Goal: Task Accomplishment & Management: Complete application form

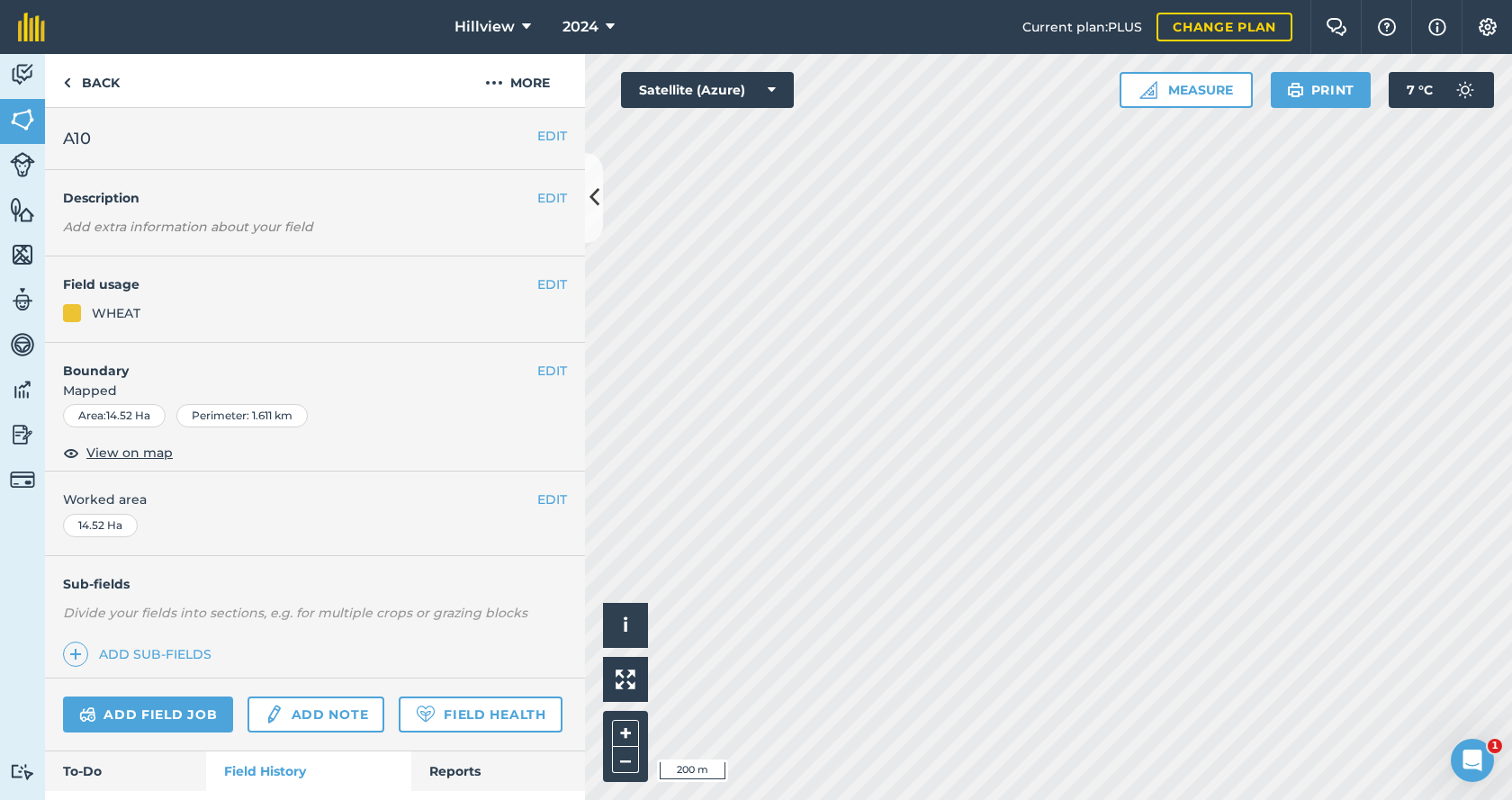
scroll to position [1841, 0]
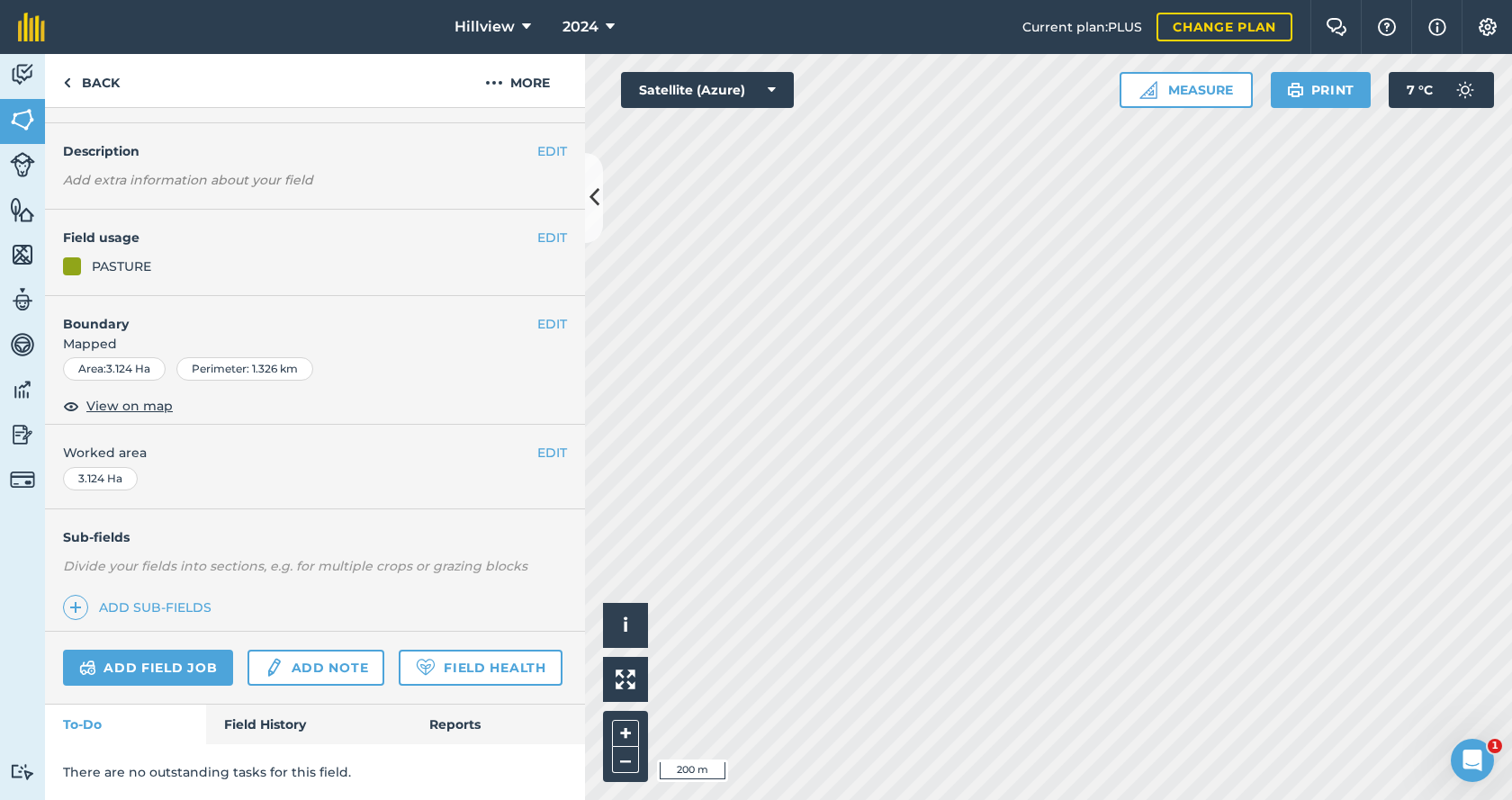
scroll to position [97, 0]
click at [162, 650] on link "Add field job" at bounding box center [148, 668] width 171 height 36
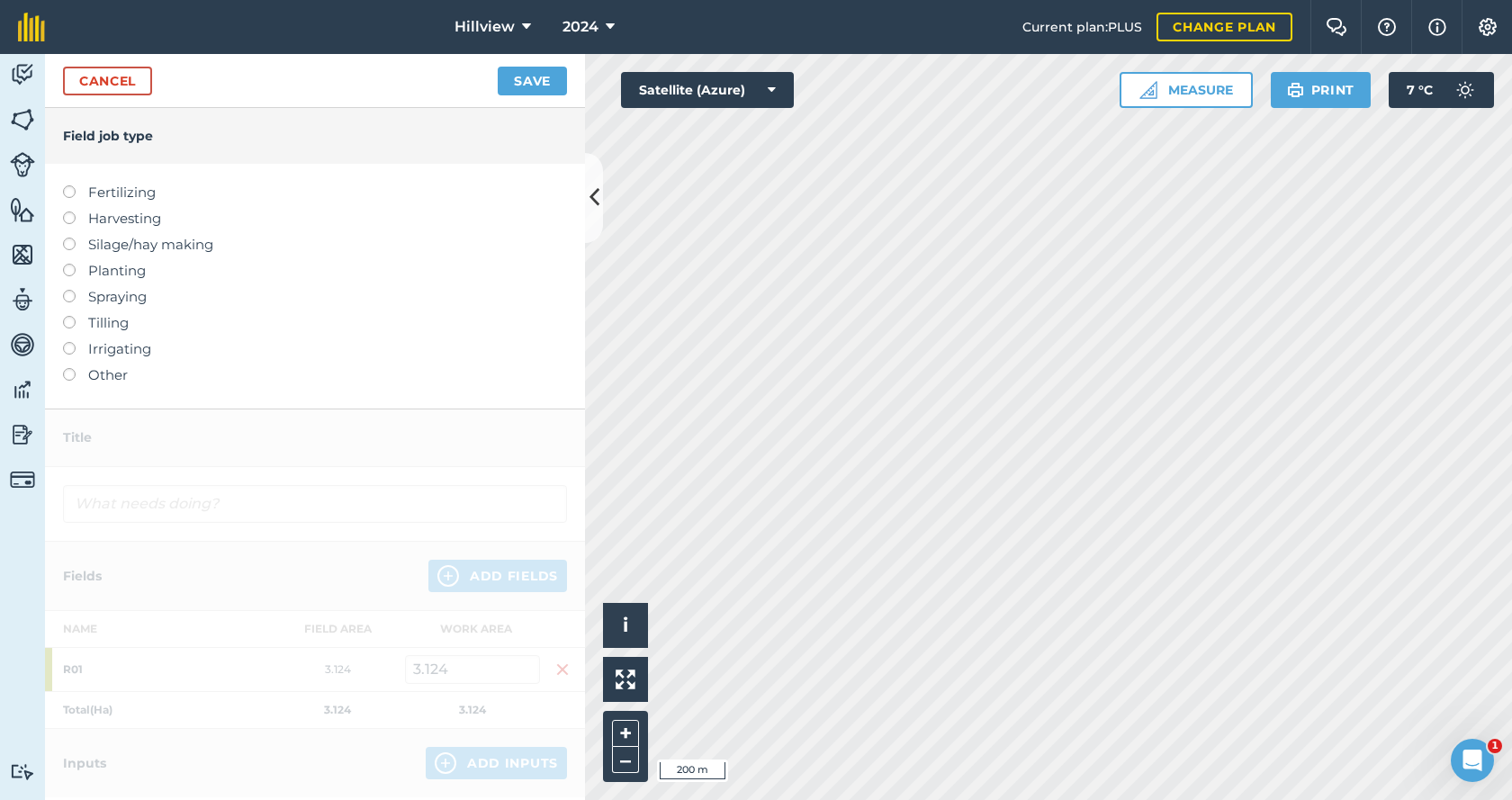
click at [65, 186] on label at bounding box center [75, 186] width 25 height 0
type input "Fertilizing"
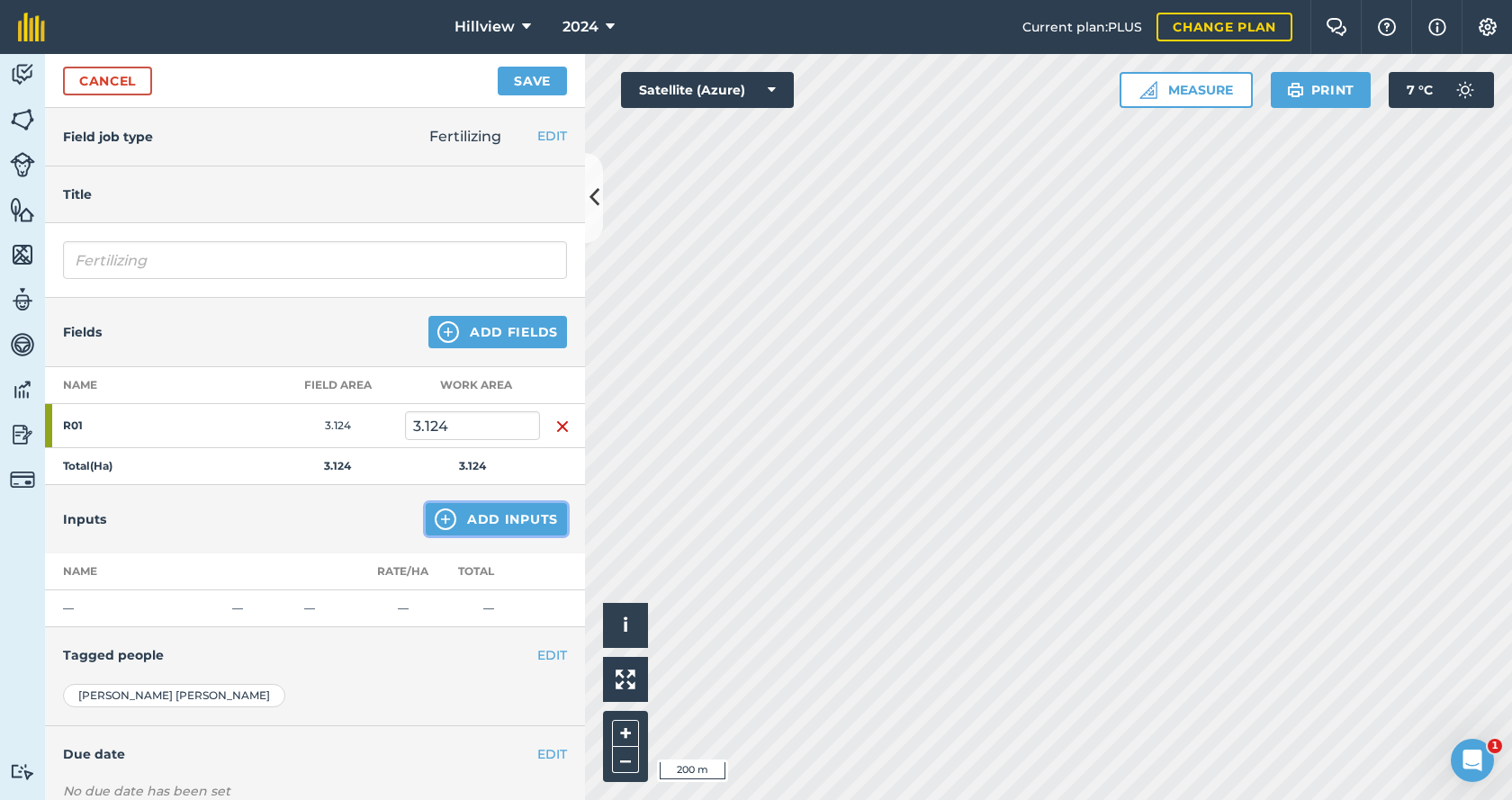
click at [480, 512] on button "Add Inputs" at bounding box center [497, 519] width 142 height 32
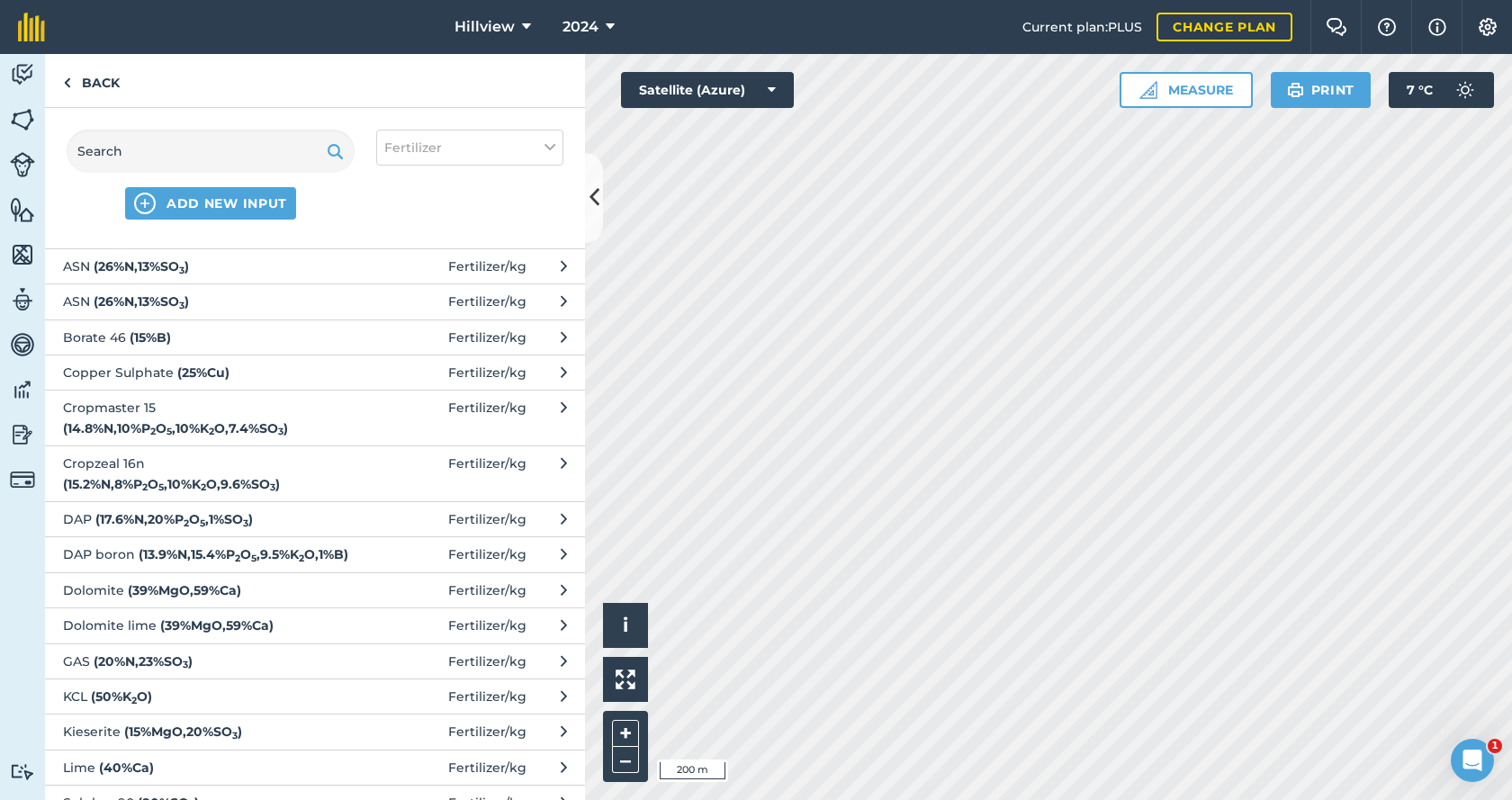
scroll to position [360, 0]
click at [155, 481] on span "Cropzeal 16n ( 15.2 % N , 8 % P 2 O 5 , 10 % K 2 O , 9.6 % SO 3 )" at bounding box center [209, 472] width 294 height 41
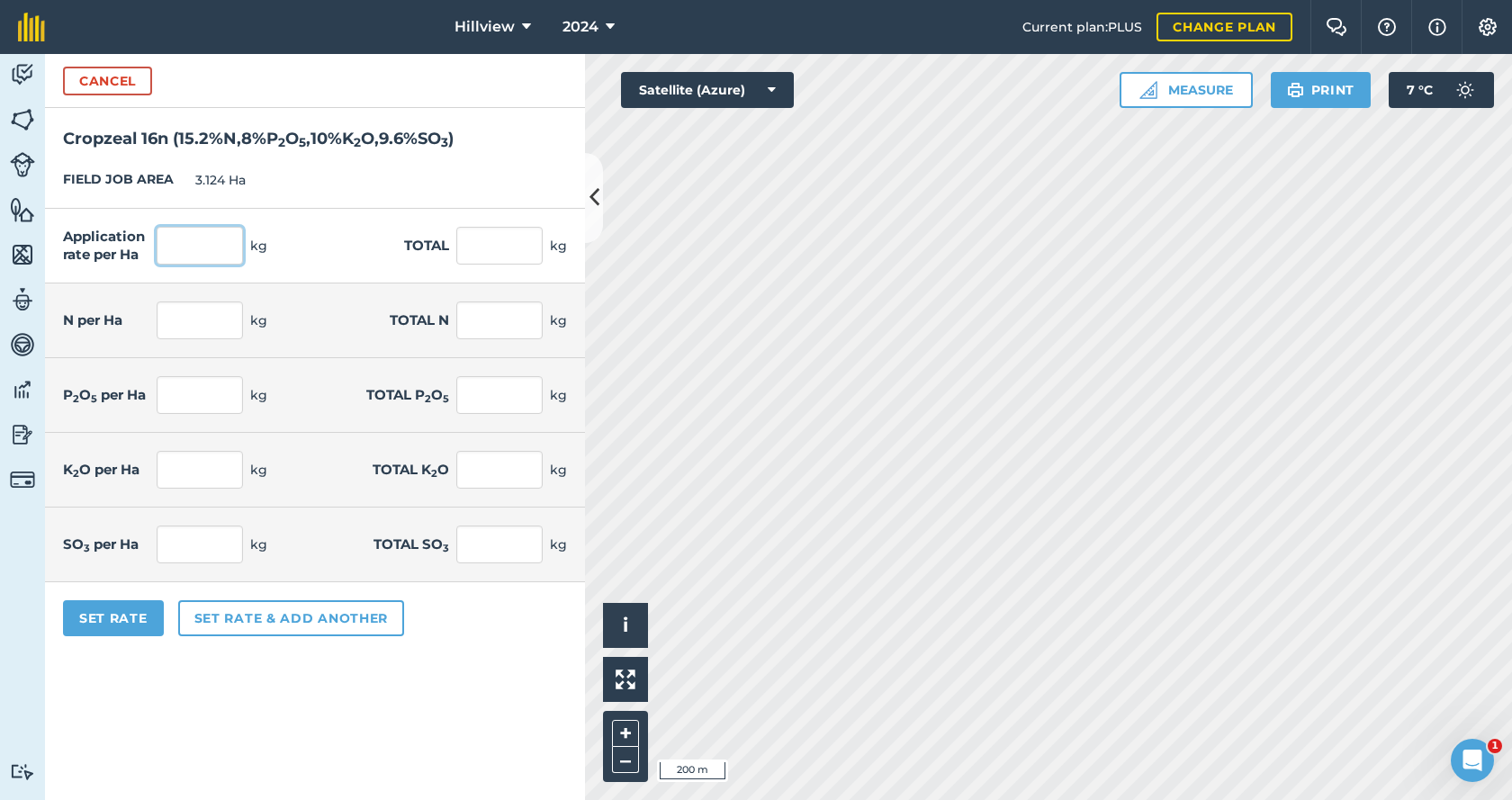
click at [186, 261] on input "text" at bounding box center [199, 245] width 87 height 38
type input "250"
type input "781"
type input "38"
type input "118.712"
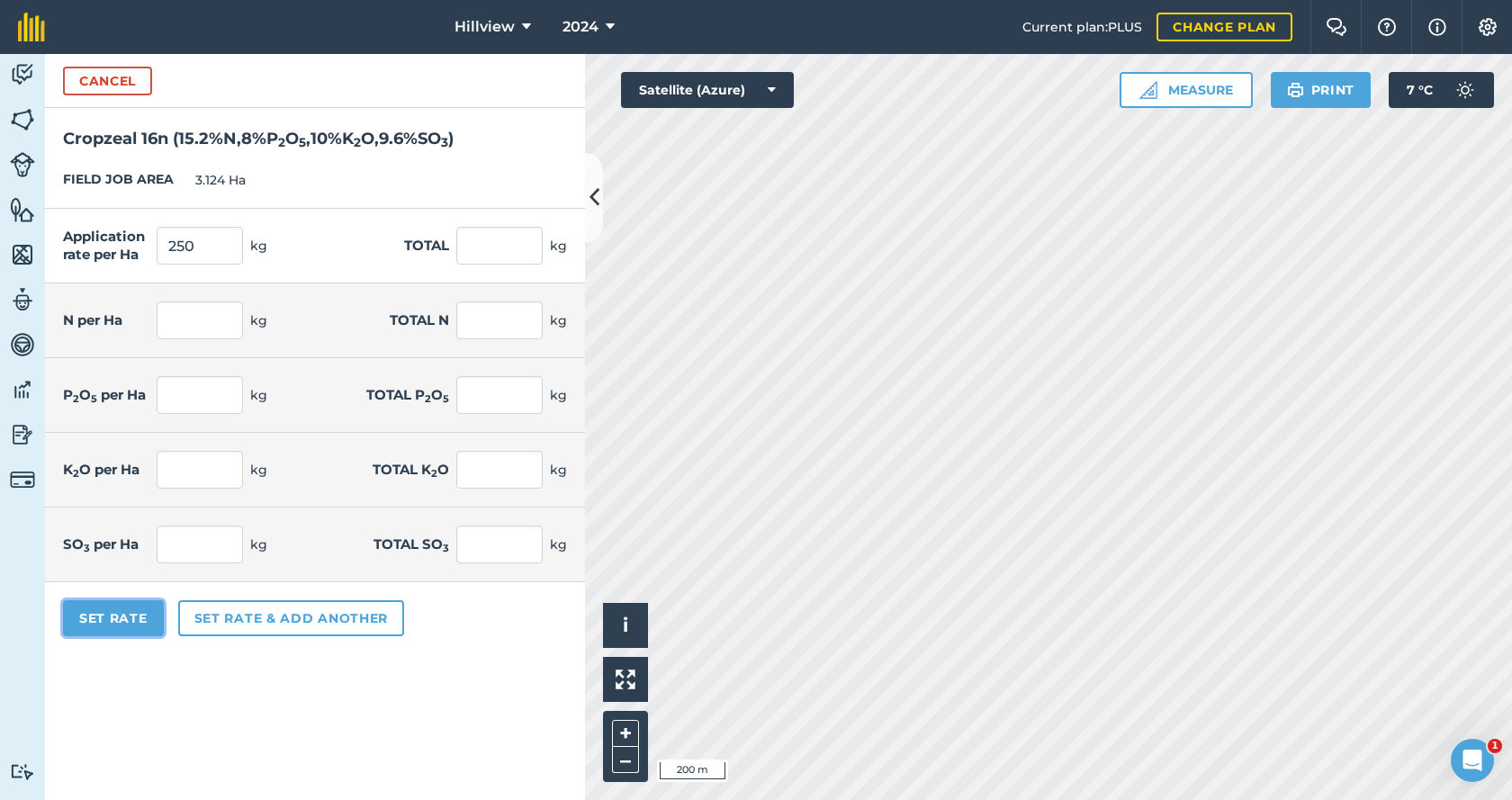
type input "20"
type input "62.48"
type input "25"
type input "78.1"
type input "24"
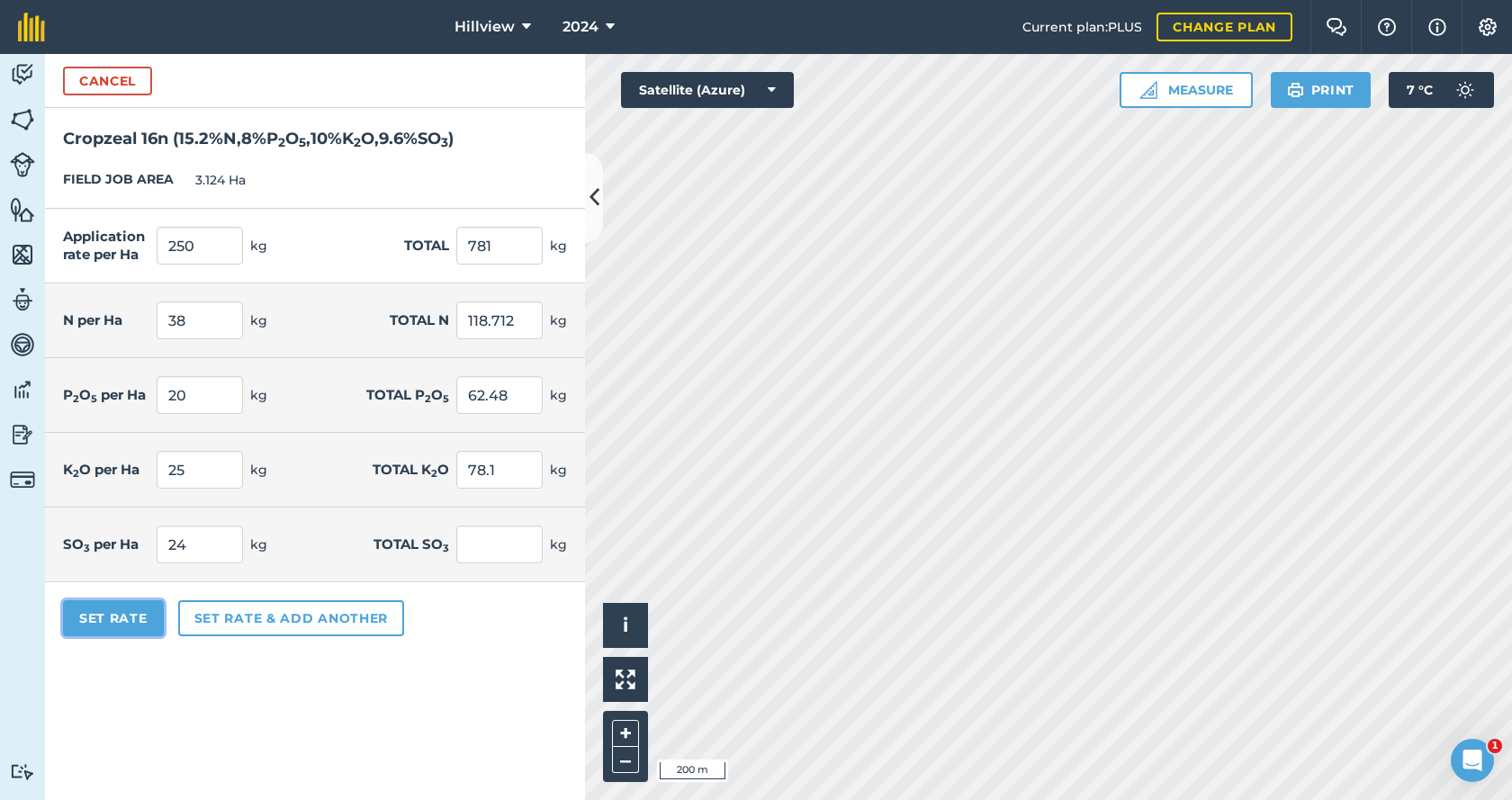
type input "74.976"
click at [118, 616] on button "Set Rate" at bounding box center [113, 618] width 101 height 36
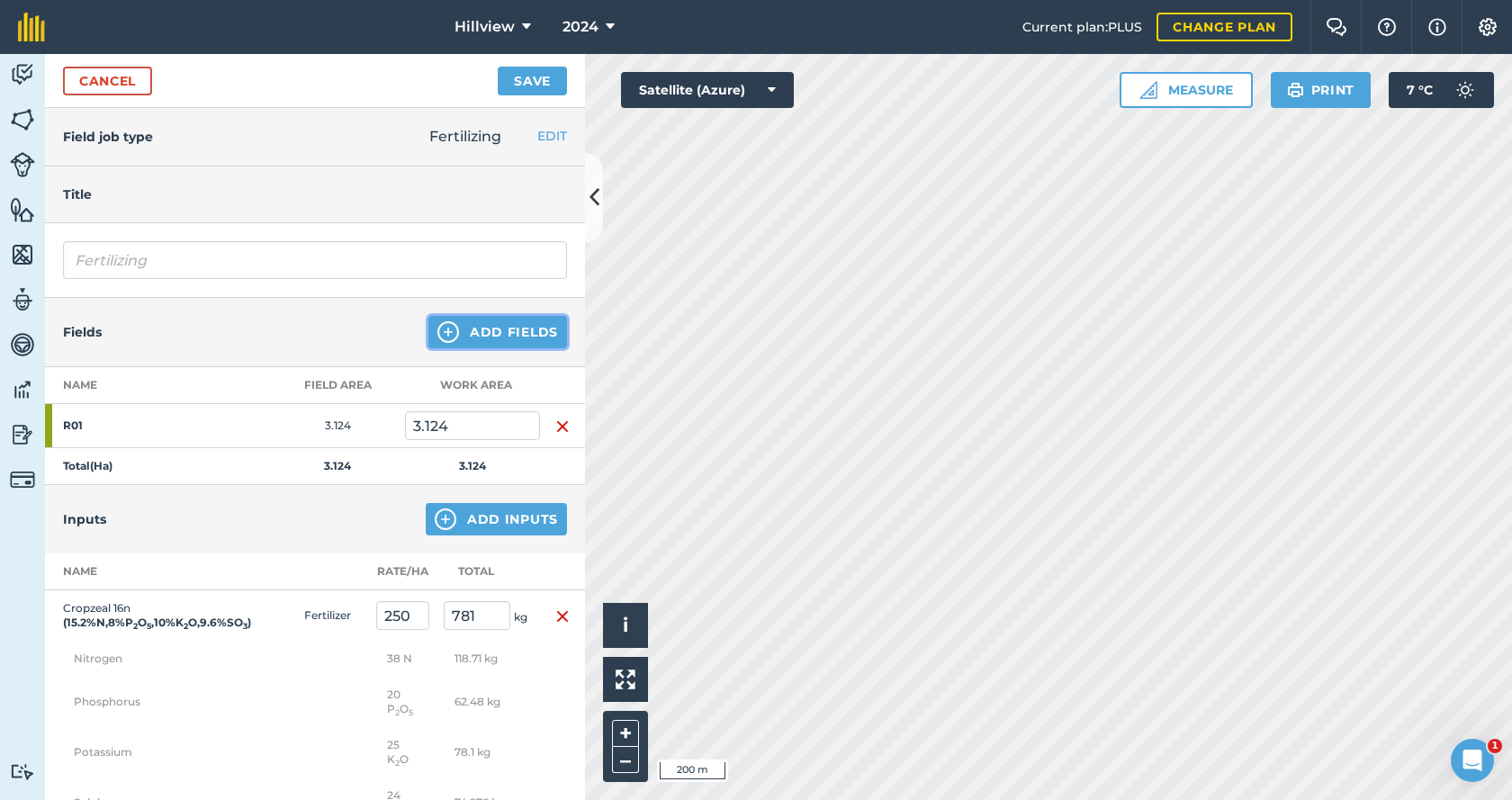
click at [484, 331] on button "Add Fields" at bounding box center [498, 332] width 139 height 32
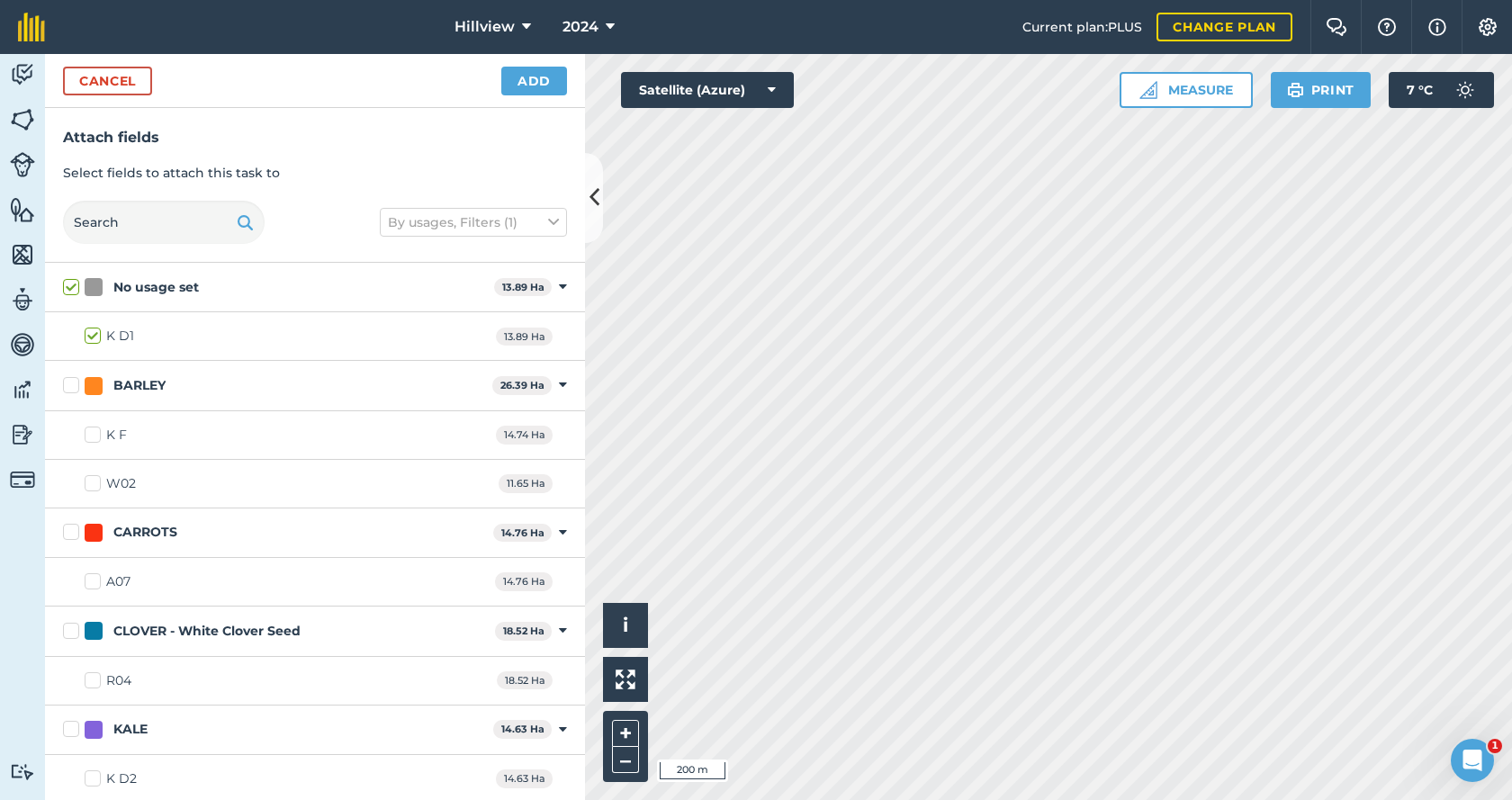
checkbox input "true"
click at [522, 82] on button "Add" at bounding box center [535, 81] width 66 height 29
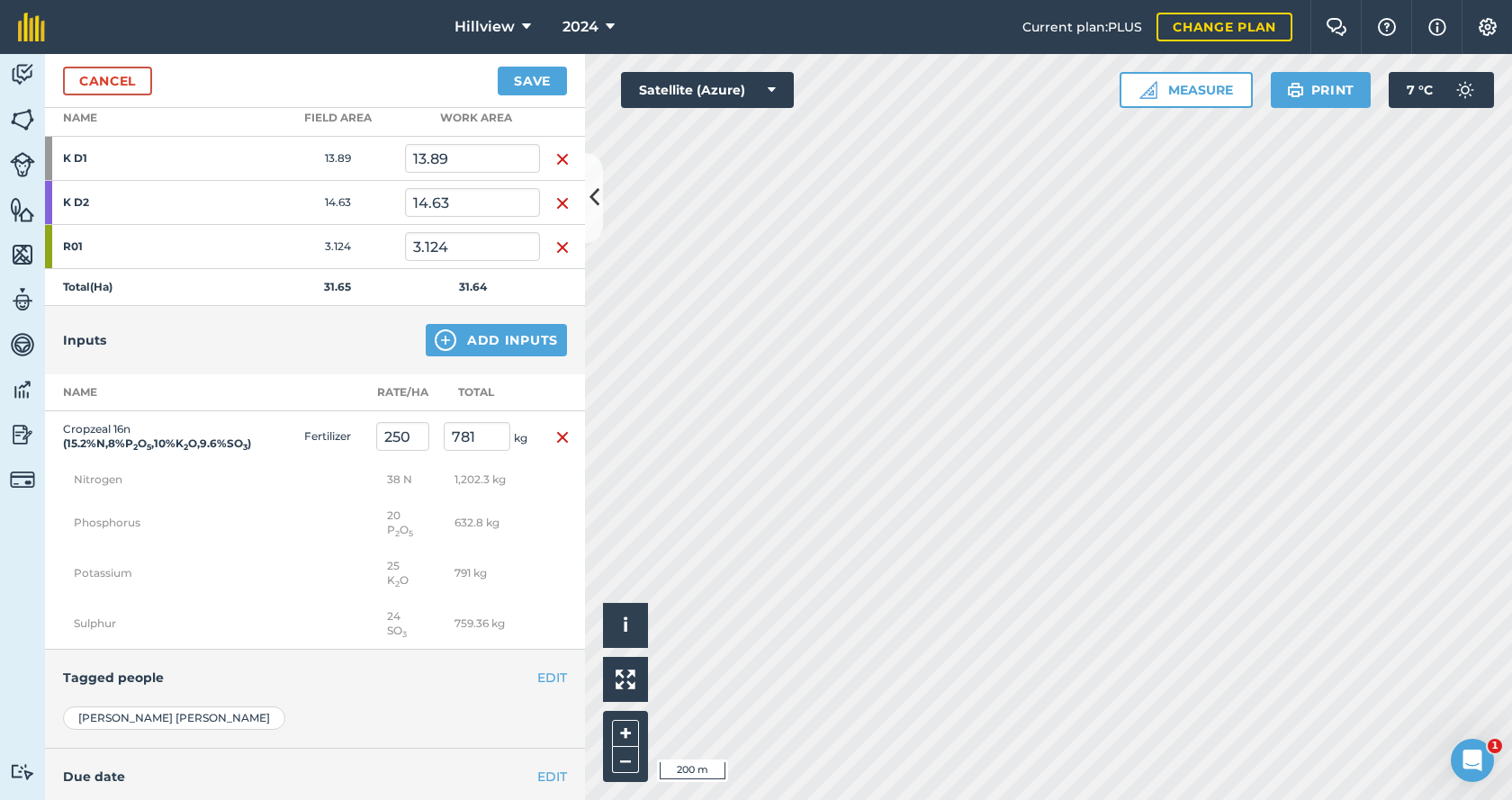
scroll to position [44, 0]
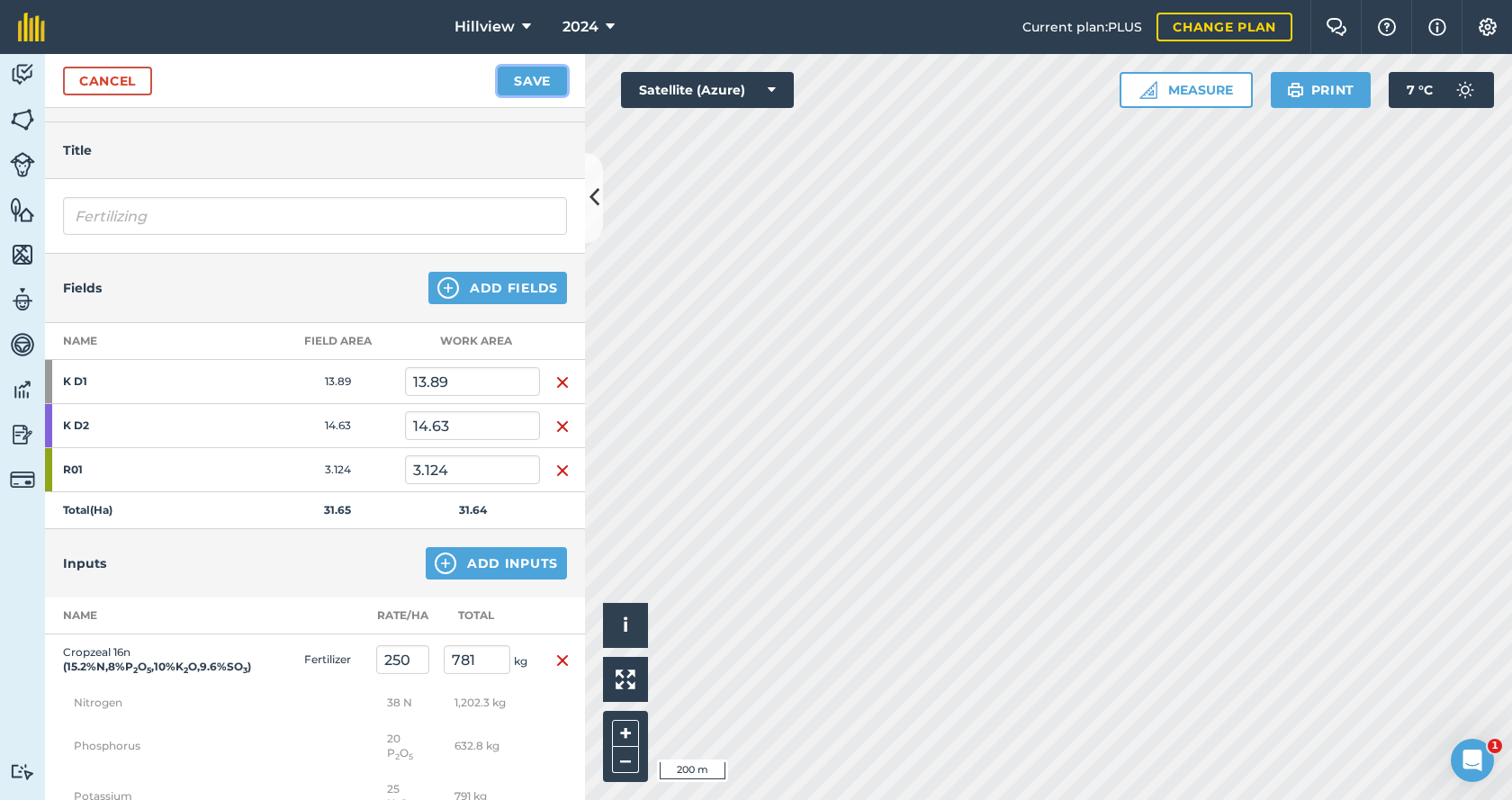
click at [520, 86] on button "Save" at bounding box center [532, 81] width 69 height 29
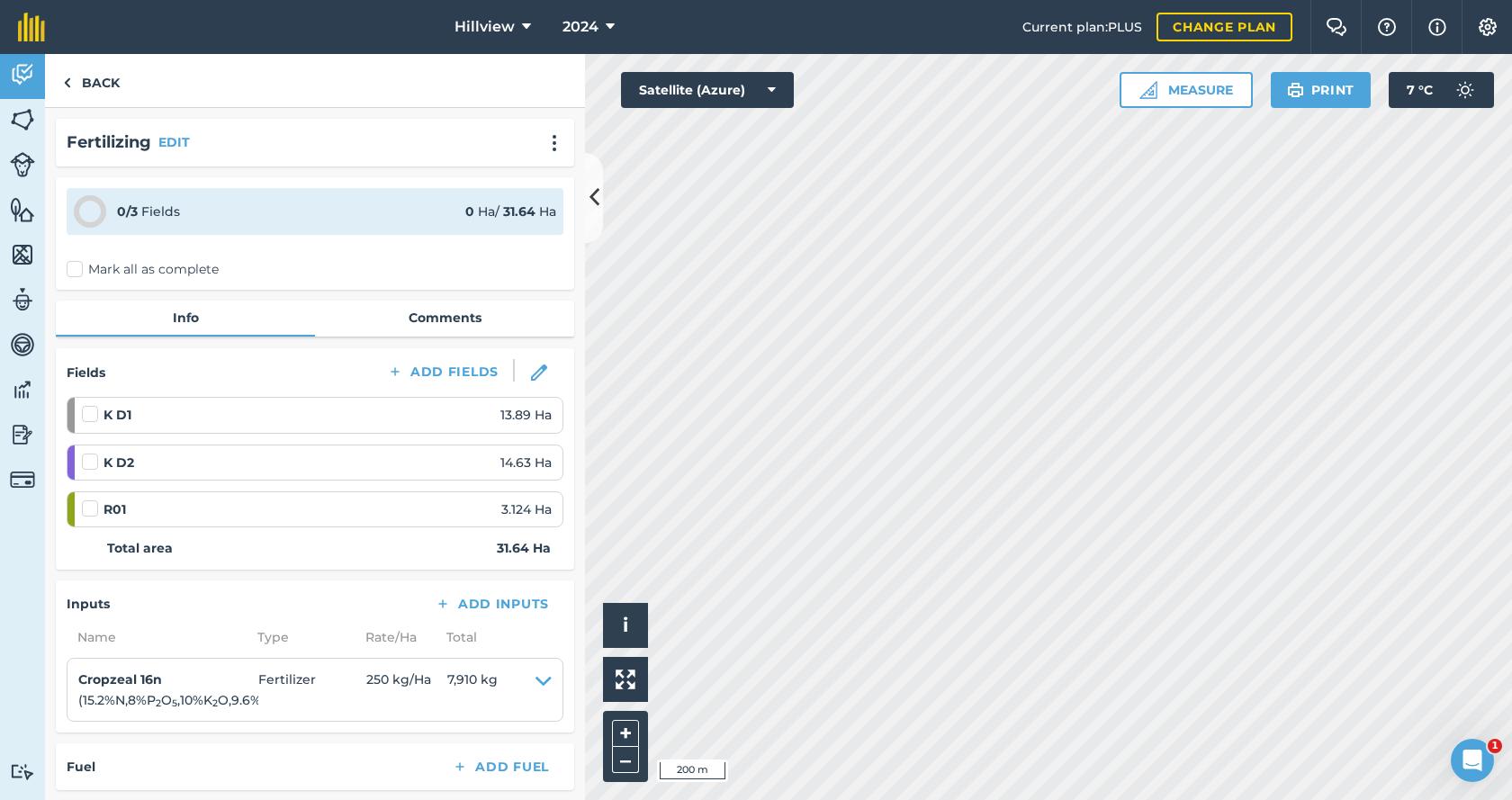
click at [74, 270] on label "Mark all as complete" at bounding box center [143, 269] width 153 height 19
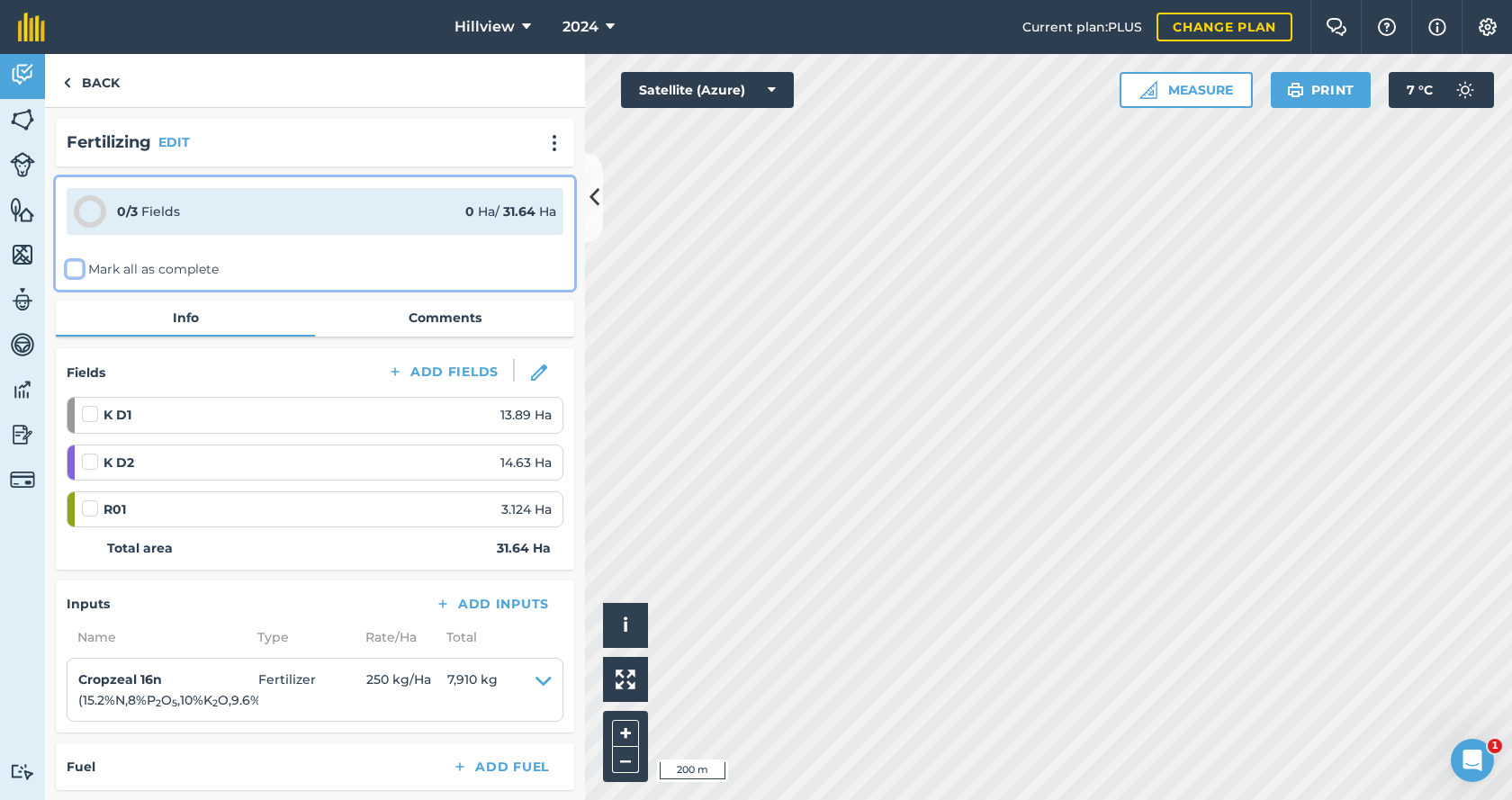
click at [74, 270] on input "Mark all as complete" at bounding box center [73, 266] width 12 height 12
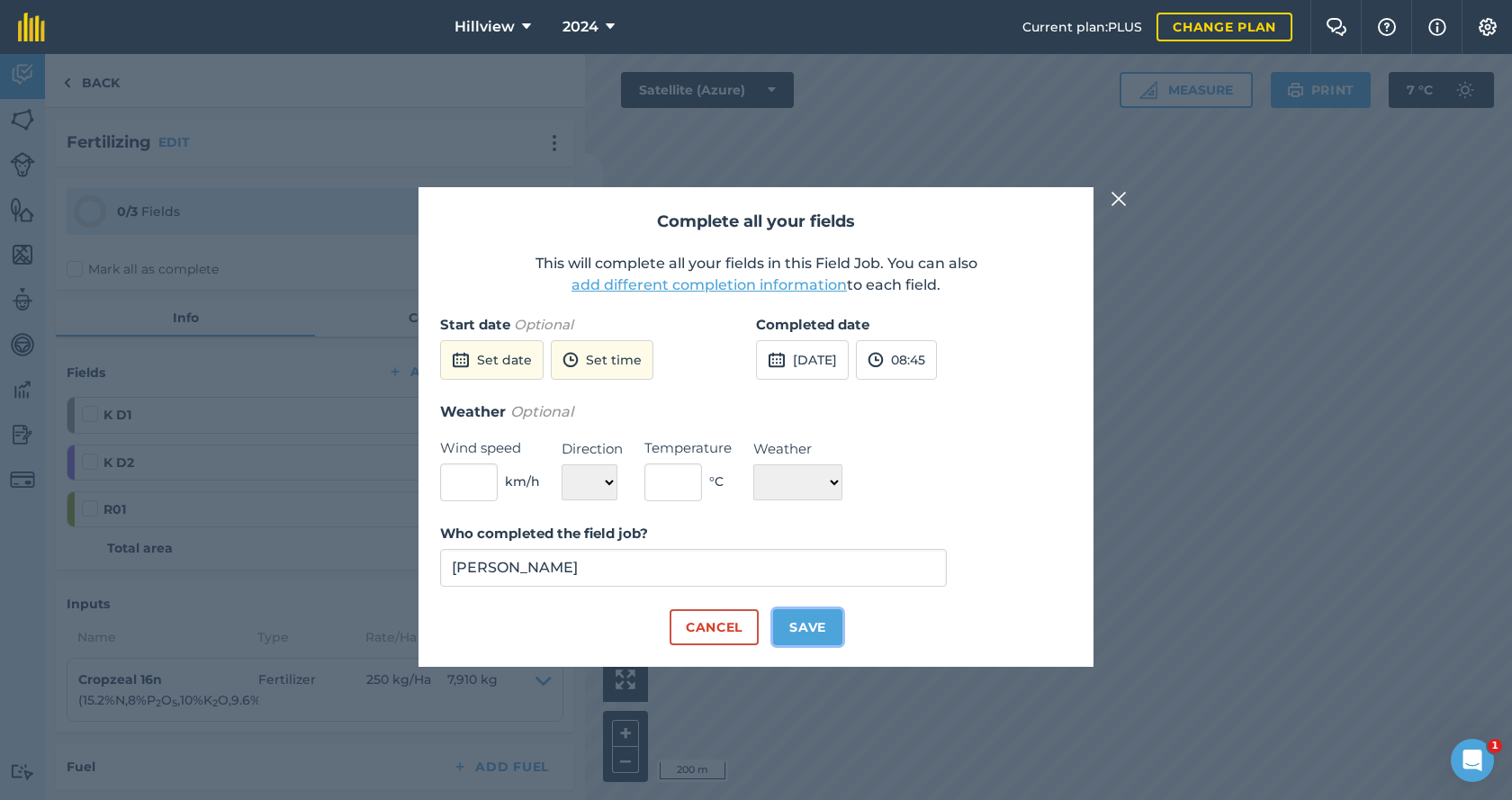
click at [804, 629] on button "Save" at bounding box center [807, 627] width 69 height 36
checkbox input "true"
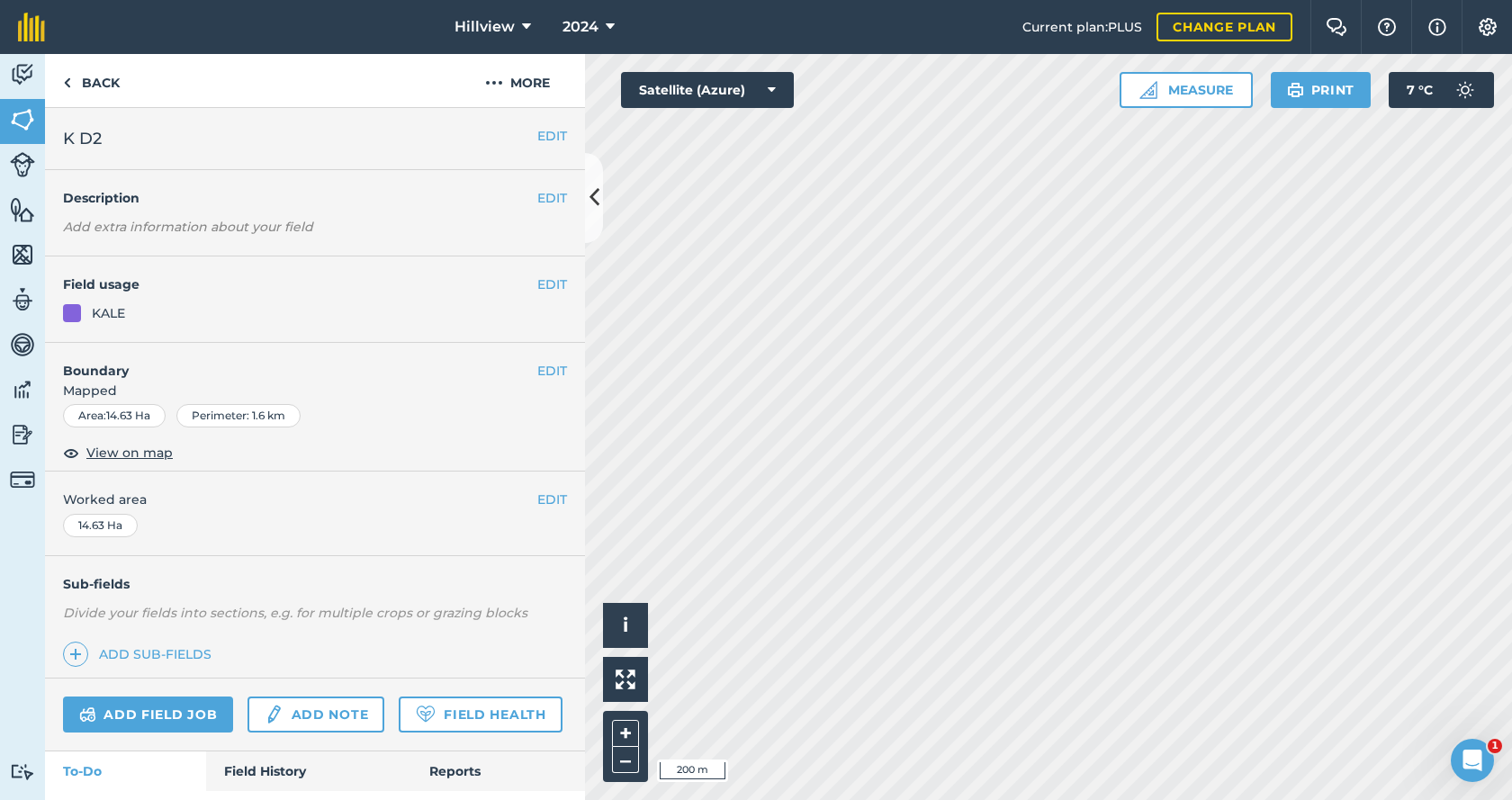
click at [115, 301] on div "EDIT Field usage KALE" at bounding box center [314, 299] width 540 height 87
click at [105, 315] on div "KALE" at bounding box center [108, 313] width 33 height 20
click at [538, 286] on button "EDIT" at bounding box center [553, 284] width 30 height 20
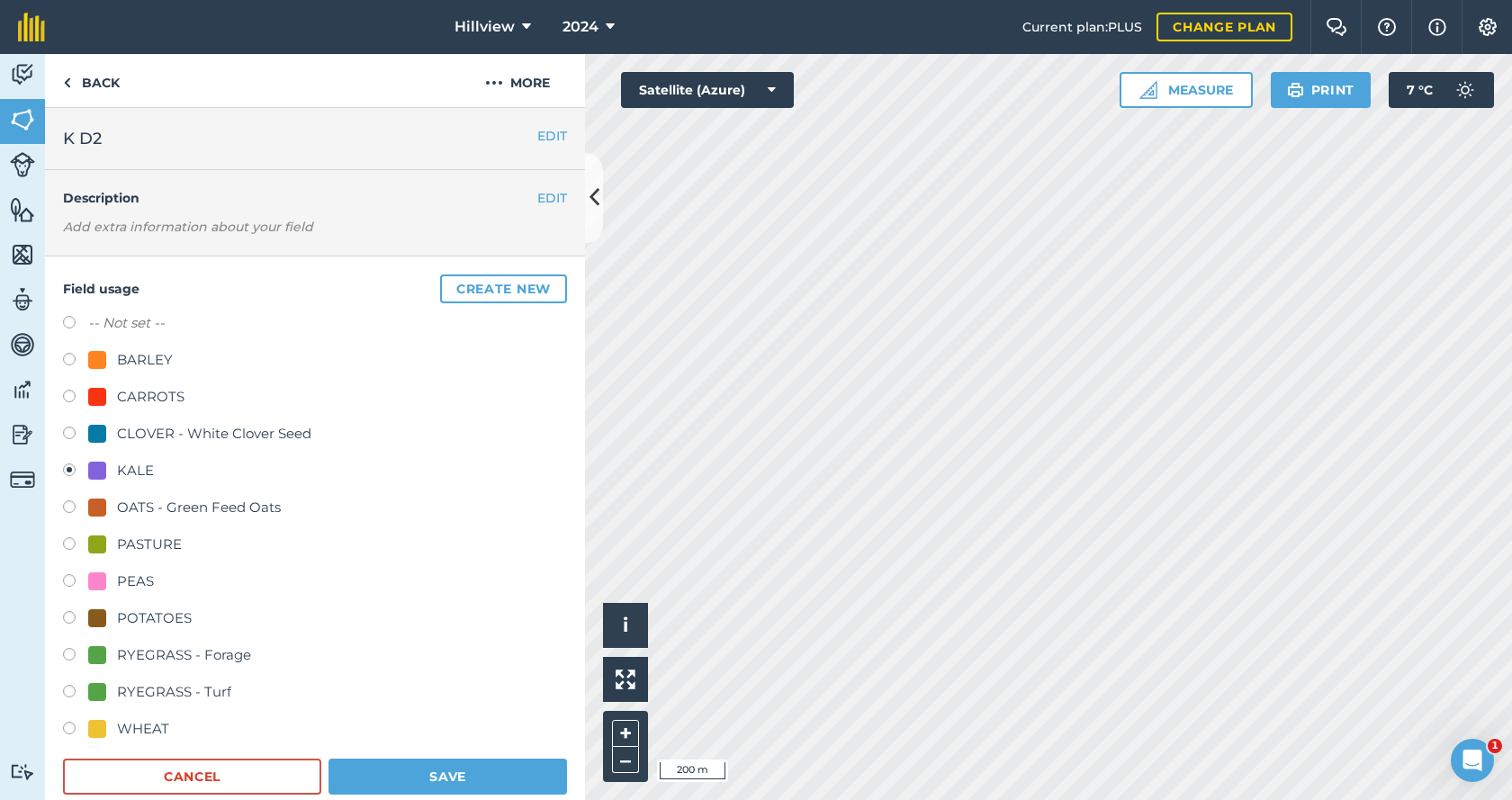
click at [68, 324] on label at bounding box center [75, 325] width 25 height 18
radio input "true"
radio input "false"
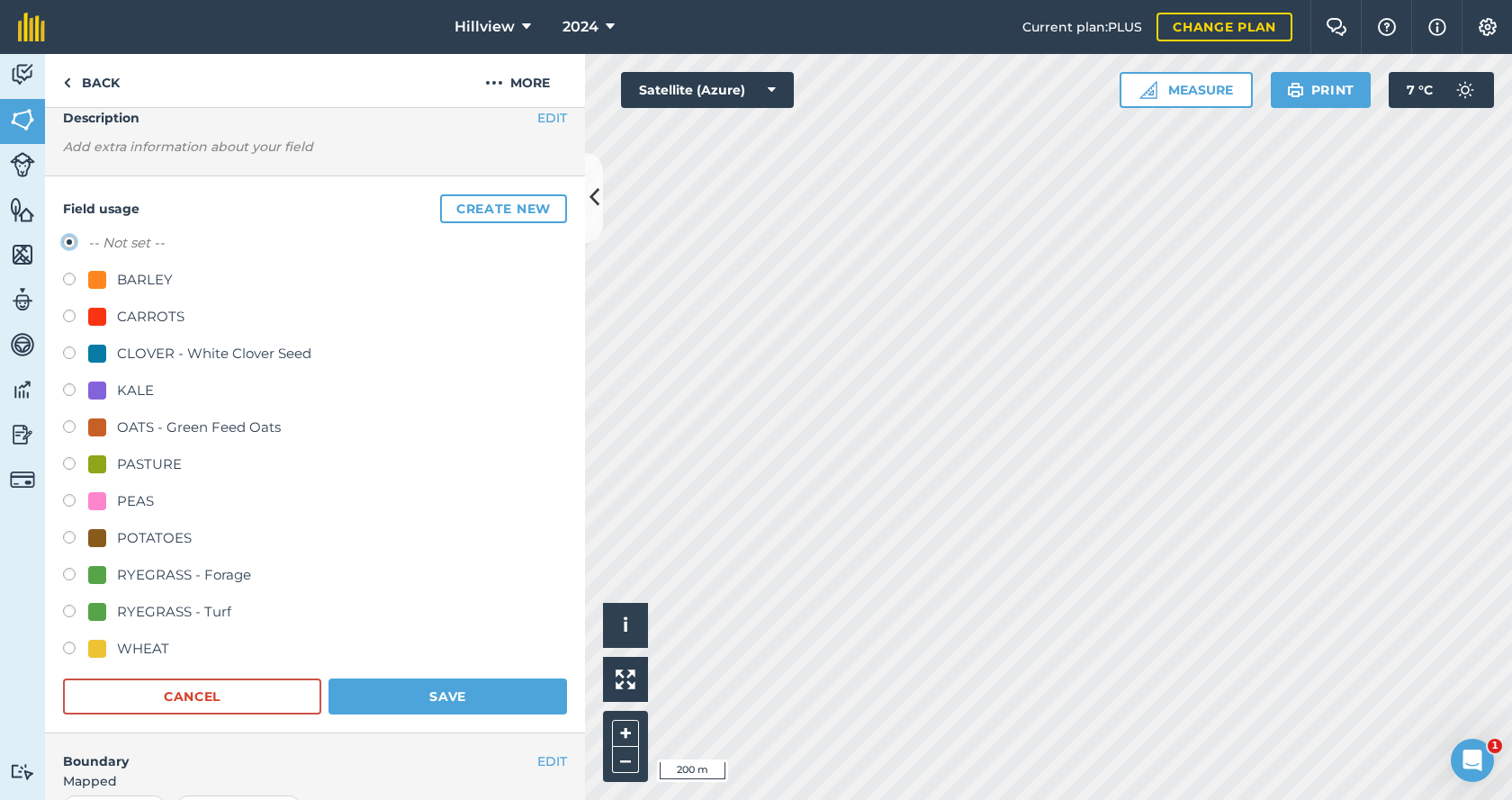
scroll to position [180, 0]
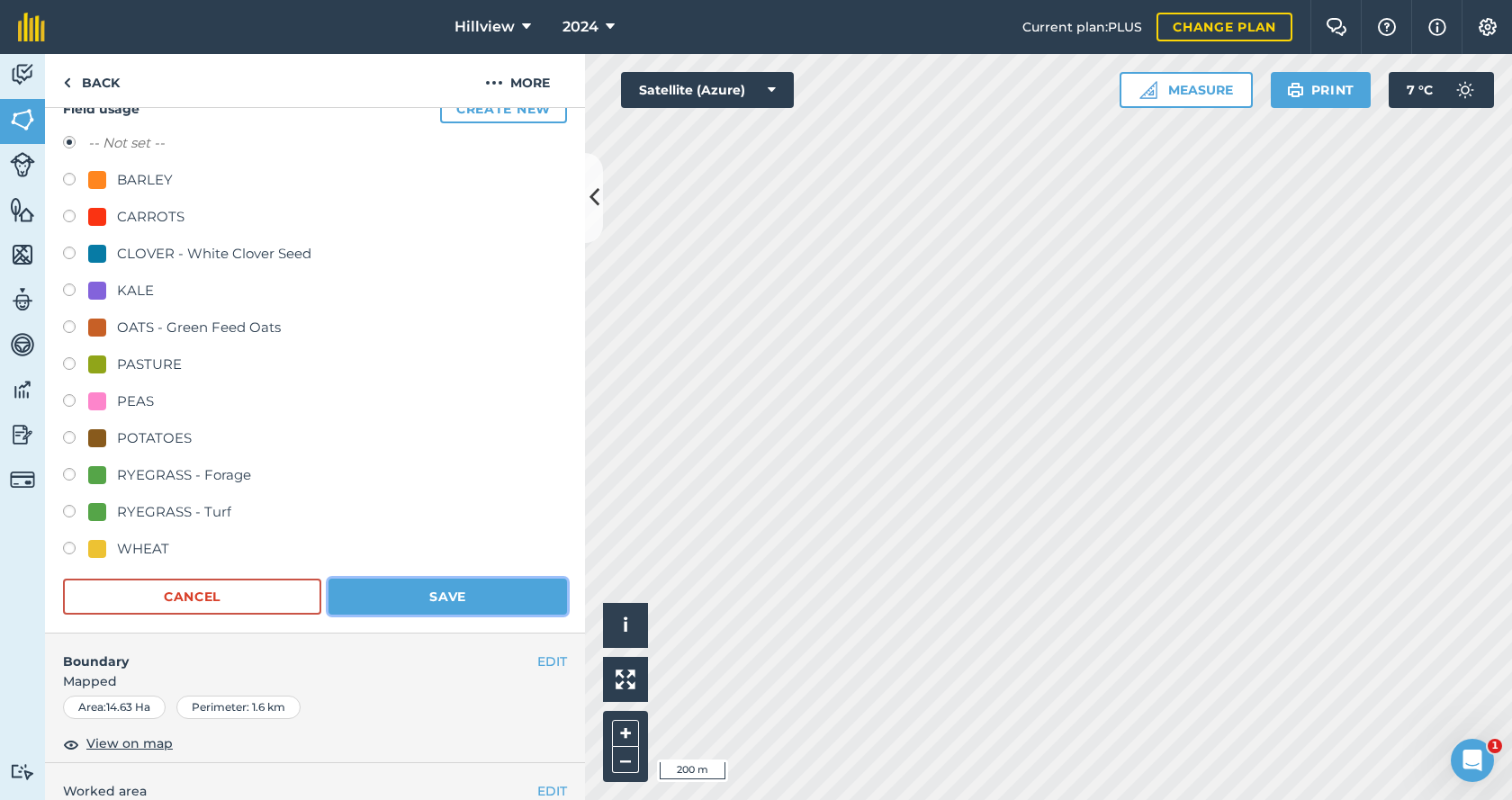
click at [437, 586] on button "Save" at bounding box center [447, 597] width 238 height 36
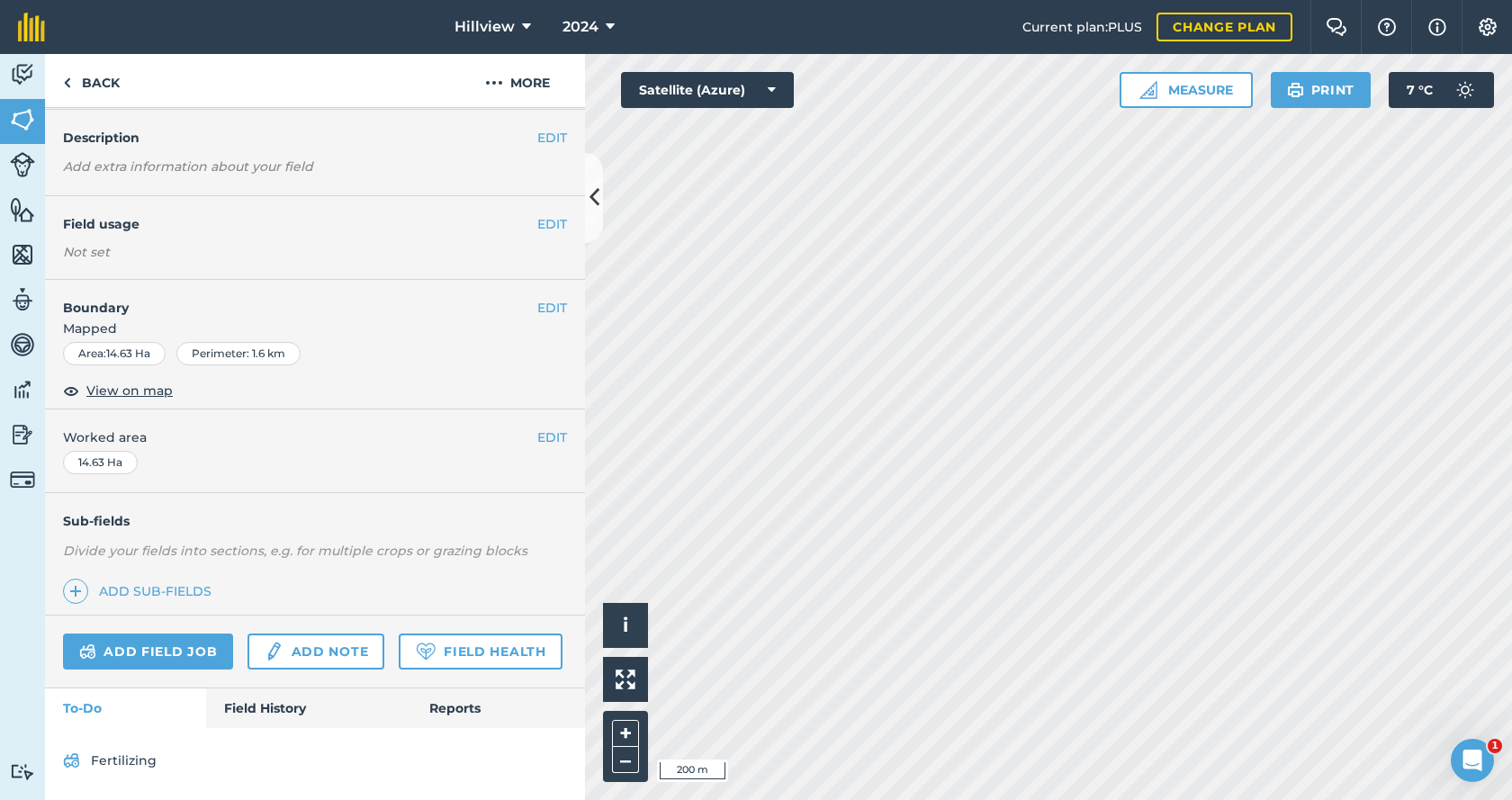
scroll to position [111, 0]
click at [75, 82] on link "Back" at bounding box center [91, 80] width 93 height 53
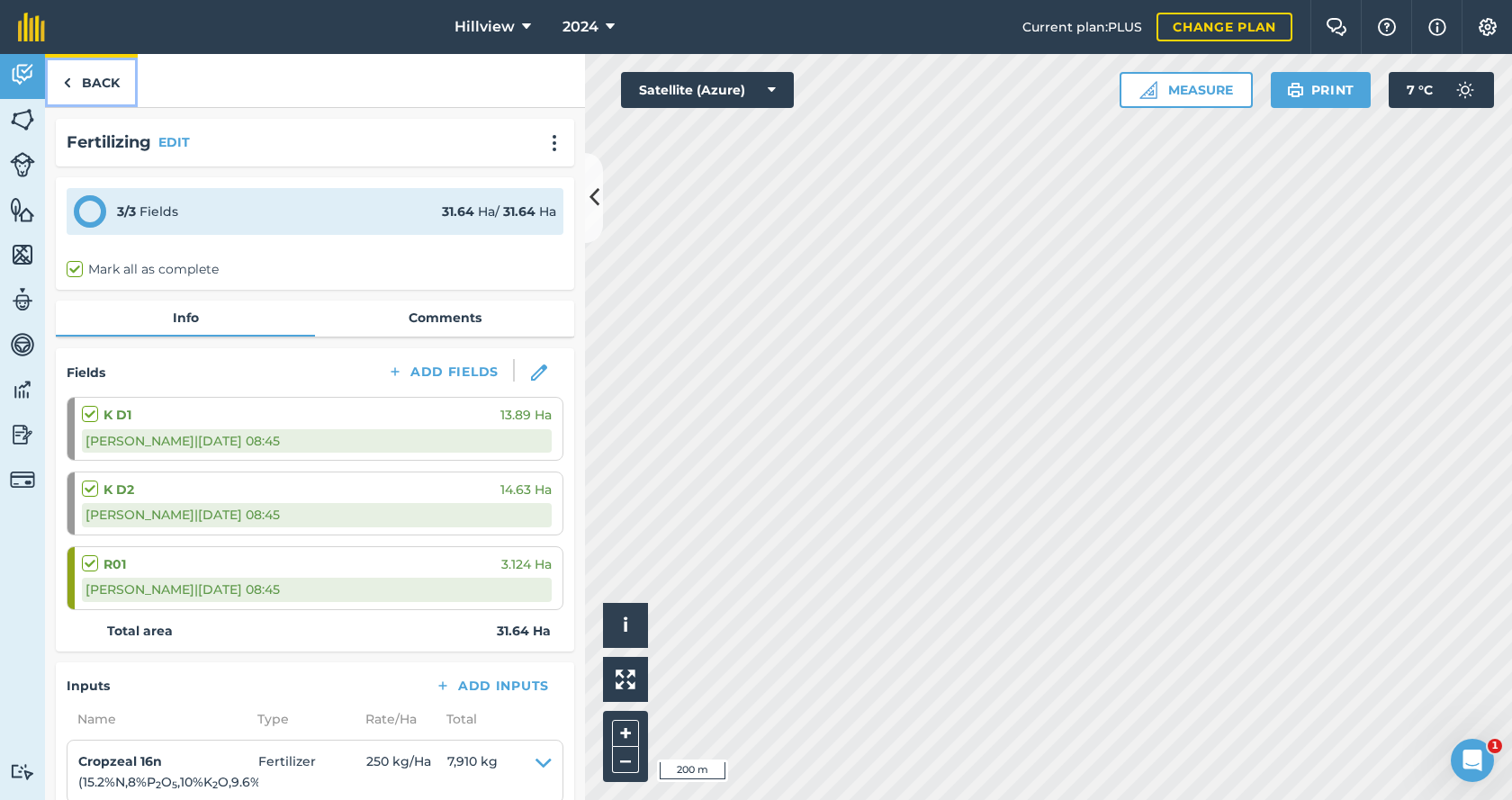
drag, startPoint x: 66, startPoint y: 90, endPoint x: 95, endPoint y: 2, distance: 92.7
click at [68, 89] on img at bounding box center [67, 83] width 8 height 22
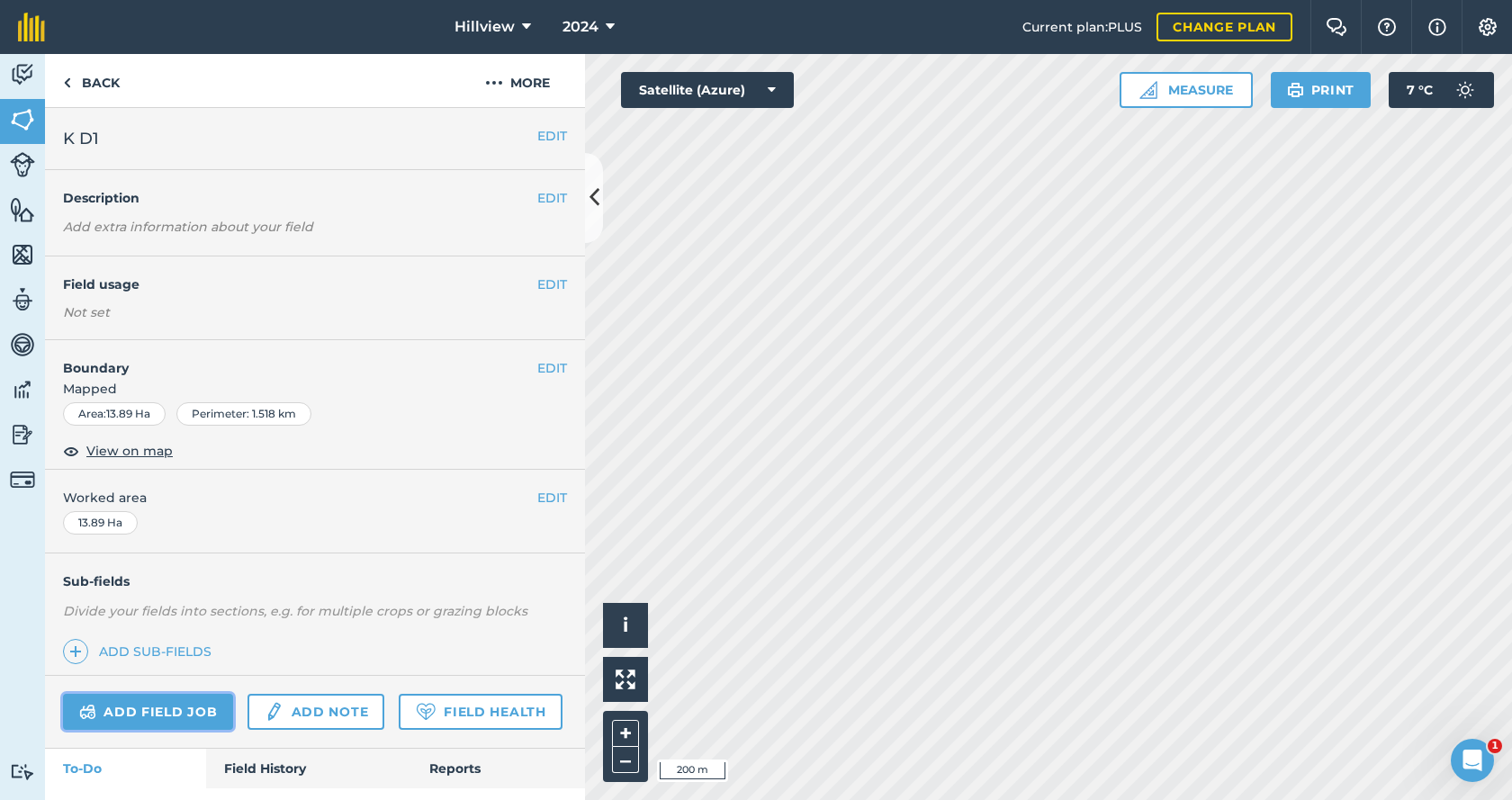
click at [163, 711] on link "Add field job" at bounding box center [148, 712] width 171 height 36
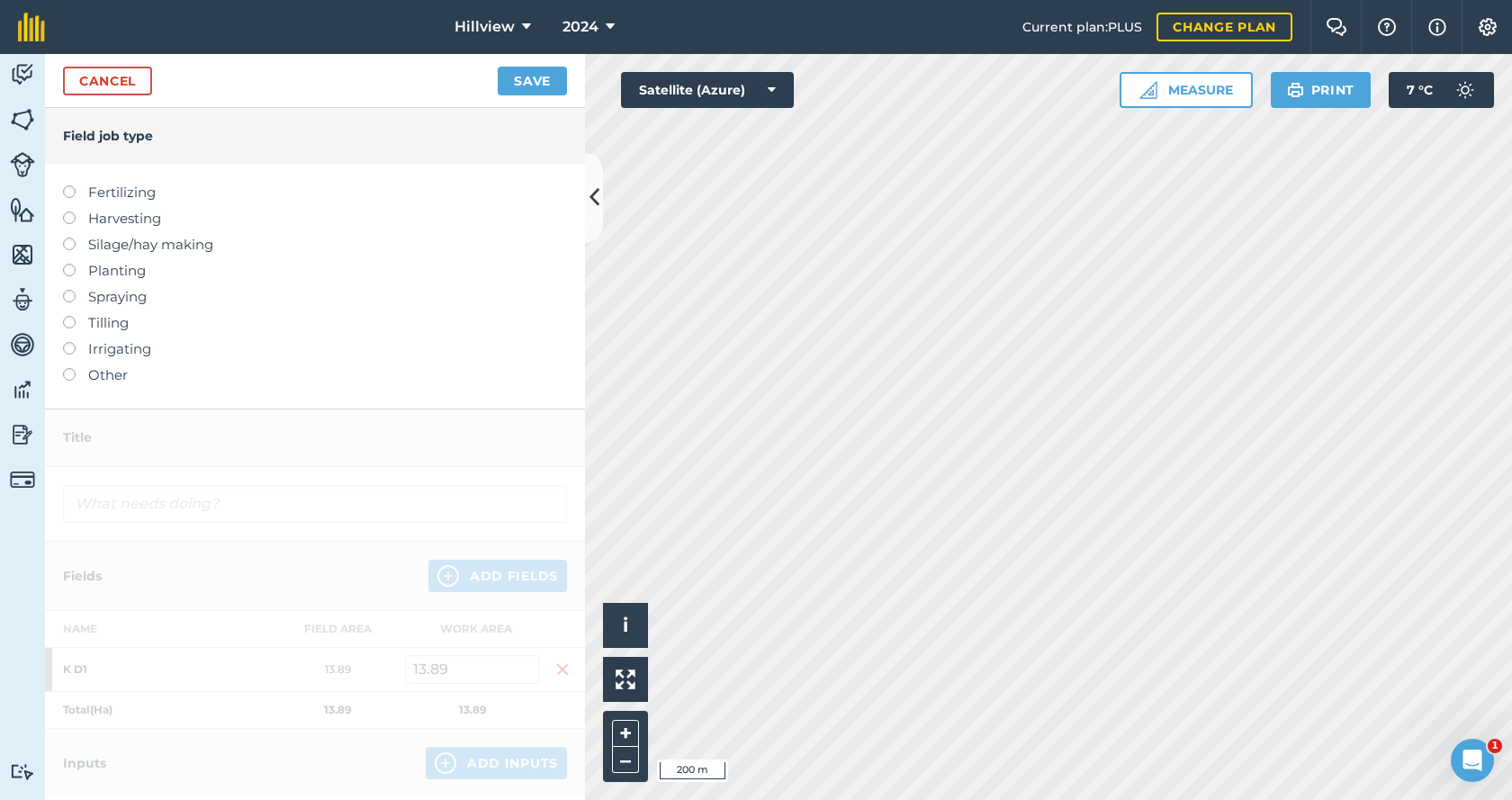
click at [69, 186] on label at bounding box center [75, 186] width 25 height 0
type input "Fertilizing"
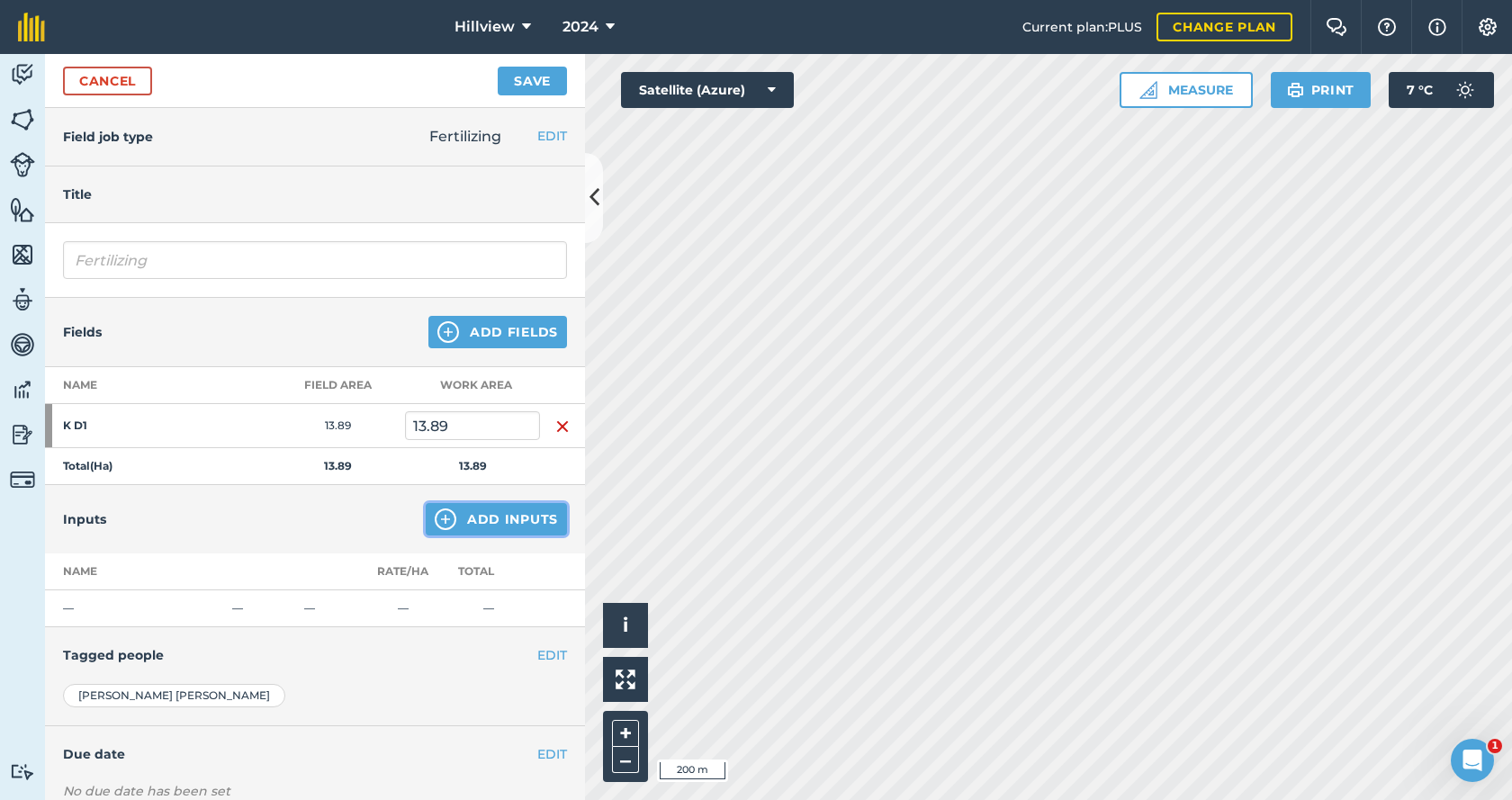
click at [481, 520] on button "Add Inputs" at bounding box center [497, 519] width 142 height 32
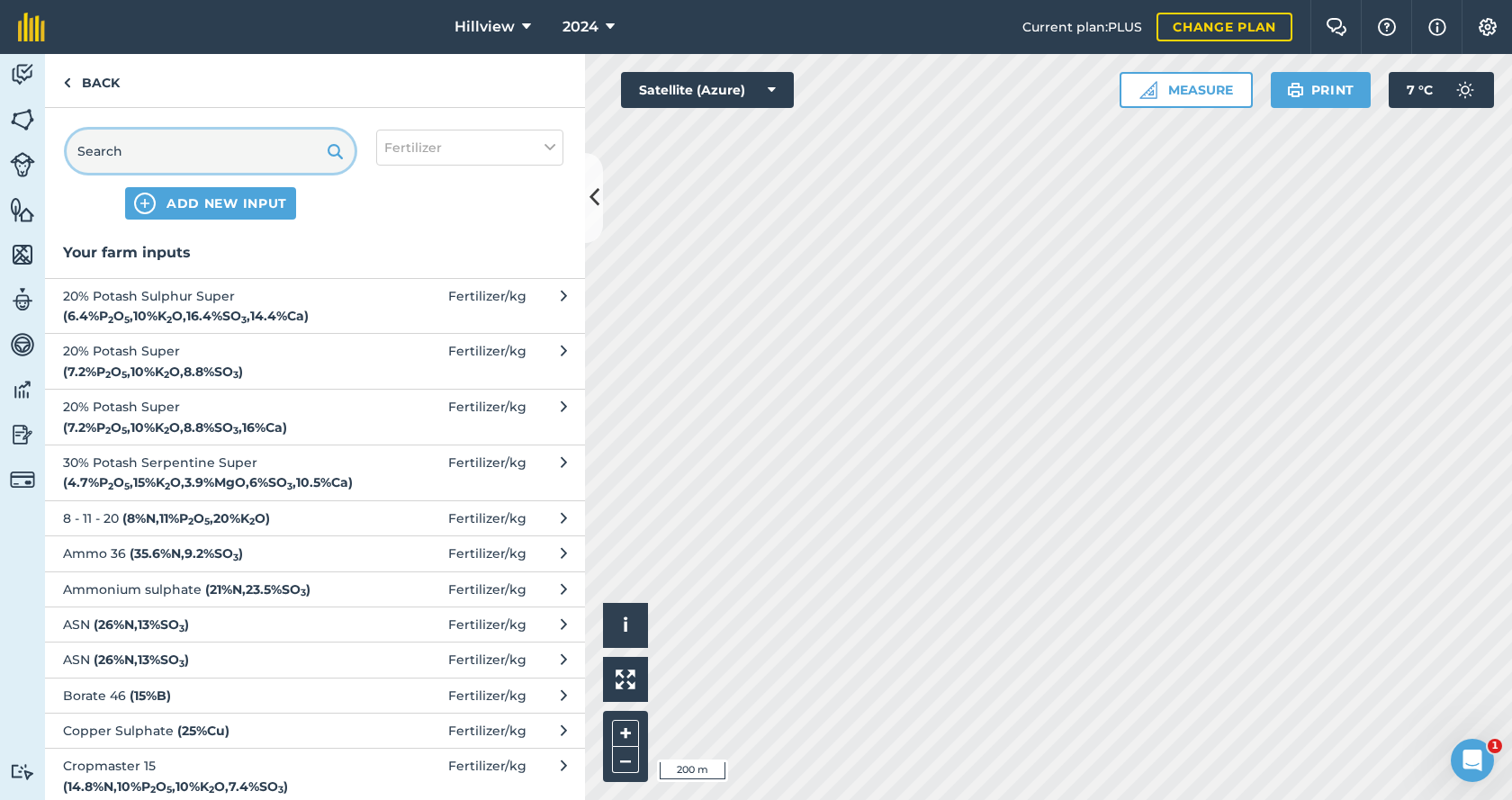
click at [160, 153] on input "text" at bounding box center [210, 151] width 288 height 43
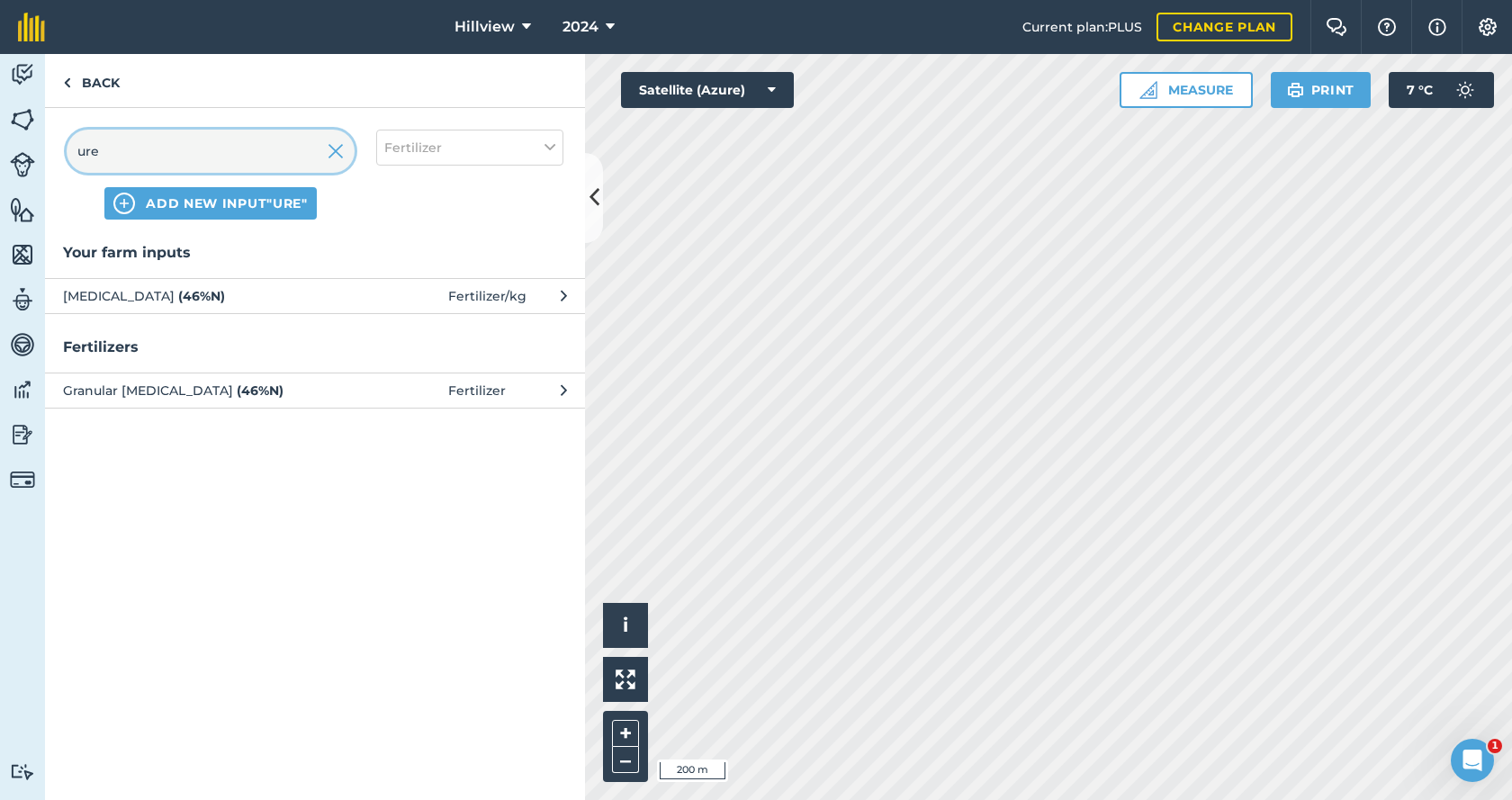
type input "ure"
click at [196, 291] on span "[MEDICAL_DATA] ( 46 % N )" at bounding box center [209, 296] width 294 height 20
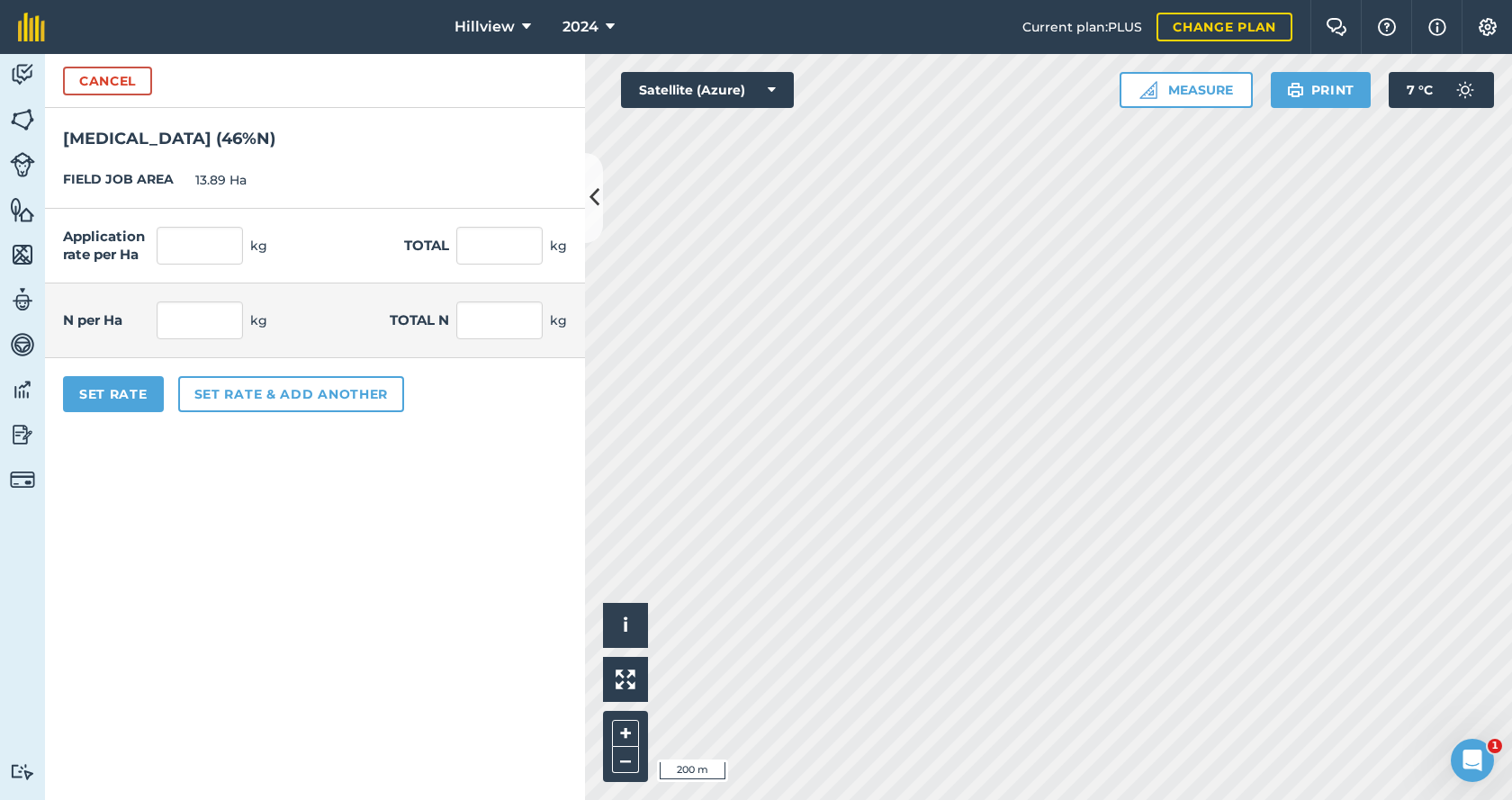
click at [182, 218] on div "Application rate per Ha kg Total kg" at bounding box center [314, 245] width 540 height 75
click at [183, 231] on input "text" at bounding box center [199, 245] width 87 height 38
type input "250"
type input "3,472.5"
type input "115"
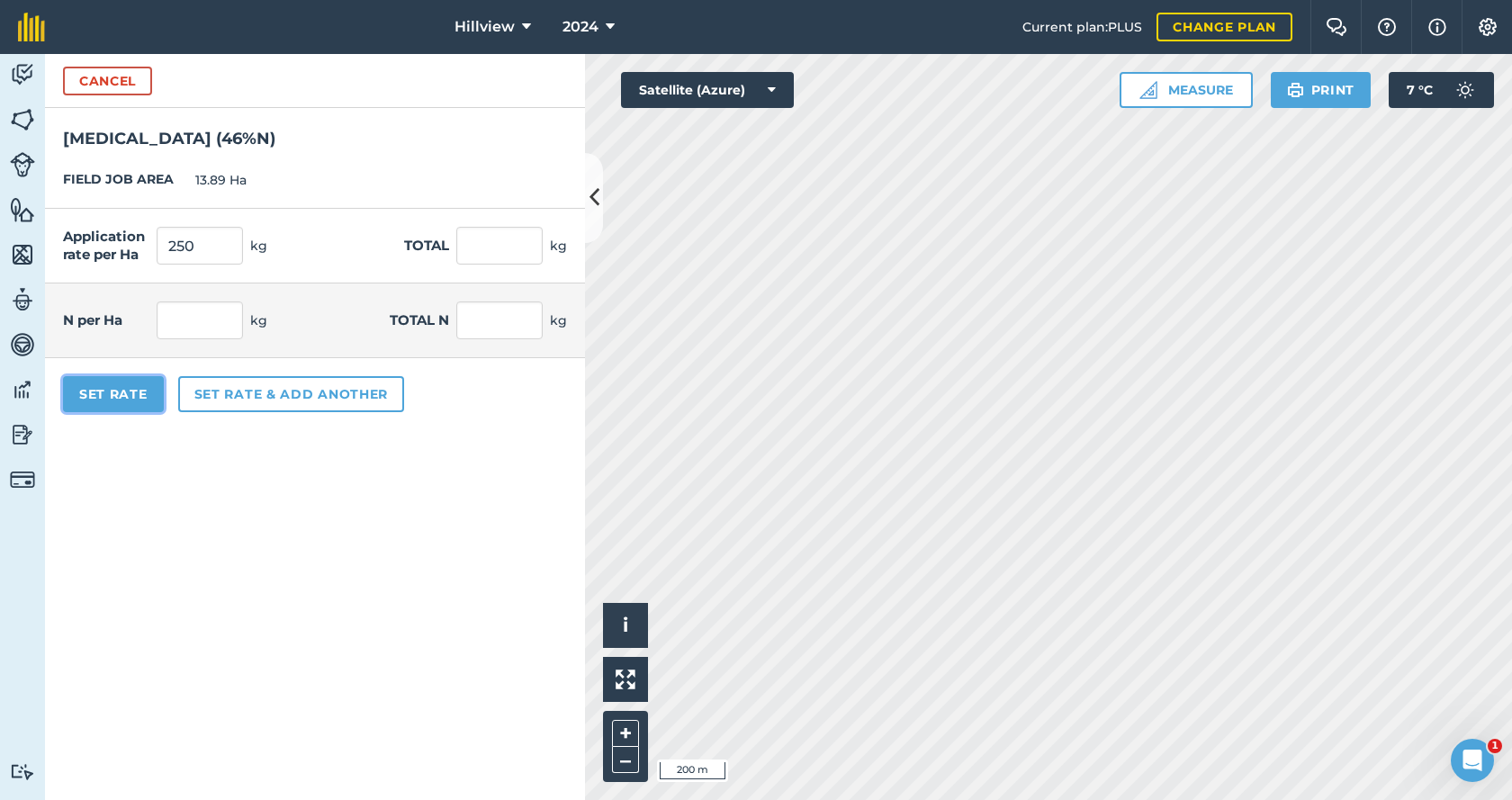
type input "1,597.35"
click at [115, 397] on button "Set Rate" at bounding box center [113, 394] width 101 height 36
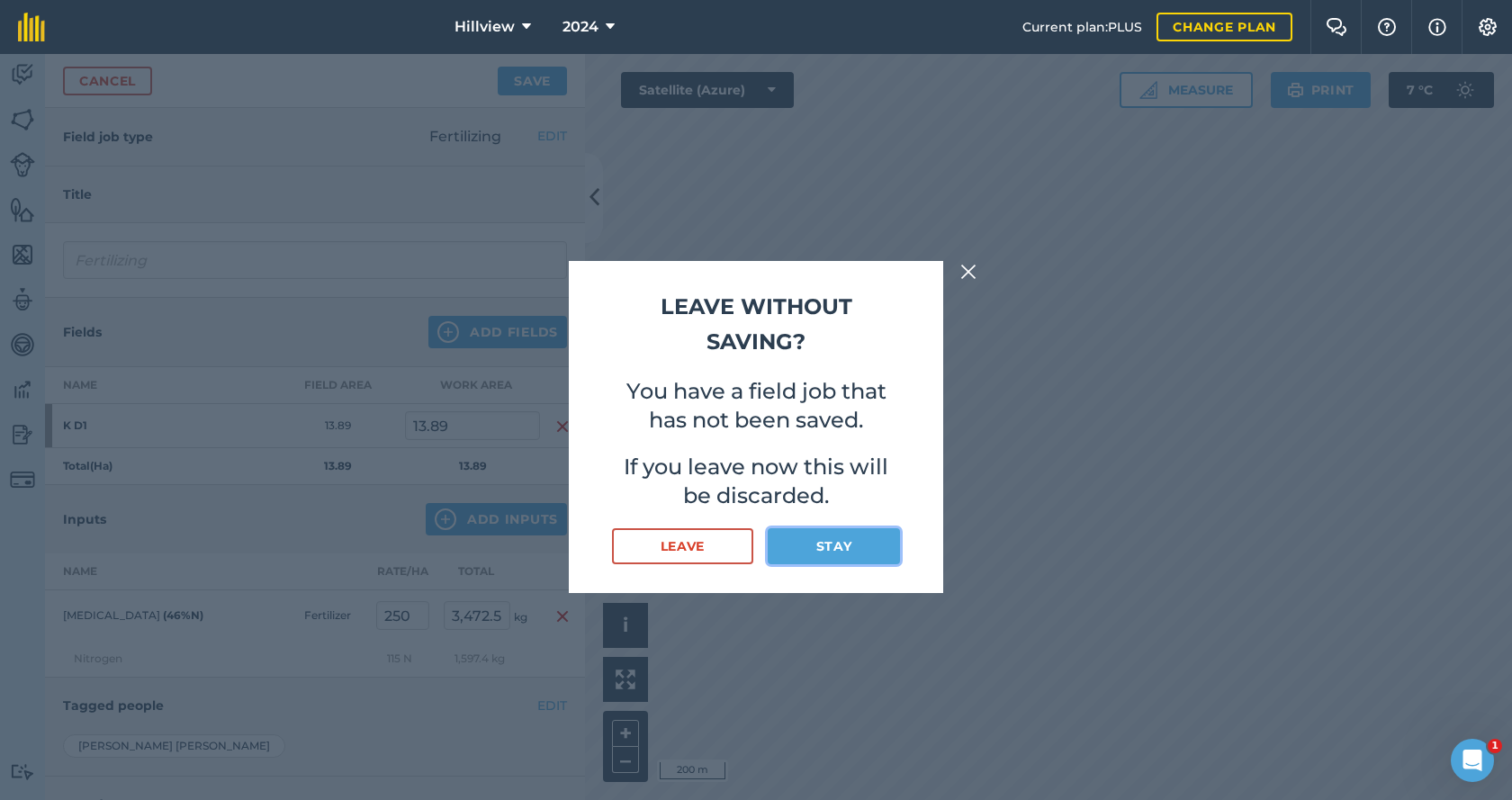
click at [803, 551] on button "Stay" at bounding box center [834, 547] width 133 height 36
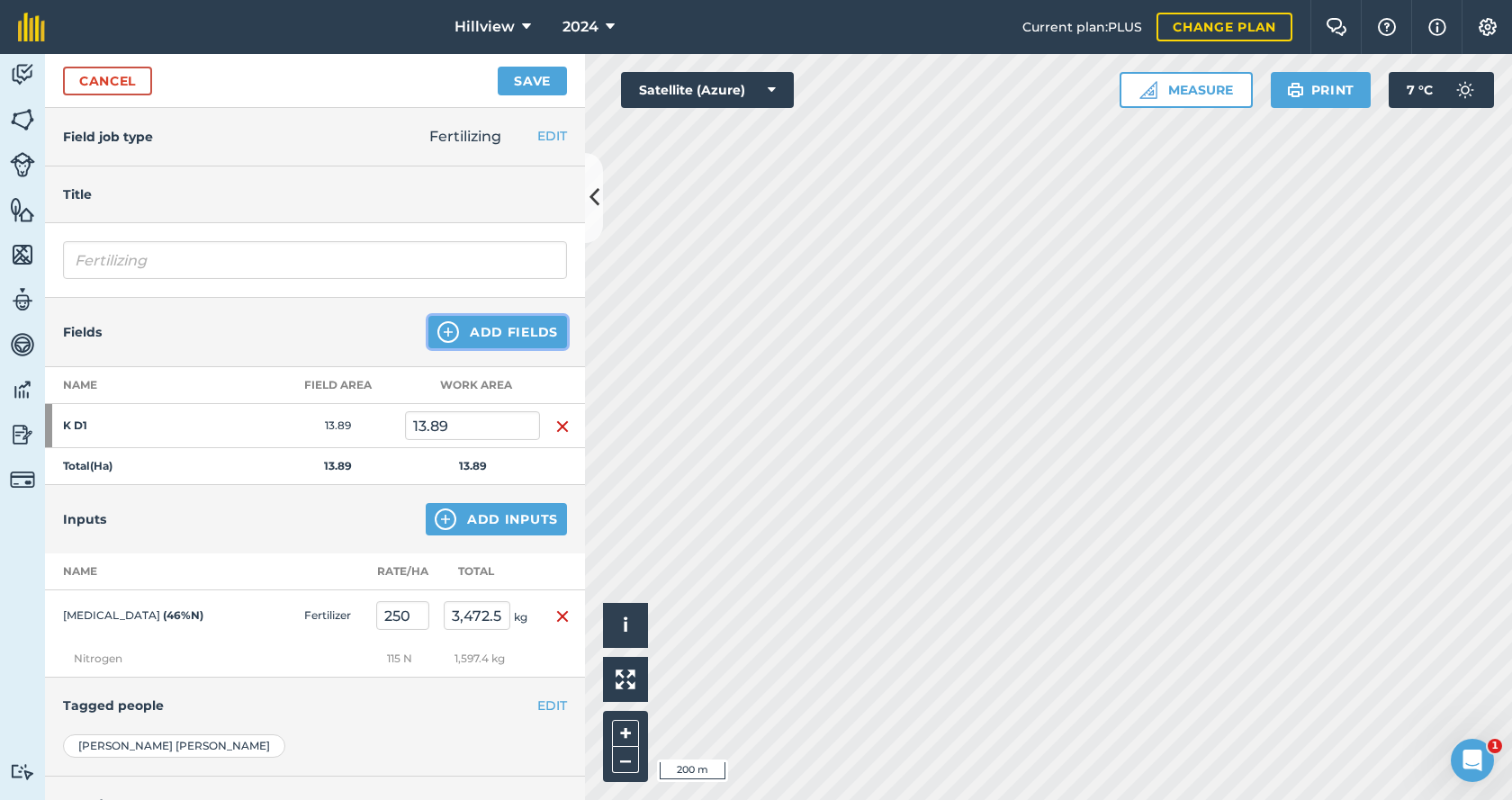
click at [483, 330] on button "Add Fields" at bounding box center [498, 332] width 139 height 32
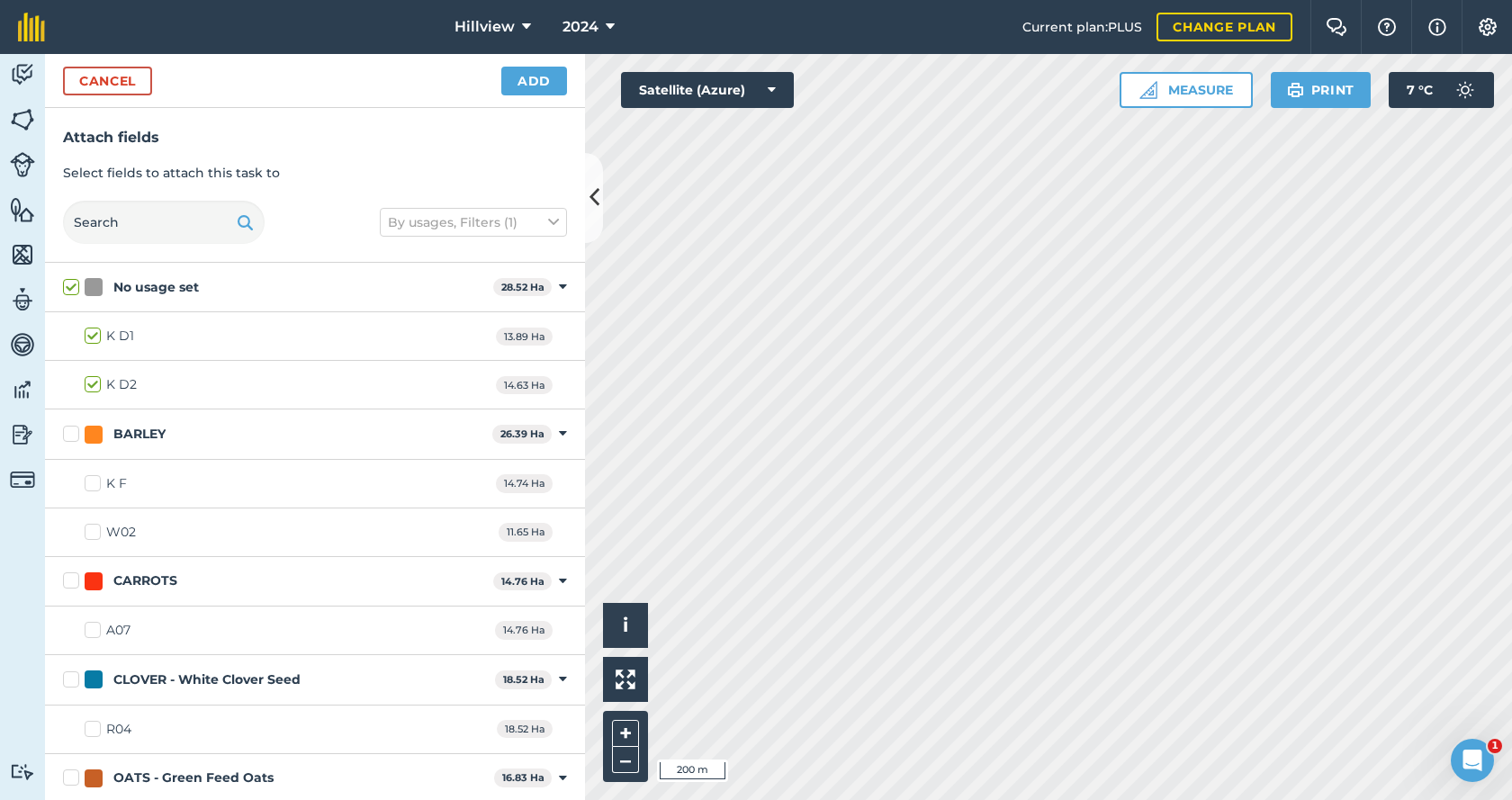
checkbox input "true"
click at [534, 79] on button "Add" at bounding box center [535, 81] width 66 height 29
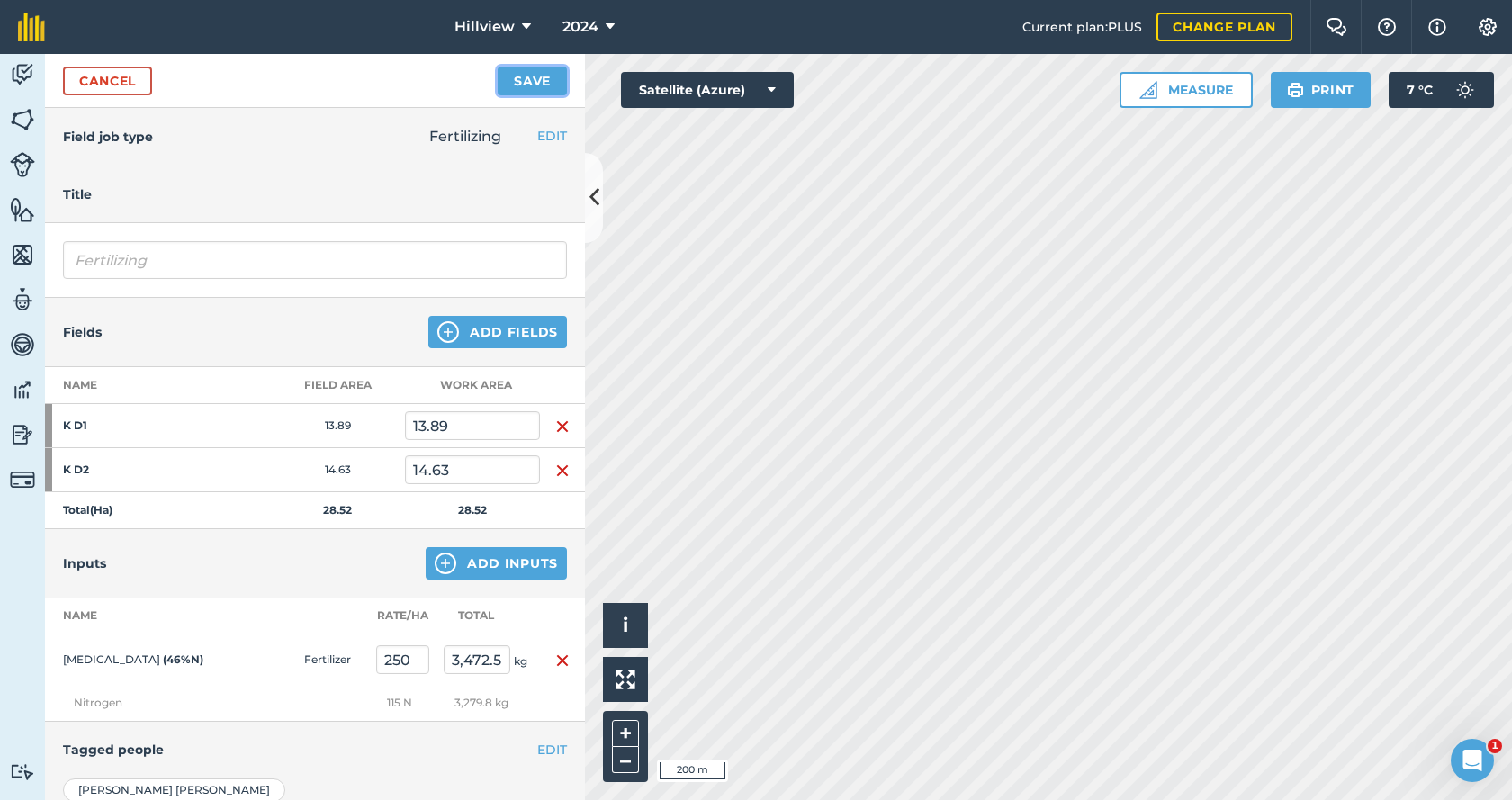
click at [511, 85] on button "Save" at bounding box center [532, 81] width 69 height 29
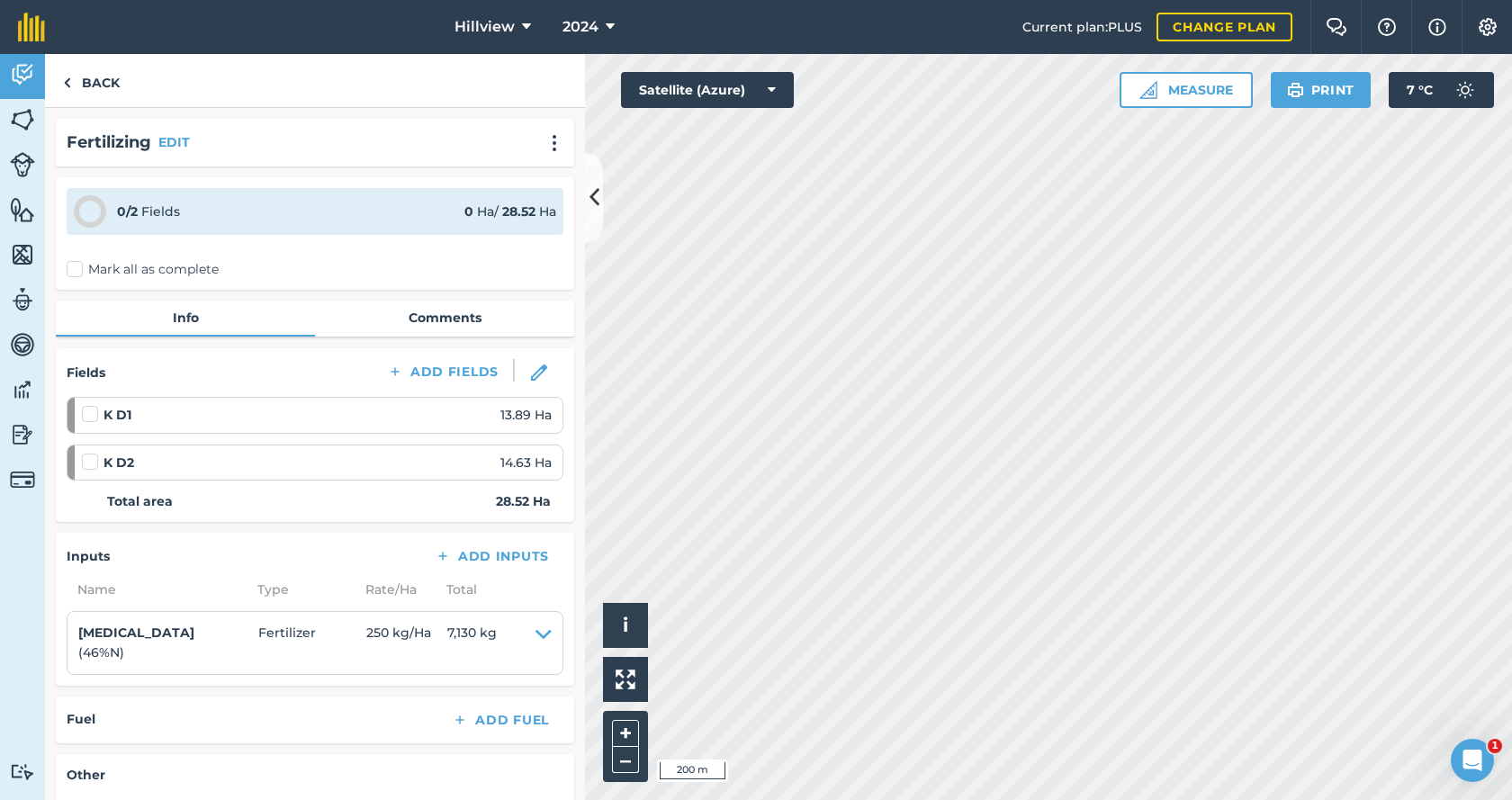
click at [71, 272] on label "Mark all as complete" at bounding box center [143, 269] width 153 height 19
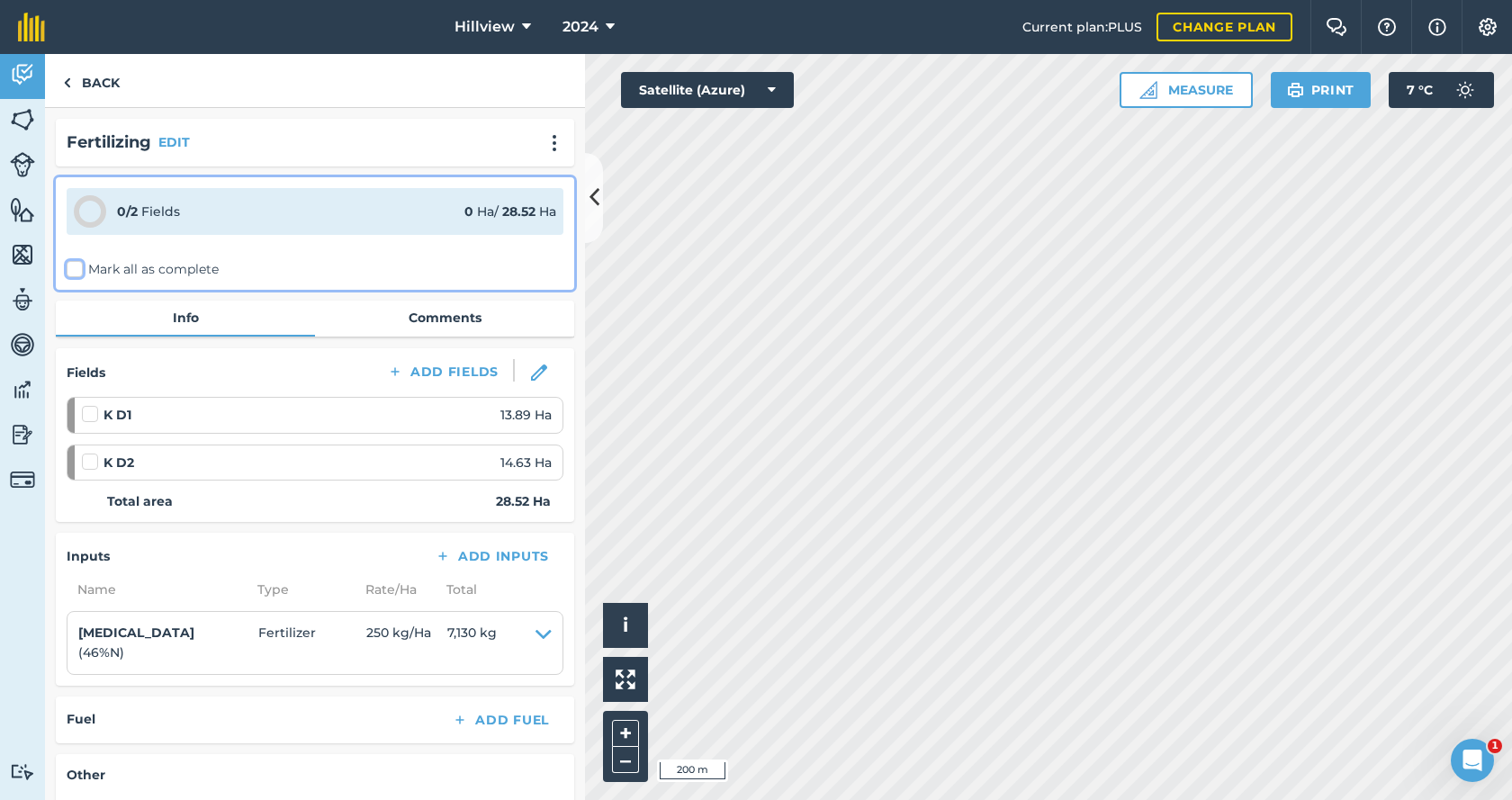
click at [71, 272] on input "Mark all as complete" at bounding box center [73, 266] width 12 height 12
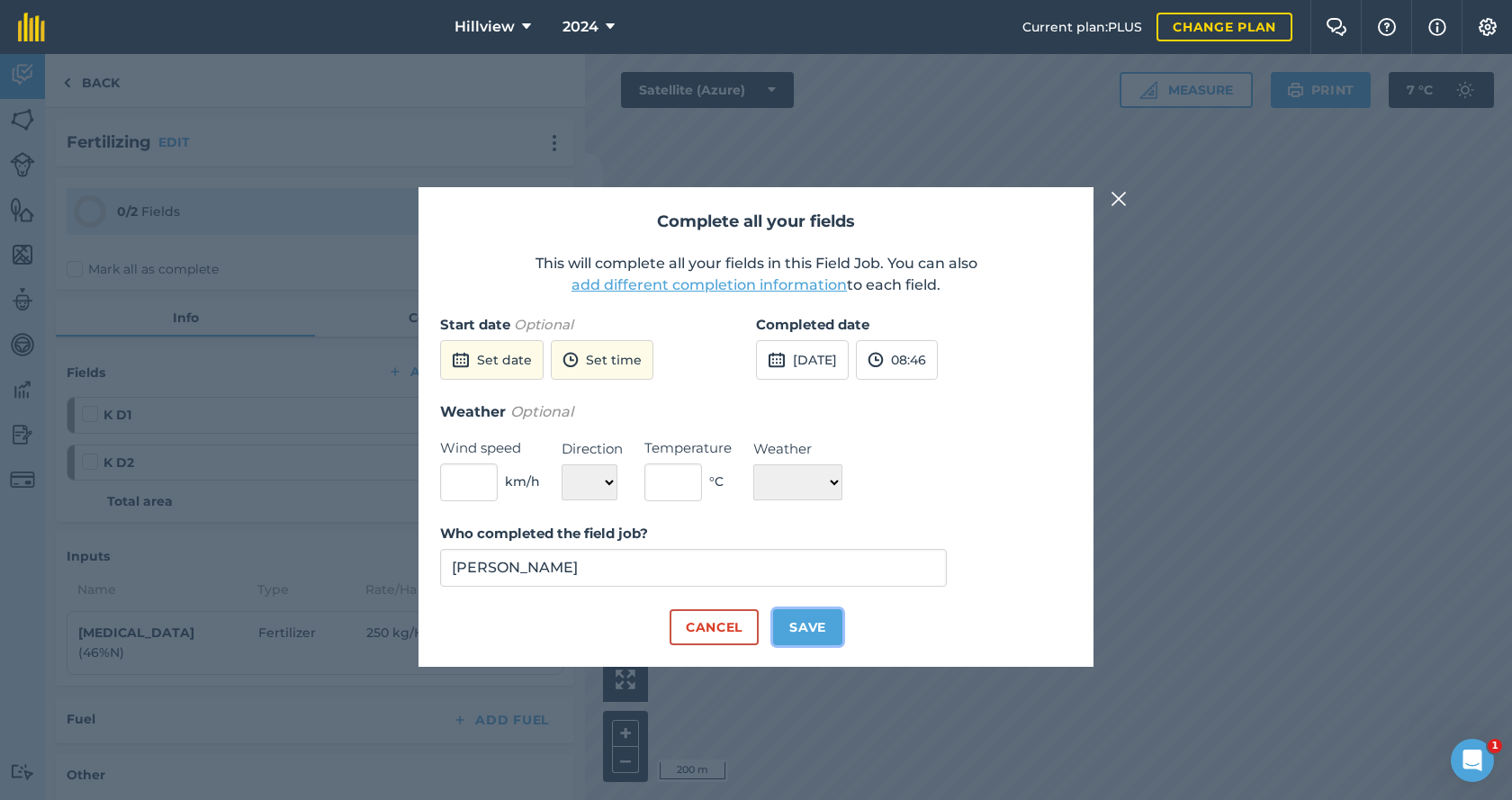
click at [798, 629] on button "Save" at bounding box center [807, 627] width 69 height 36
checkbox input "true"
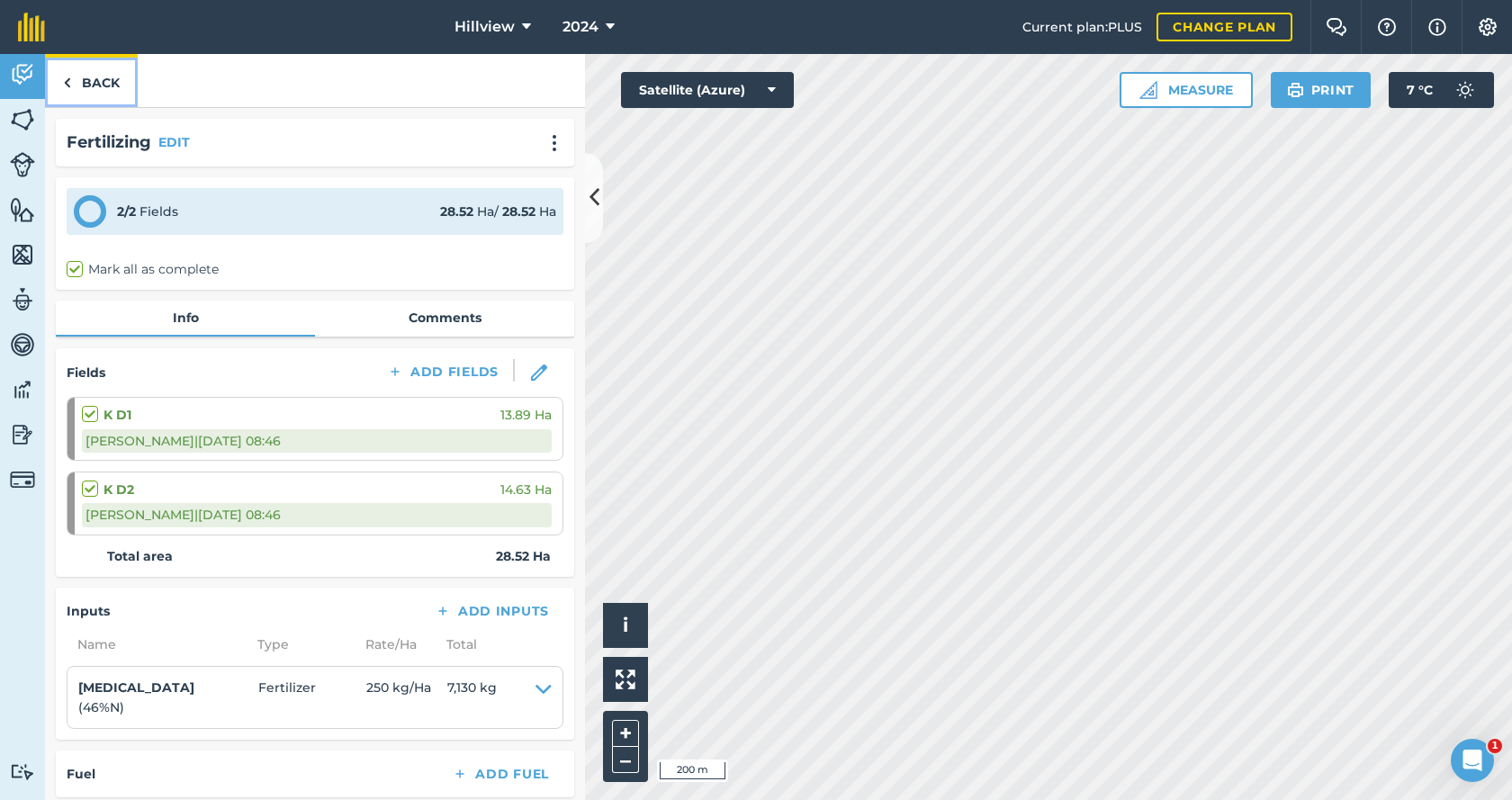
click at [84, 85] on link "Back" at bounding box center [91, 80] width 93 height 53
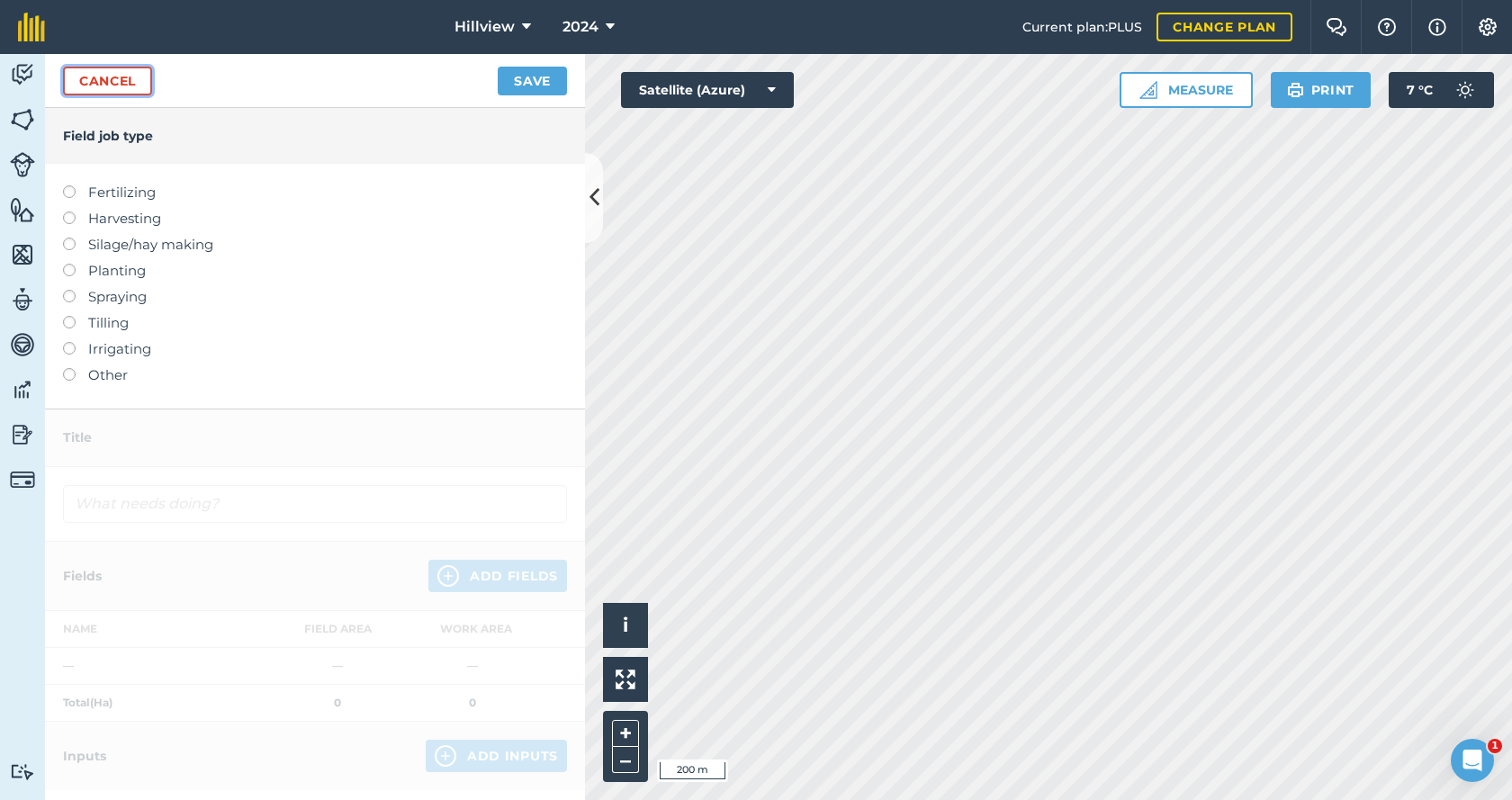
click at [114, 89] on link "Cancel" at bounding box center [107, 81] width 89 height 29
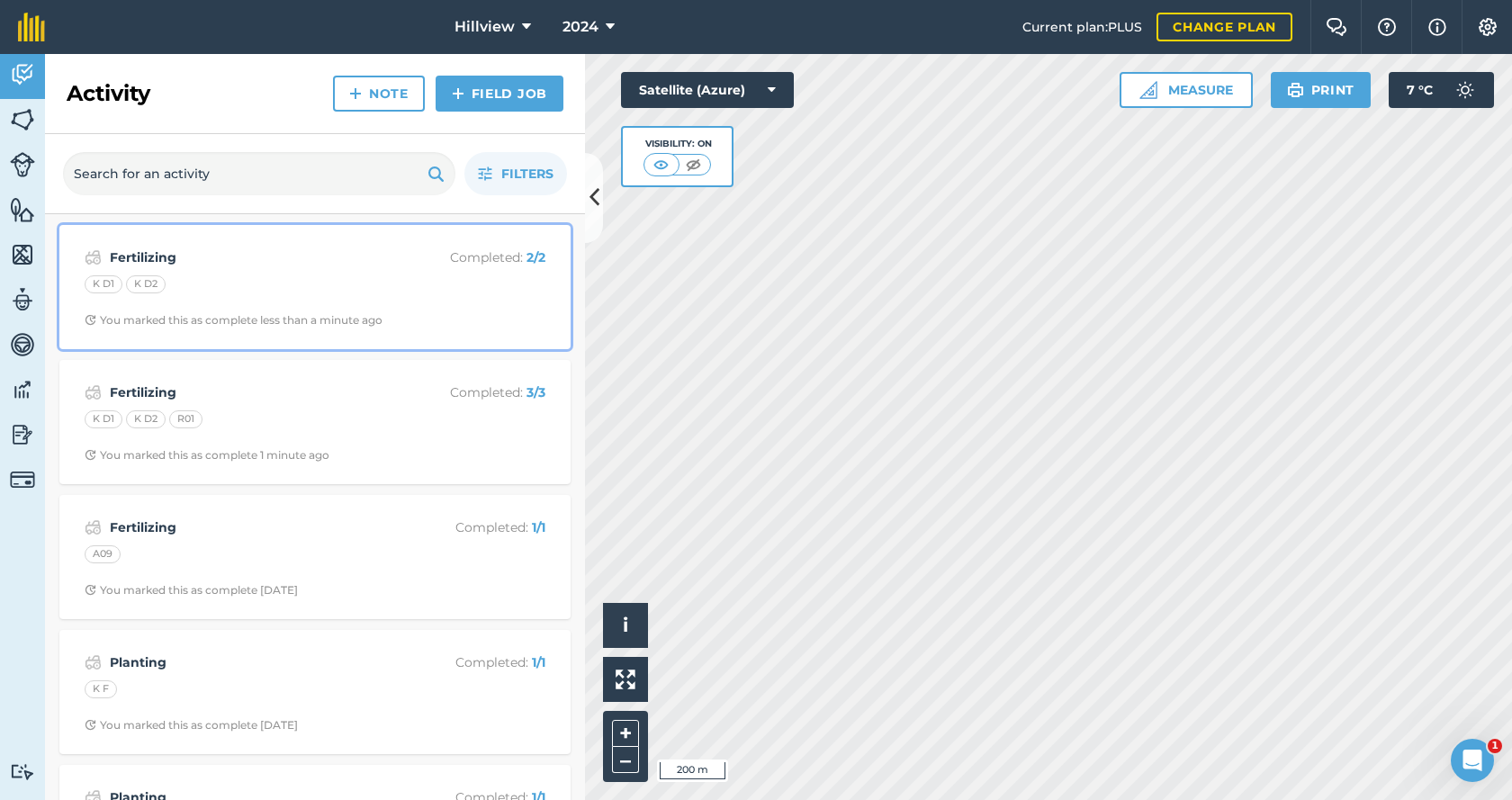
click at [326, 284] on div "K D1 K D2" at bounding box center [315, 286] width 461 height 23
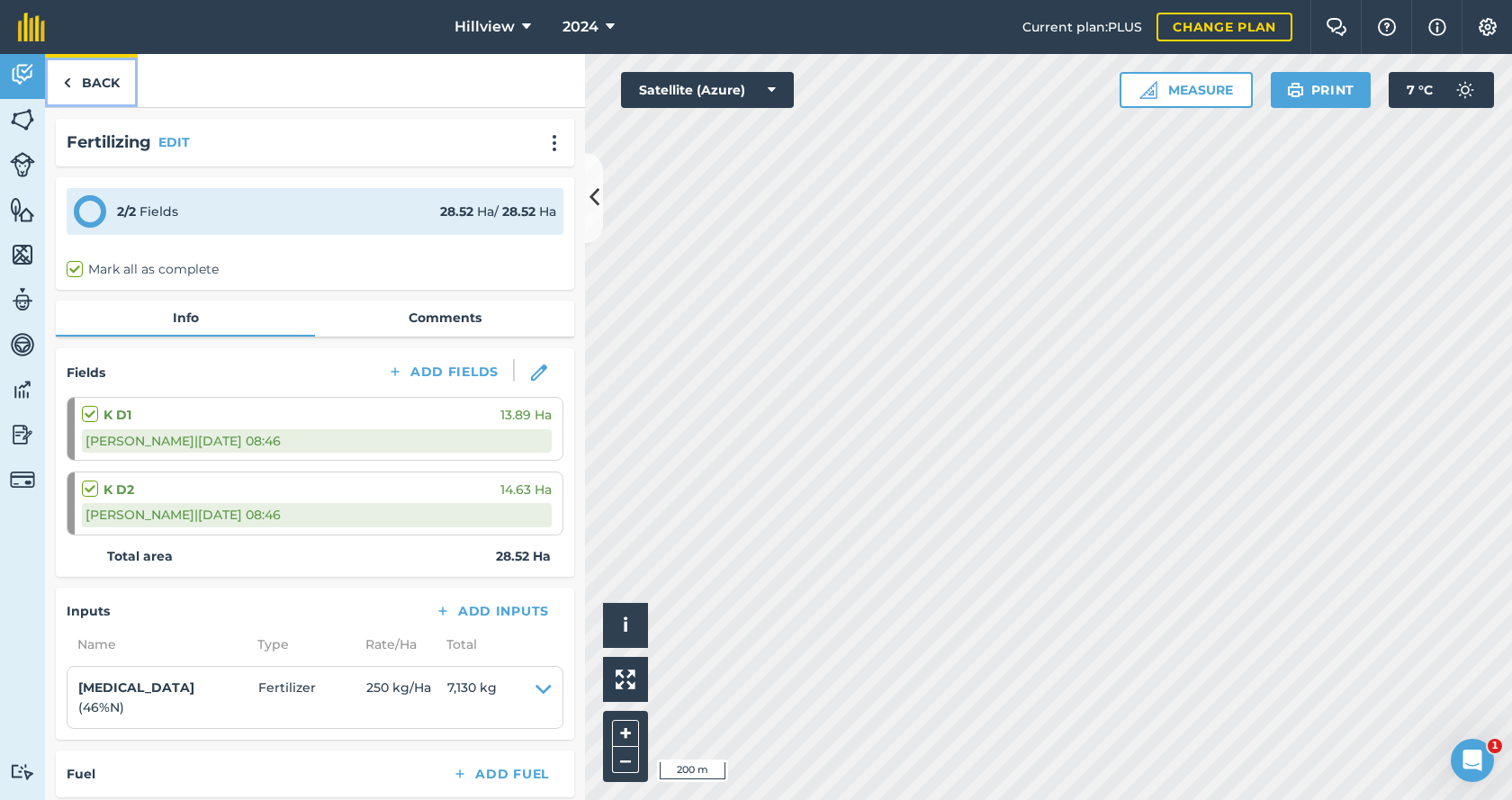
click at [91, 87] on link "Back" at bounding box center [91, 80] width 93 height 53
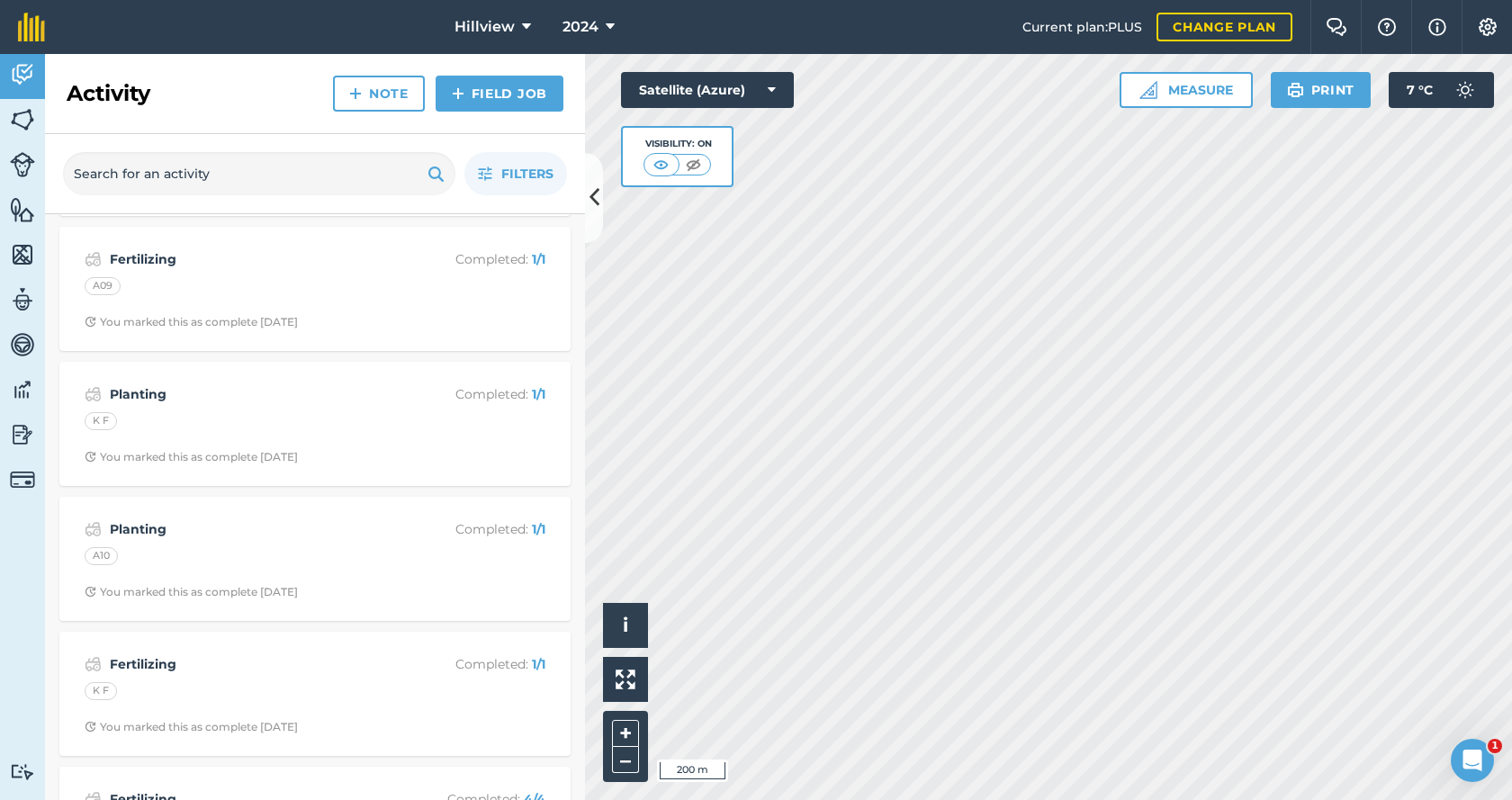
scroll to position [270, 0]
click at [17, 106] on img at bounding box center [22, 119] width 25 height 27
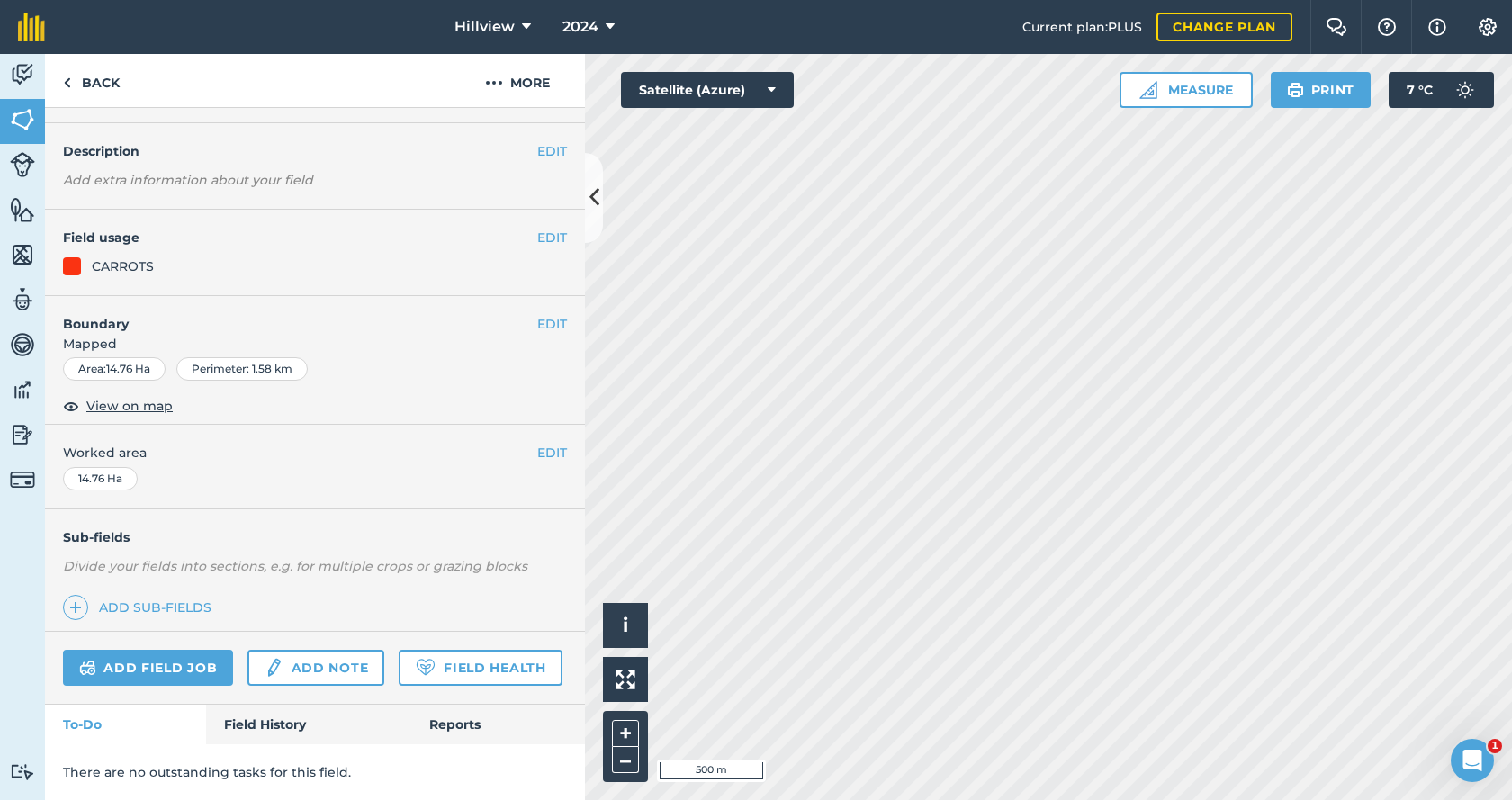
scroll to position [97, 0]
click at [250, 719] on link "Field History" at bounding box center [308, 725] width 204 height 40
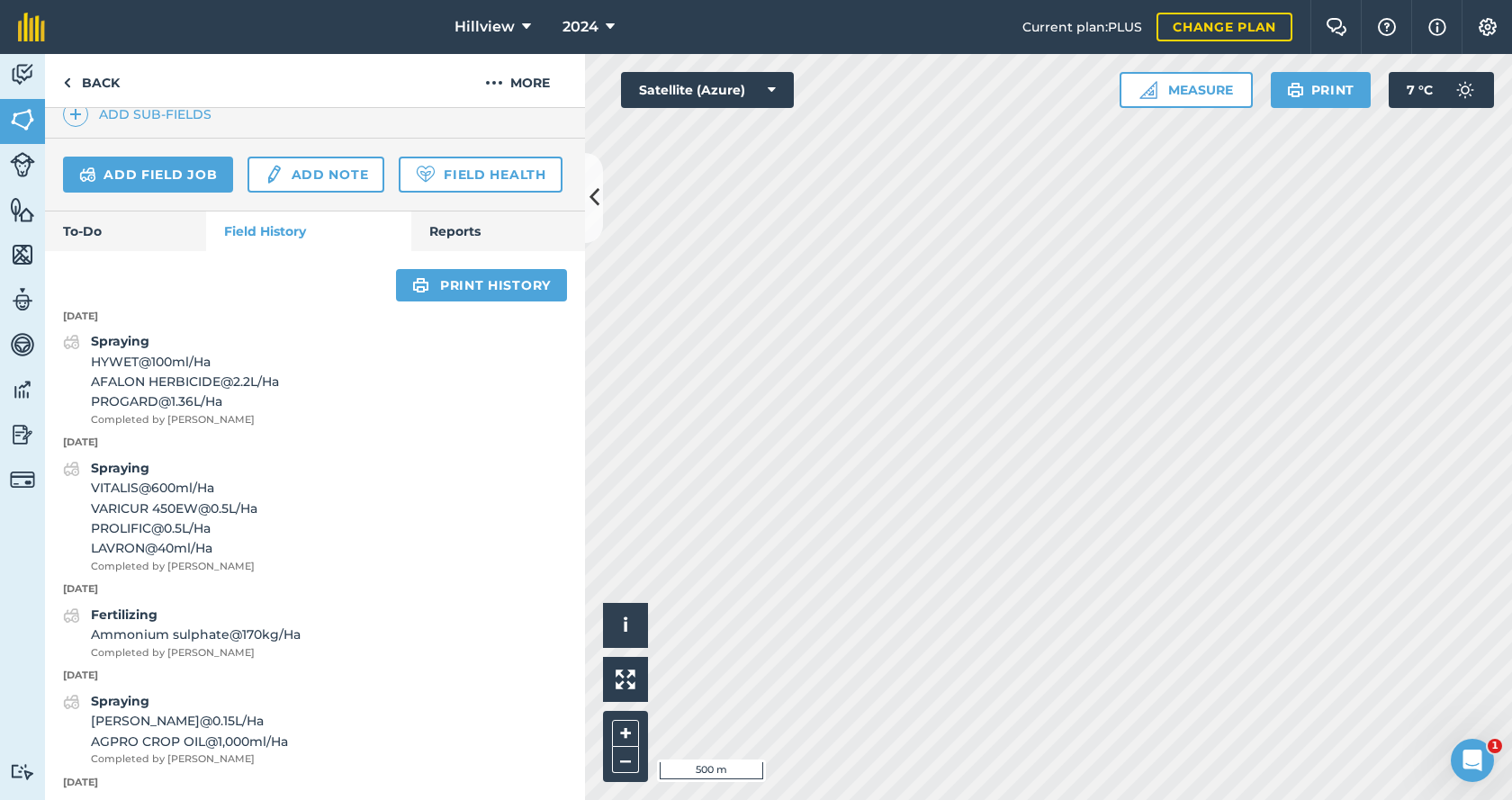
scroll to position [90, 0]
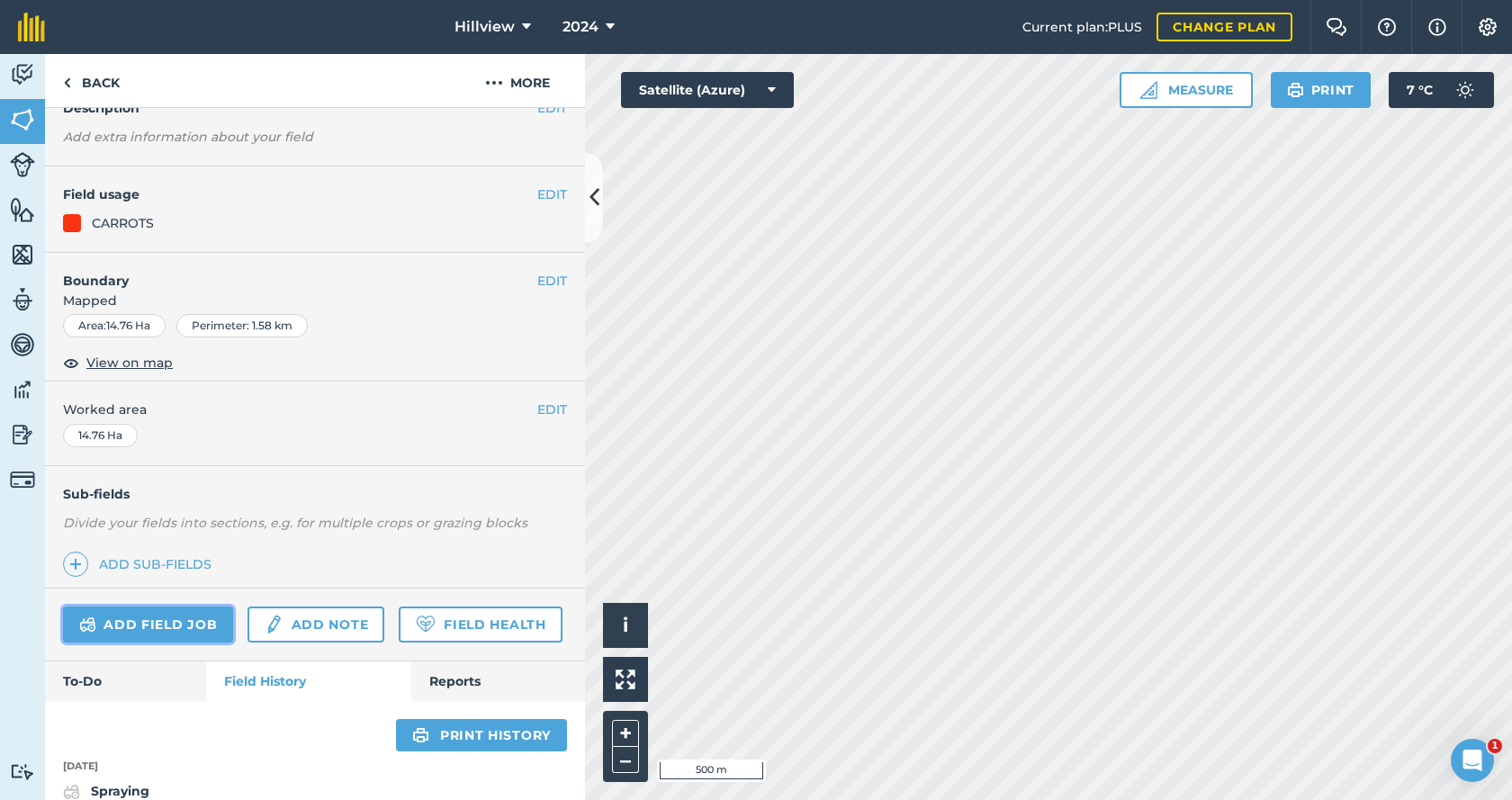
click at [135, 632] on link "Add field job" at bounding box center [148, 624] width 171 height 36
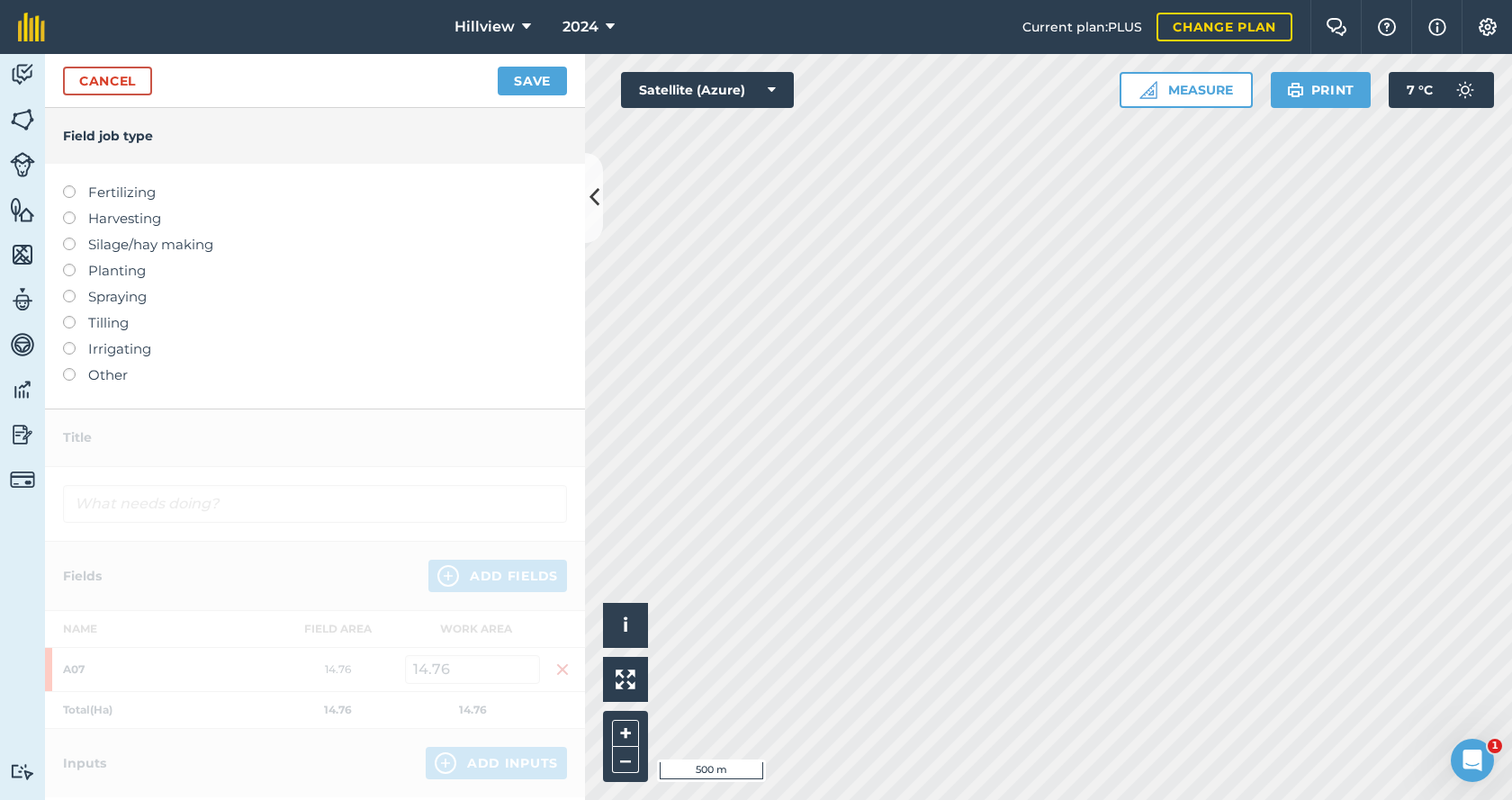
click at [78, 192] on label "Fertilizing" at bounding box center [314, 193] width 504 height 22
type input "Fertilizing"
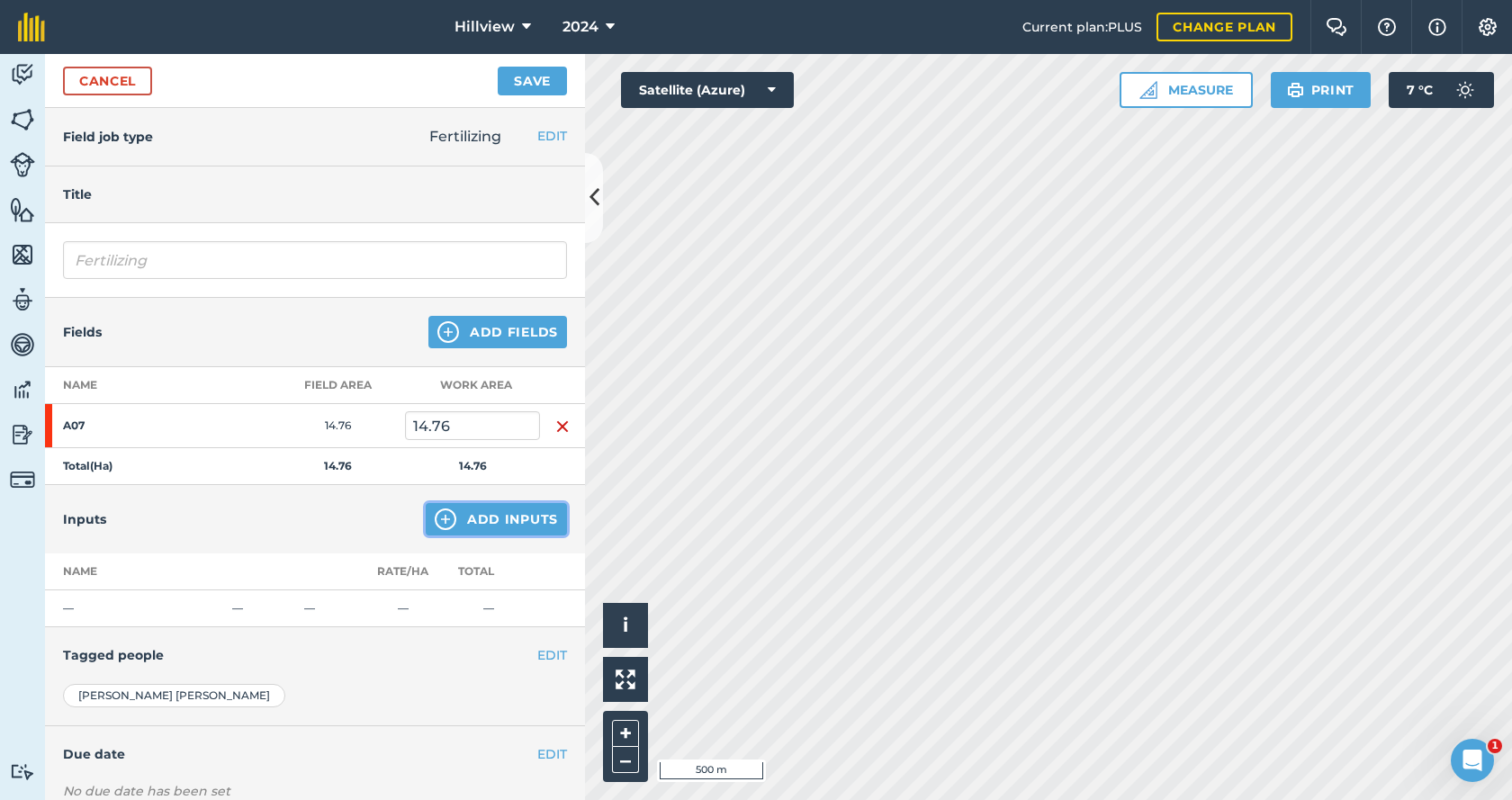
click at [492, 522] on button "Add Inputs" at bounding box center [497, 519] width 142 height 32
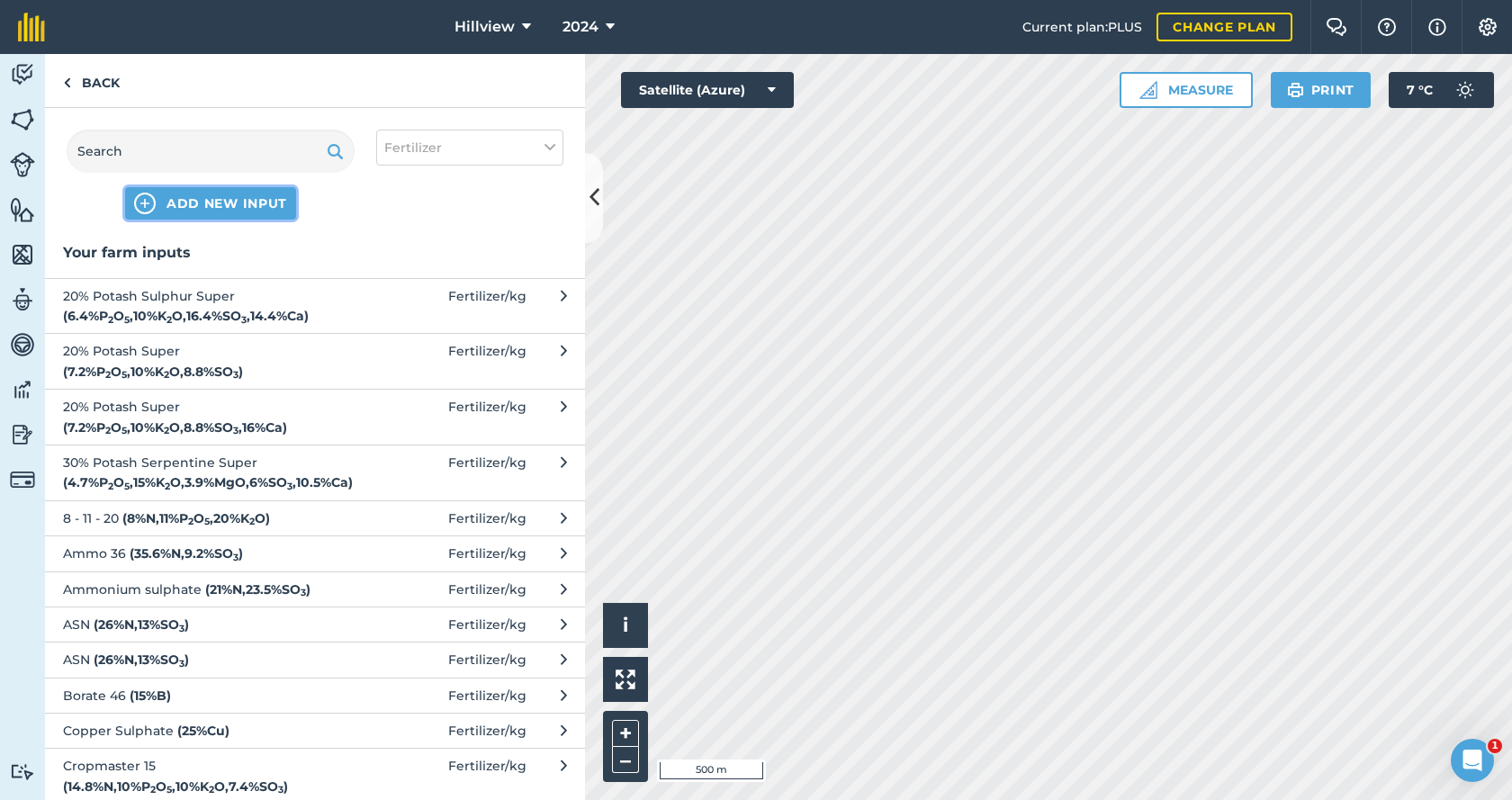
click at [218, 201] on span "ADD NEW INPUT" at bounding box center [226, 203] width 121 height 18
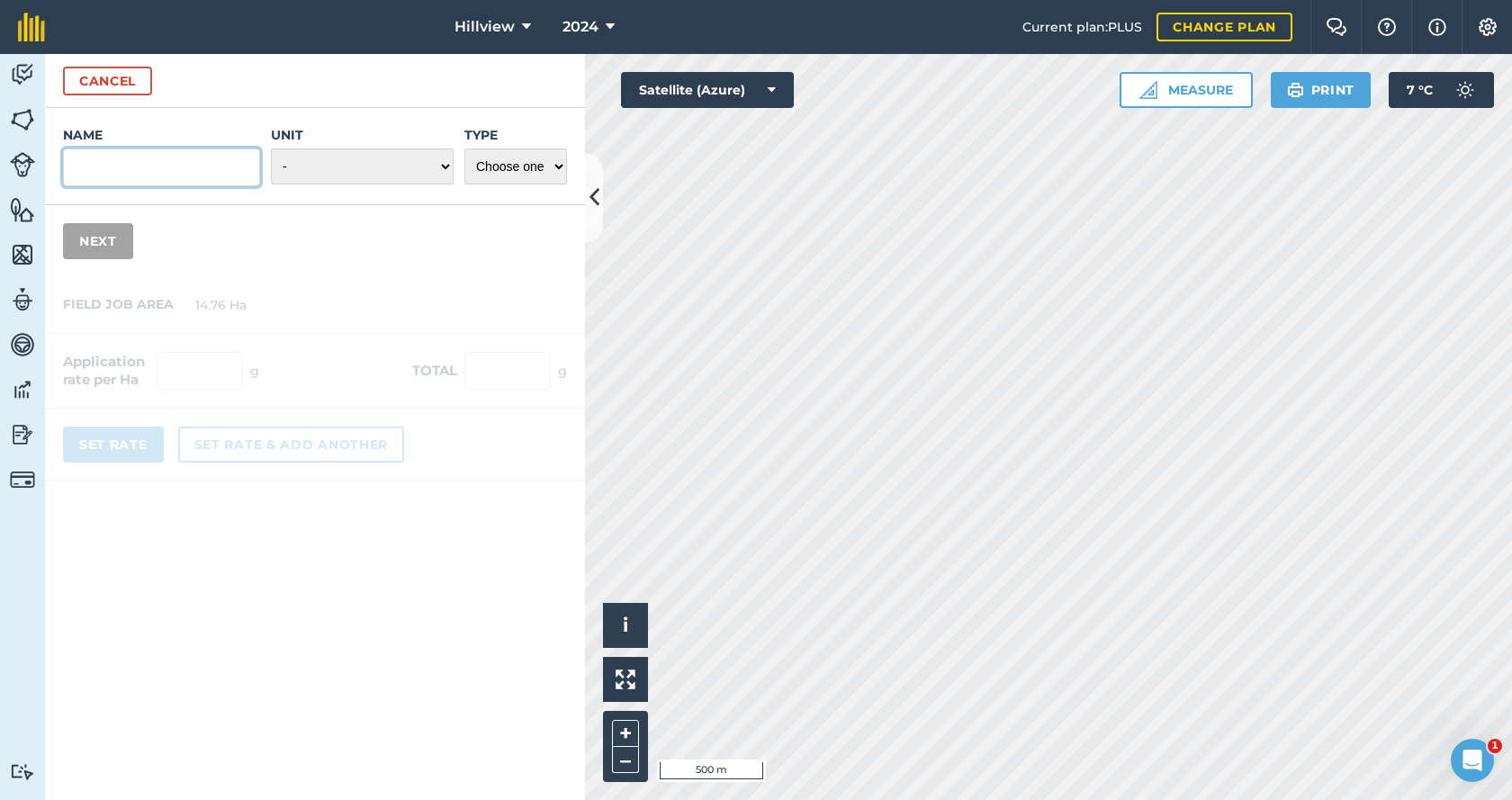
click at [97, 156] on input "Name" at bounding box center [162, 168] width 197 height 38
type input "Superphosphate"
click at [347, 161] on select "- Grams/g Kilograms/kg Metric tonnes/t Millilitres/ml Litres/L Ounces/oz Pounds…" at bounding box center [362, 167] width 183 height 36
select select "KILOGRAMS"
click at [271, 149] on select "- Grams/g Kilograms/kg Metric tonnes/t Millilitres/ml Litres/L Ounces/oz Pounds…" at bounding box center [362, 167] width 183 height 36
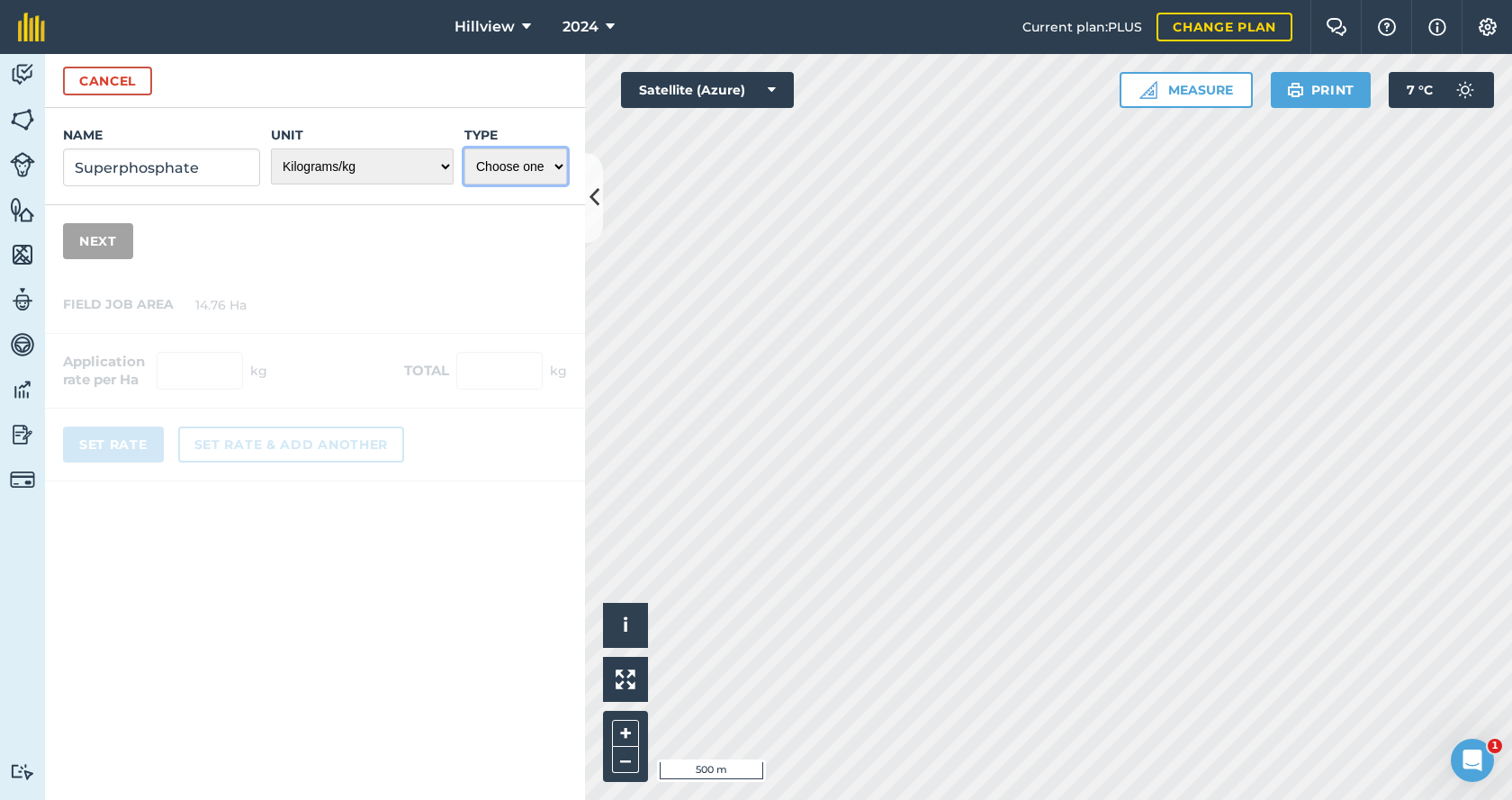
click at [519, 171] on select "Choose one Fertilizer Seed Spray Fuel Other" at bounding box center [516, 167] width 103 height 36
select select "FERTILIZER"
click at [465, 149] on select "Choose one Fertilizer Seed Spray Fuel Other" at bounding box center [516, 167] width 103 height 36
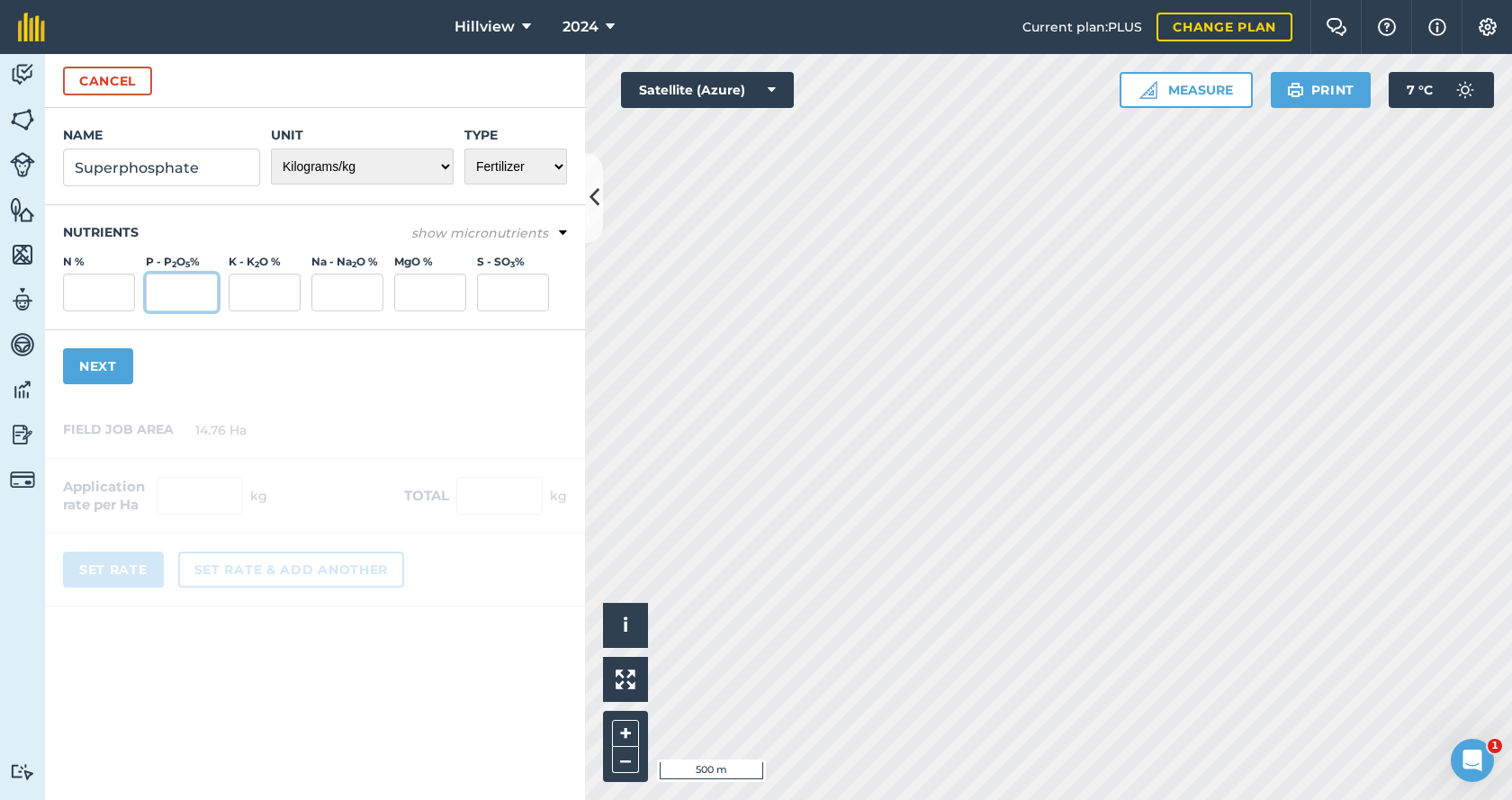
click at [189, 291] on input "P - P 2 O 5 %" at bounding box center [182, 292] width 72 height 38
type input "9"
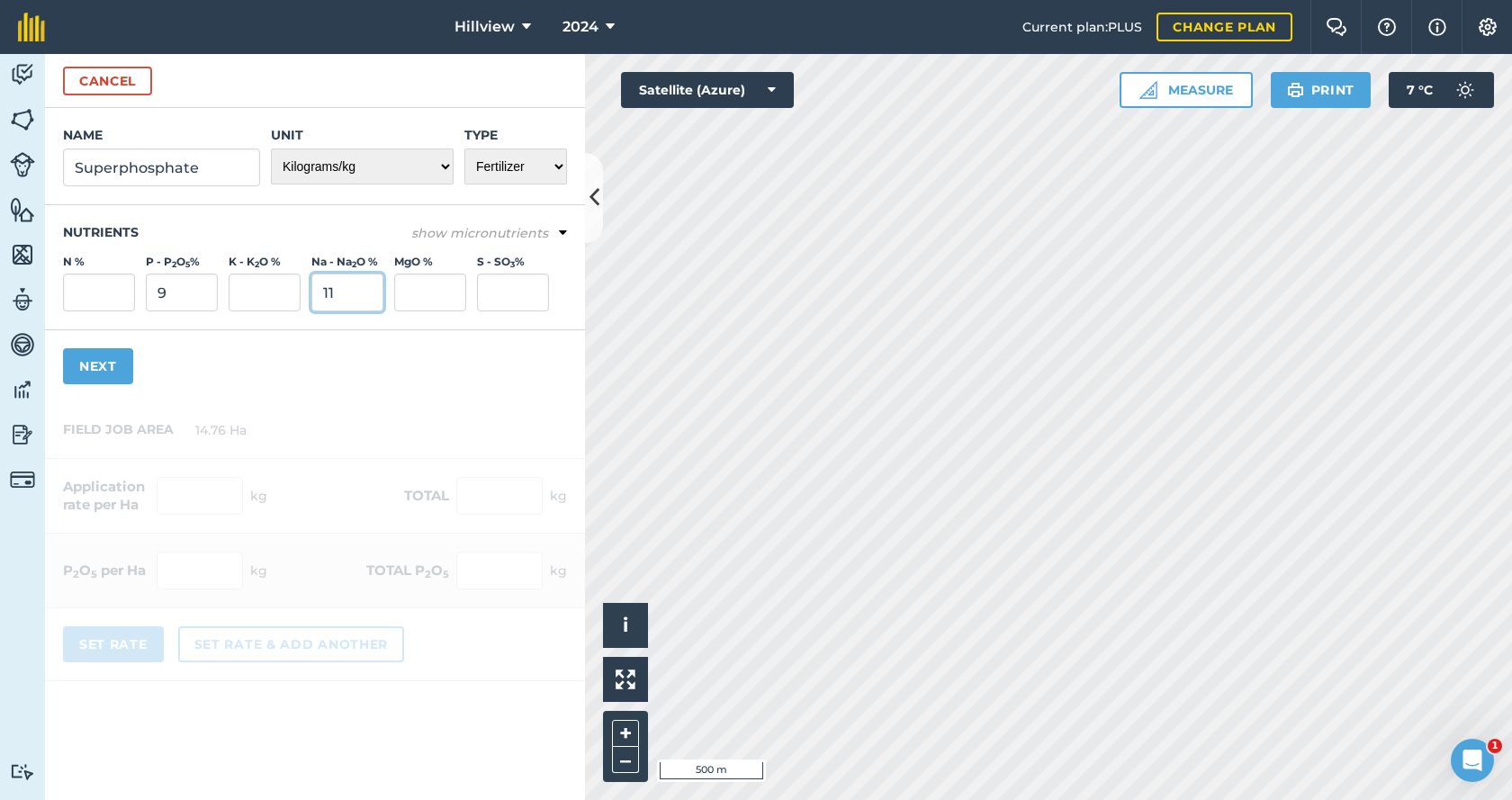
type input "11"
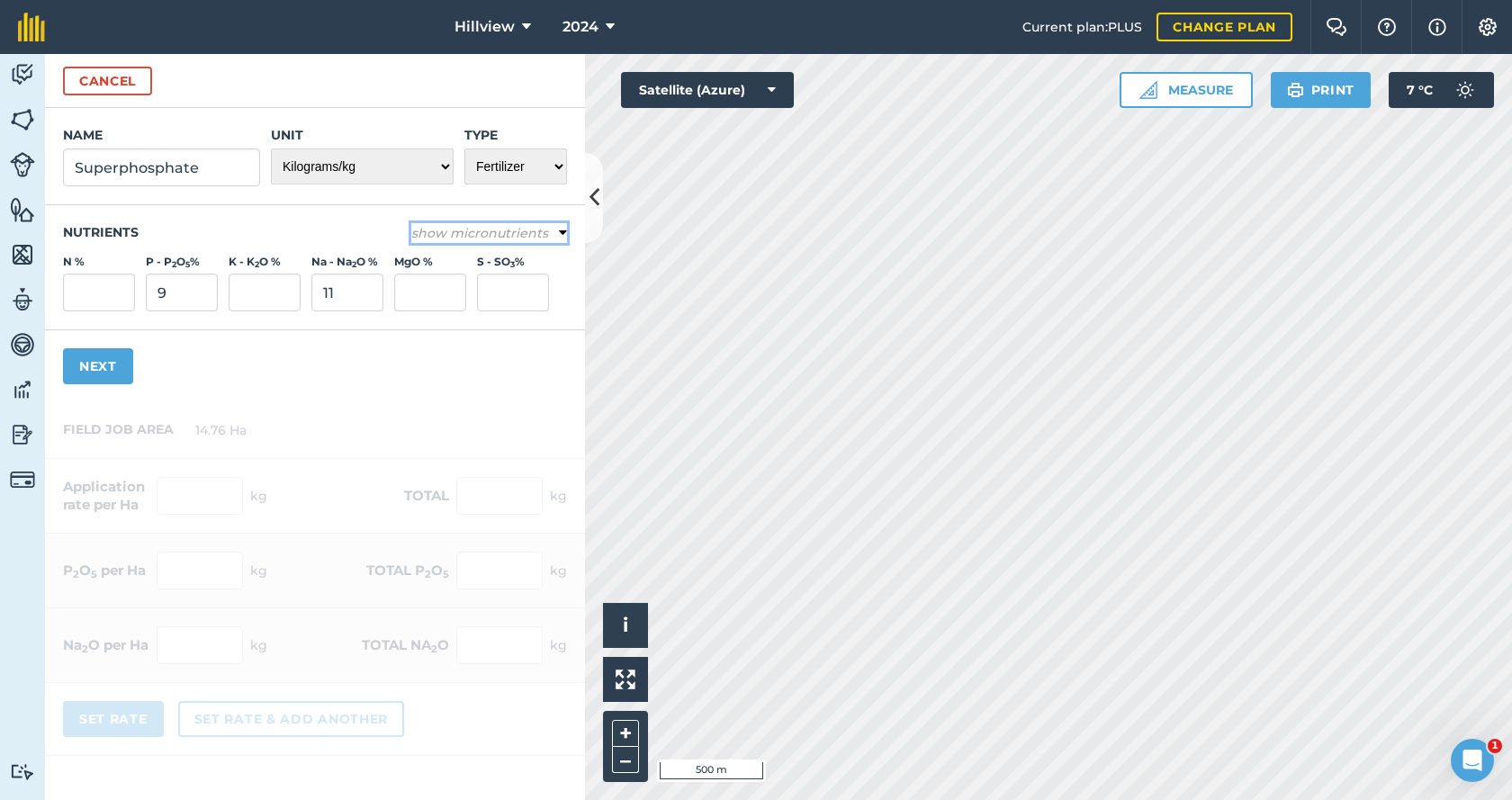
click at [501, 236] on em "show micronutrients" at bounding box center [479, 233] width 137 height 16
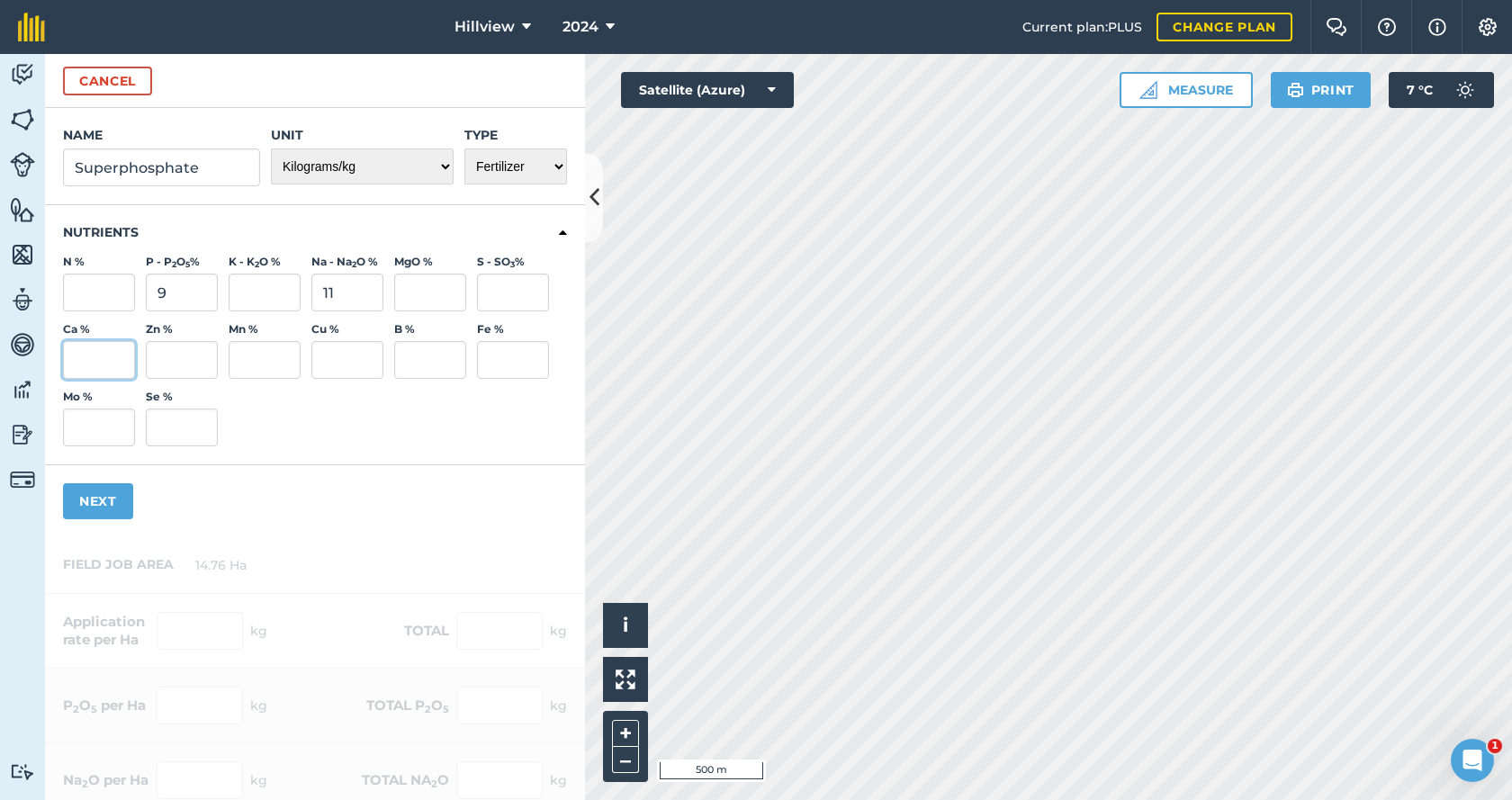
click at [88, 353] on input "Ca %" at bounding box center [99, 360] width 72 height 38
type input "20"
click at [98, 503] on button "Next" at bounding box center [98, 502] width 70 height 36
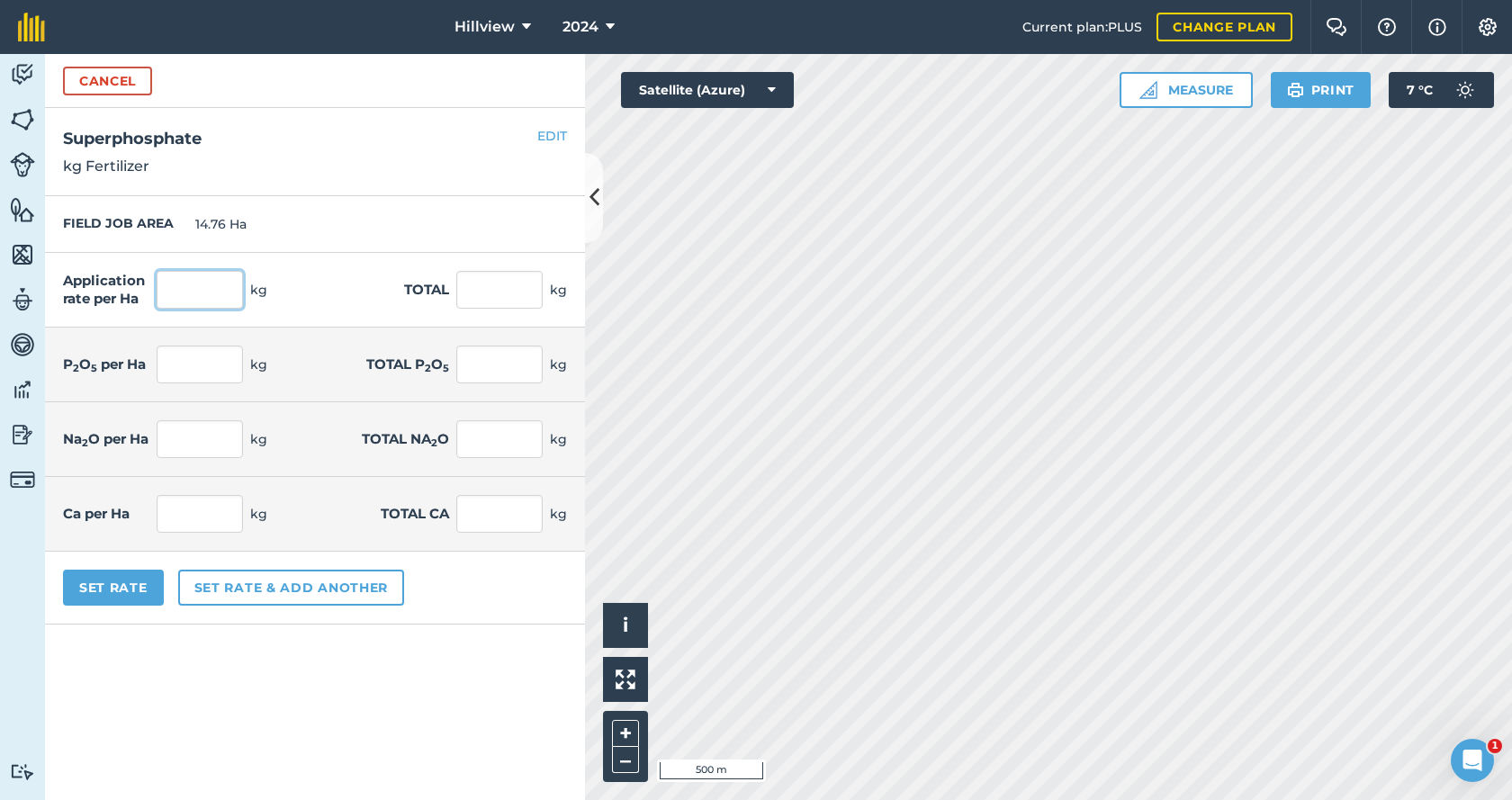
click at [203, 293] on input "text" at bounding box center [199, 290] width 87 height 38
type input "100"
type input "1,476"
type input "9"
type input "132.84"
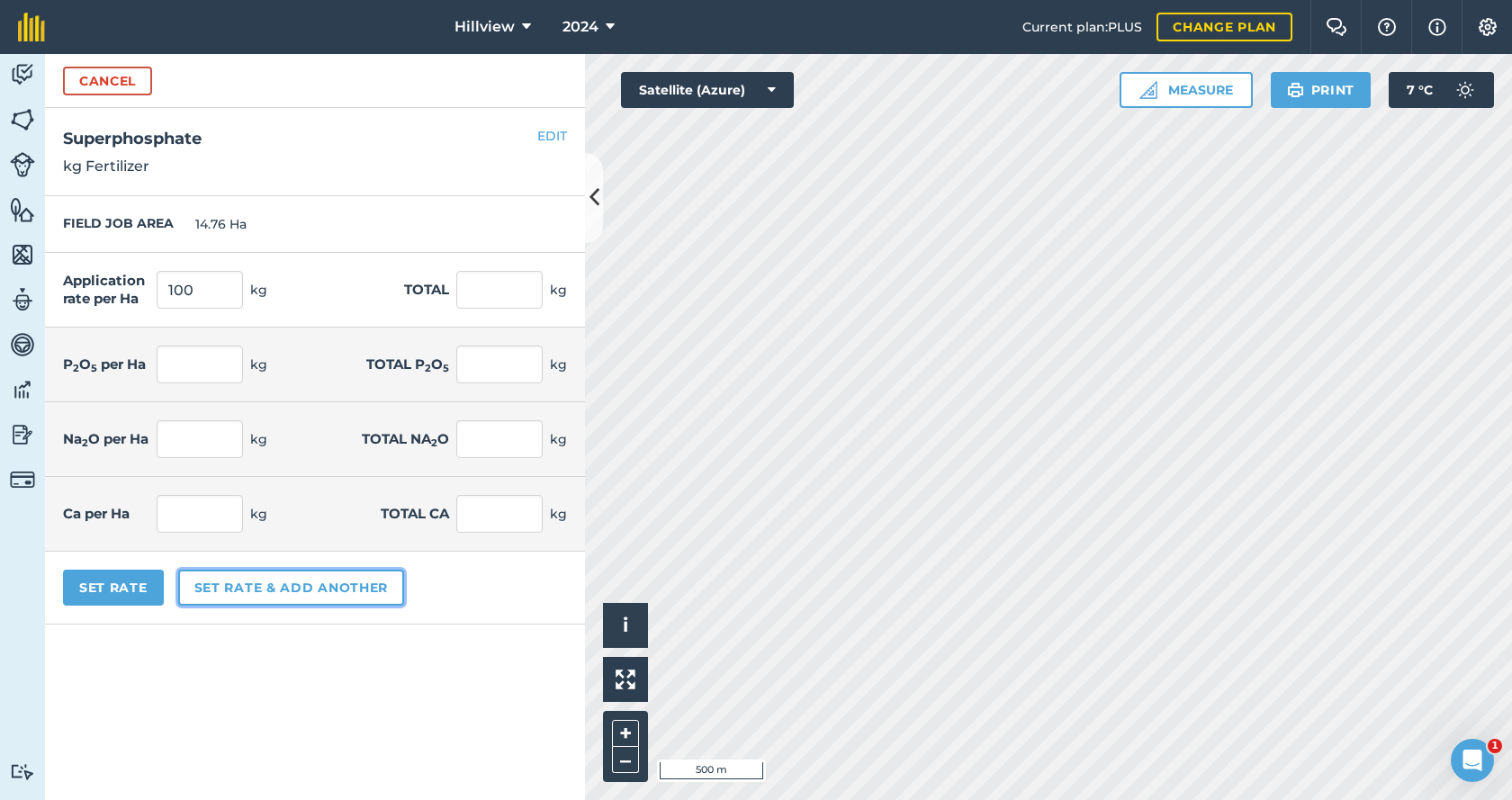
type input "11"
type input "162.36"
type input "20"
type input "295.2"
click at [218, 577] on button "Set rate & add another" at bounding box center [291, 588] width 226 height 36
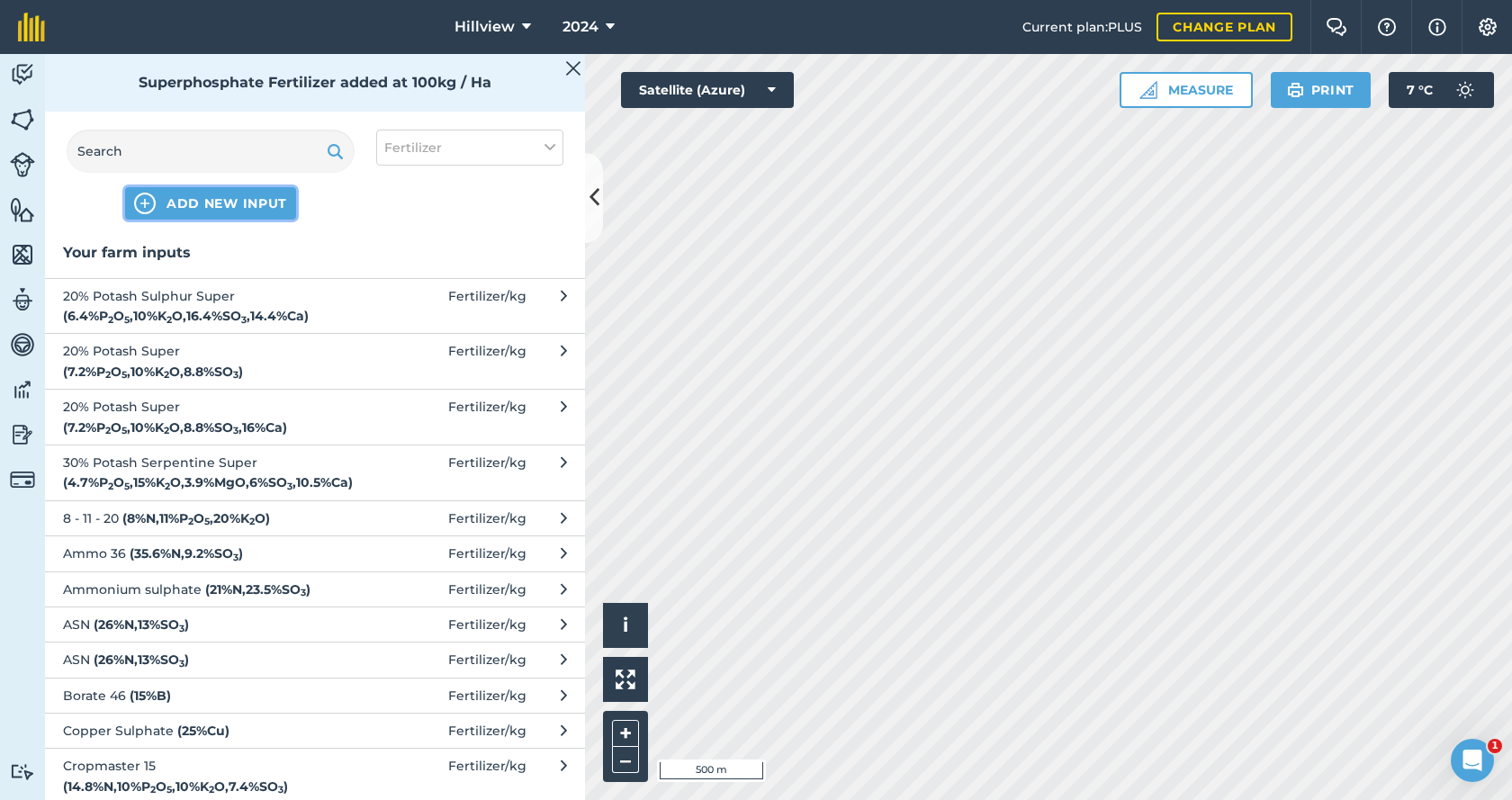
click at [181, 209] on span "ADD NEW INPUT" at bounding box center [226, 203] width 121 height 18
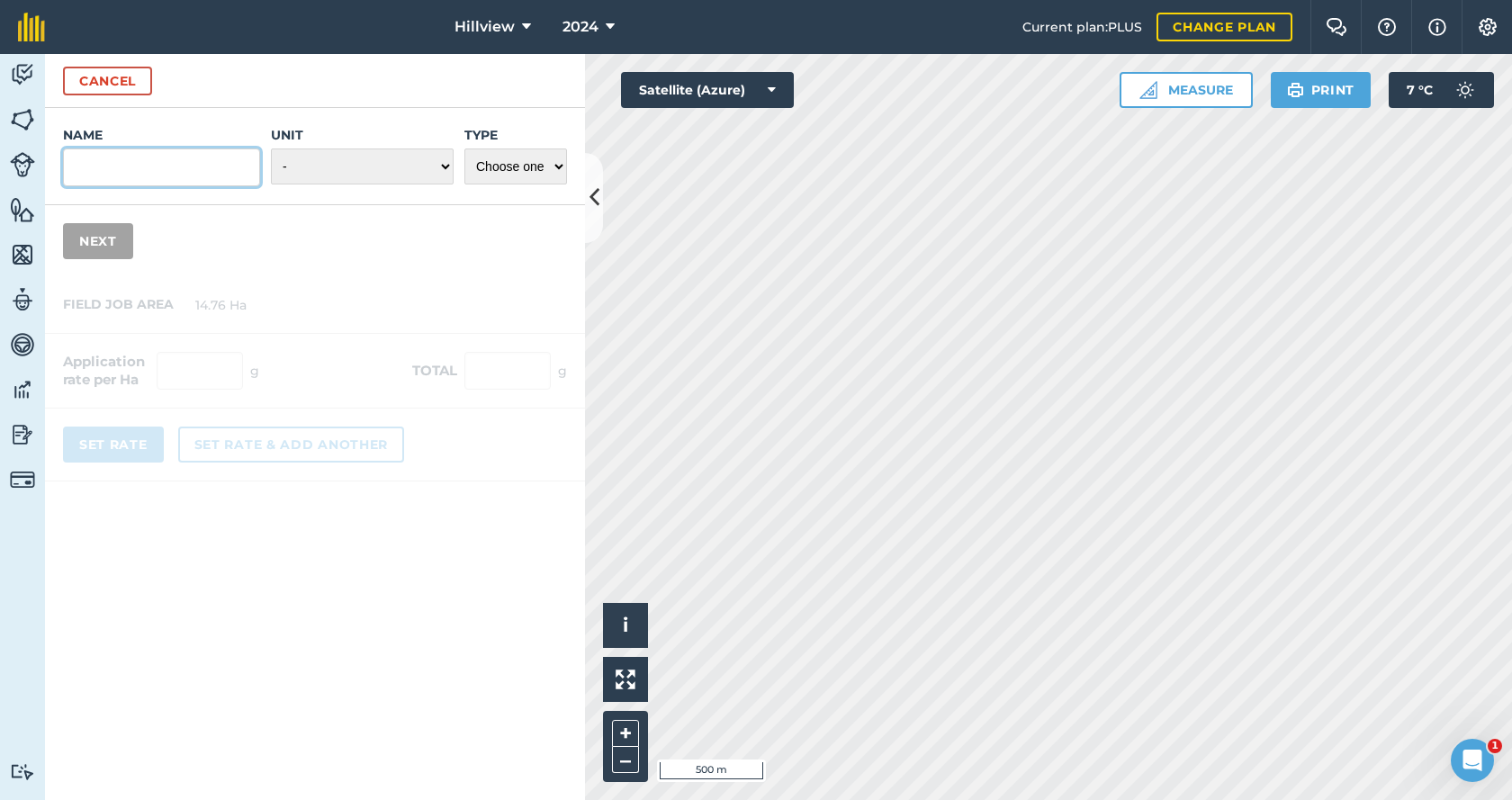
click at [138, 167] on input "Name" at bounding box center [162, 168] width 197 height 38
type input "Zinc Sulphate"
click at [405, 157] on select "- Grams/g Kilograms/kg Metric tonnes/t Millilitres/ml Litres/L Ounces/oz Pounds…" at bounding box center [362, 167] width 183 height 36
select select "KILOGRAMS"
click at [271, 149] on select "- Grams/g Kilograms/kg Metric tonnes/t Millilitres/ml Litres/L Ounces/oz Pounds…" at bounding box center [362, 167] width 183 height 36
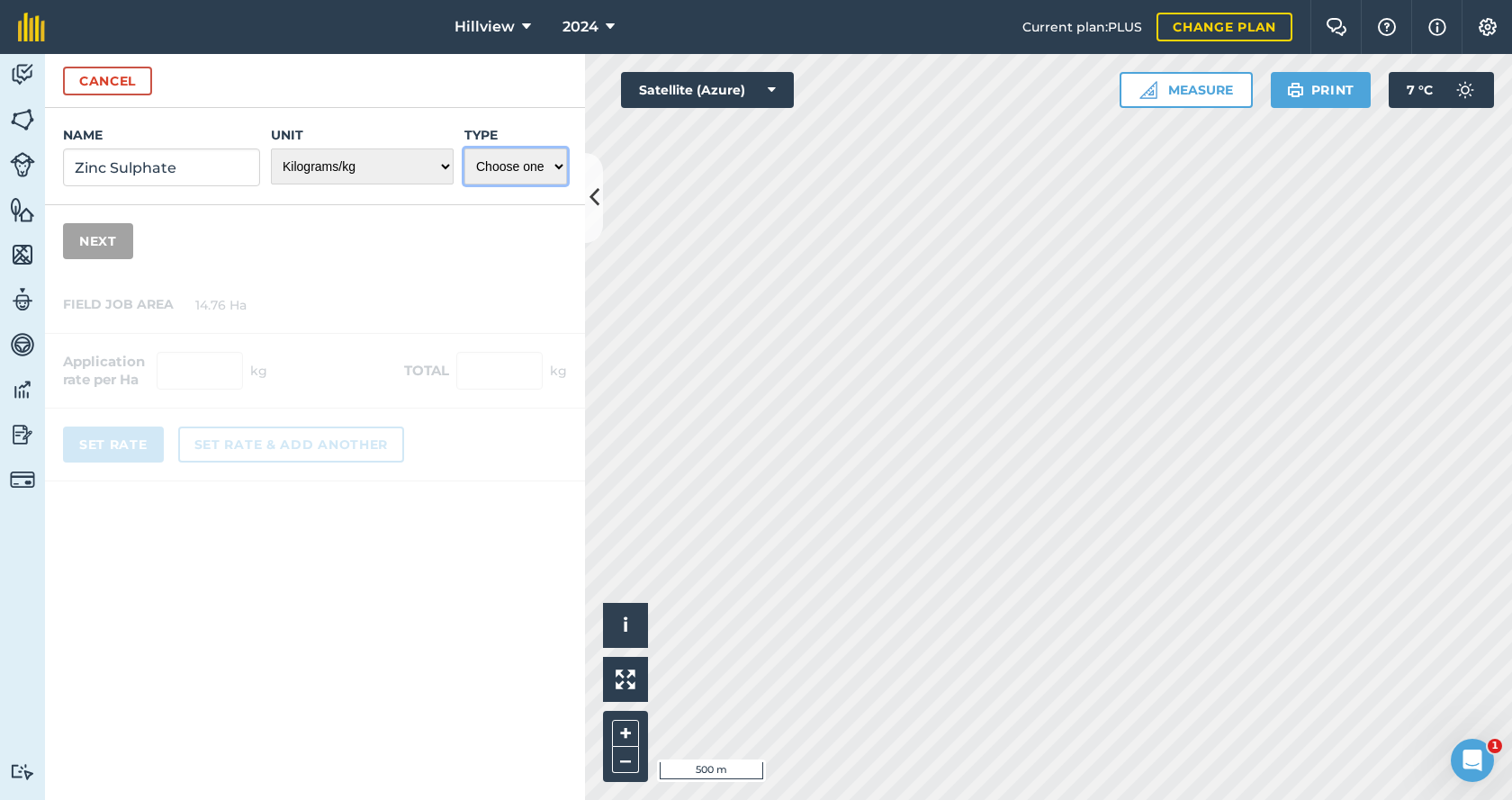
click at [500, 166] on select "Choose one Fertilizer Seed Spray Fuel Other" at bounding box center [516, 167] width 103 height 36
select select "FERTILIZER"
click at [465, 149] on select "Choose one Fertilizer Seed Spray Fuel Other" at bounding box center [516, 167] width 103 height 36
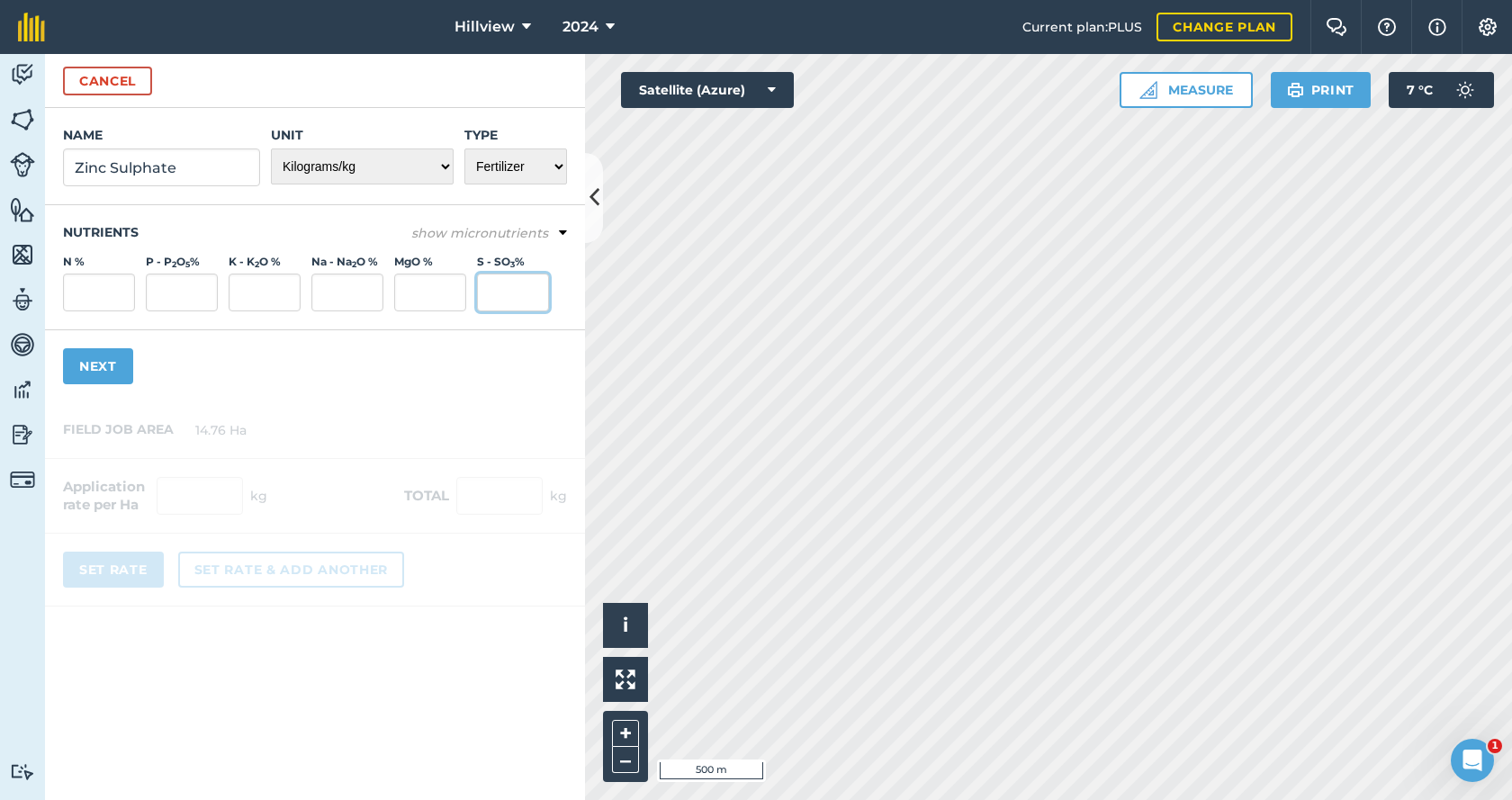
click at [496, 306] on input "S - SO 3 %" at bounding box center [513, 292] width 72 height 38
type input "17.5"
click at [516, 232] on em "show micronutrients" at bounding box center [479, 233] width 137 height 16
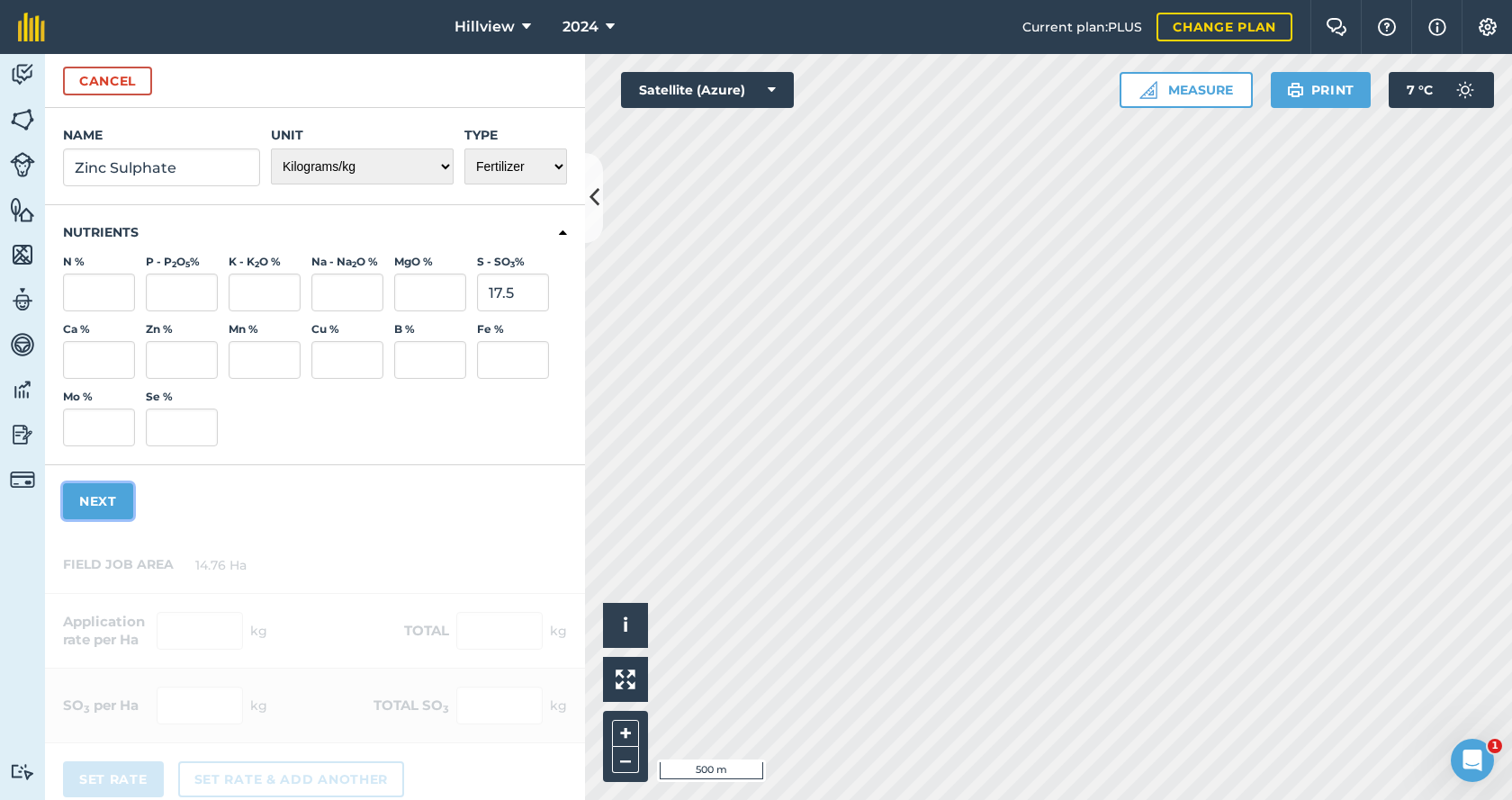
click at [93, 503] on button "Next" at bounding box center [98, 502] width 70 height 36
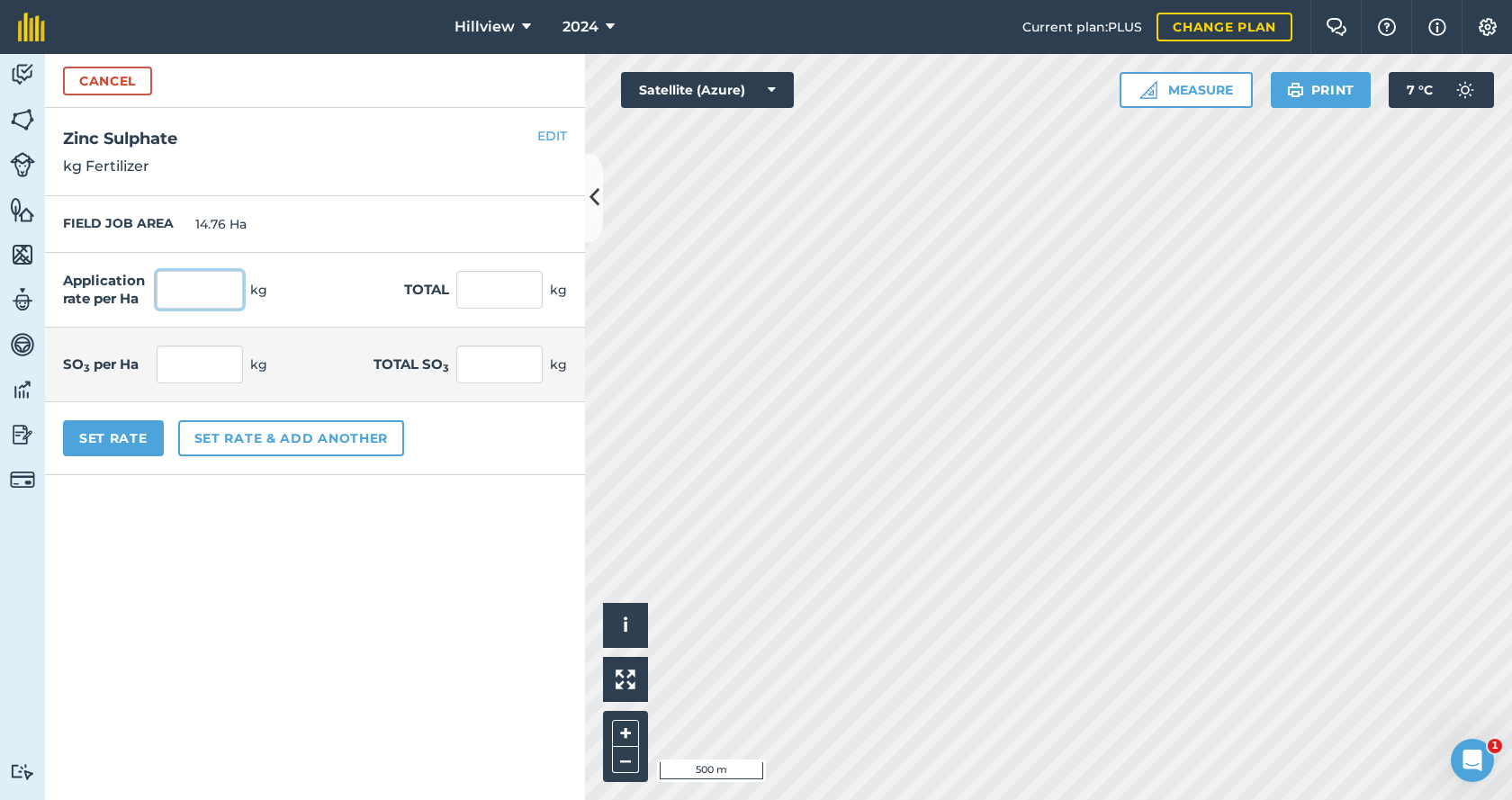
click at [194, 297] on input "text" at bounding box center [199, 290] width 87 height 38
type input "20"
type input "295.2"
type input "3.5"
type input "51.66"
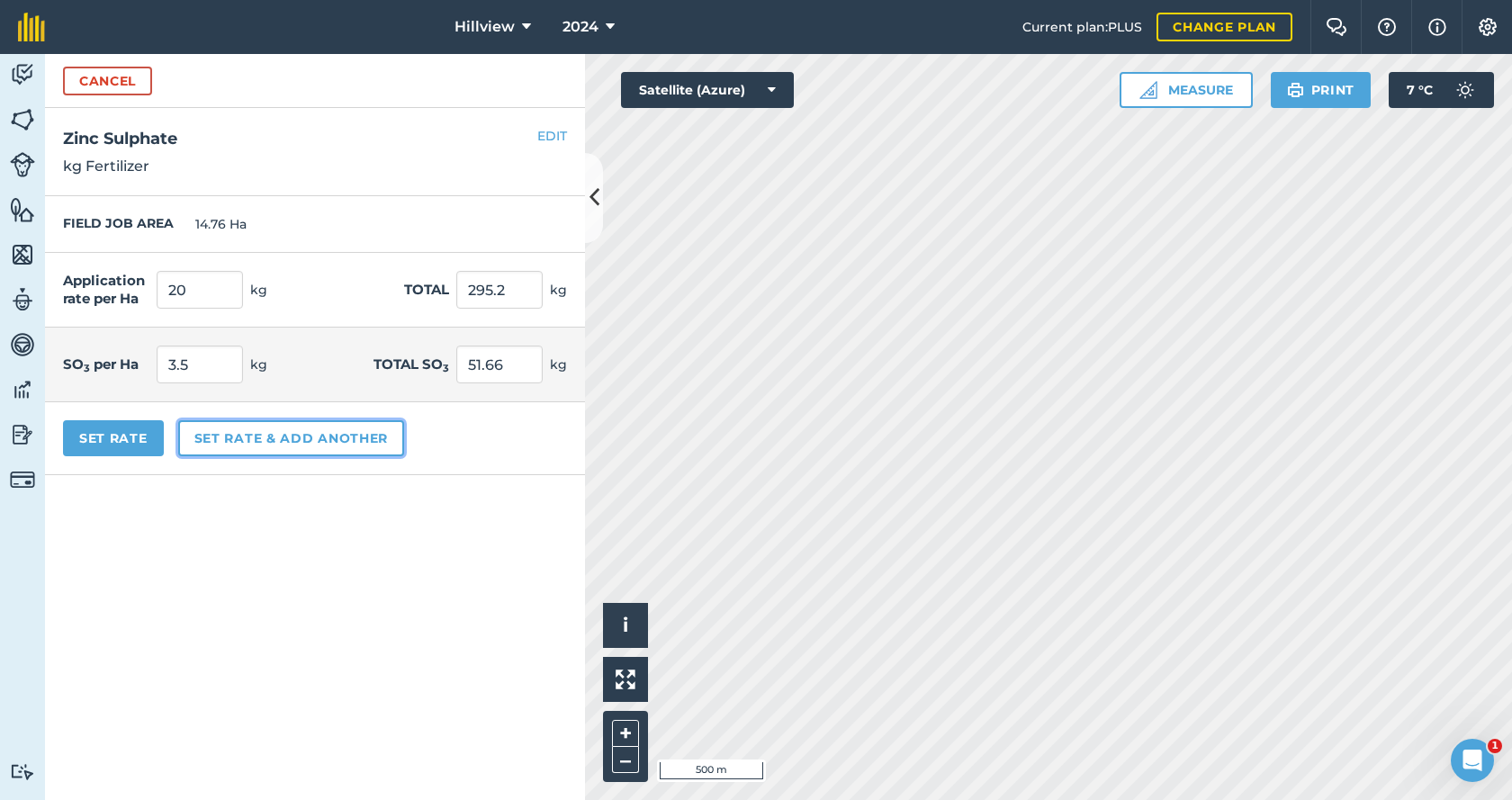
click at [212, 439] on button "Set rate & add another" at bounding box center [291, 438] width 226 height 36
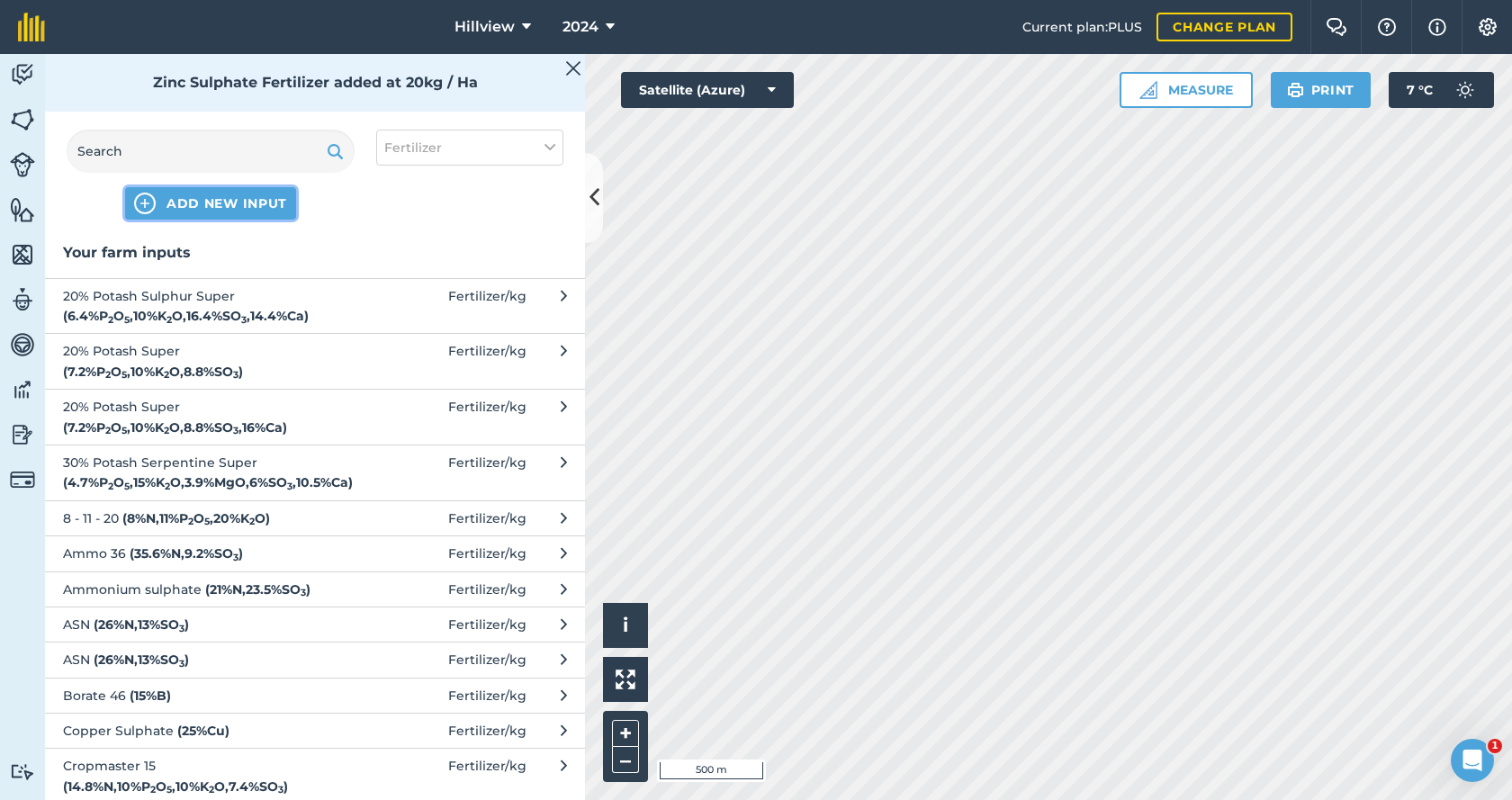
click at [199, 202] on span "ADD NEW INPUT" at bounding box center [226, 203] width 121 height 18
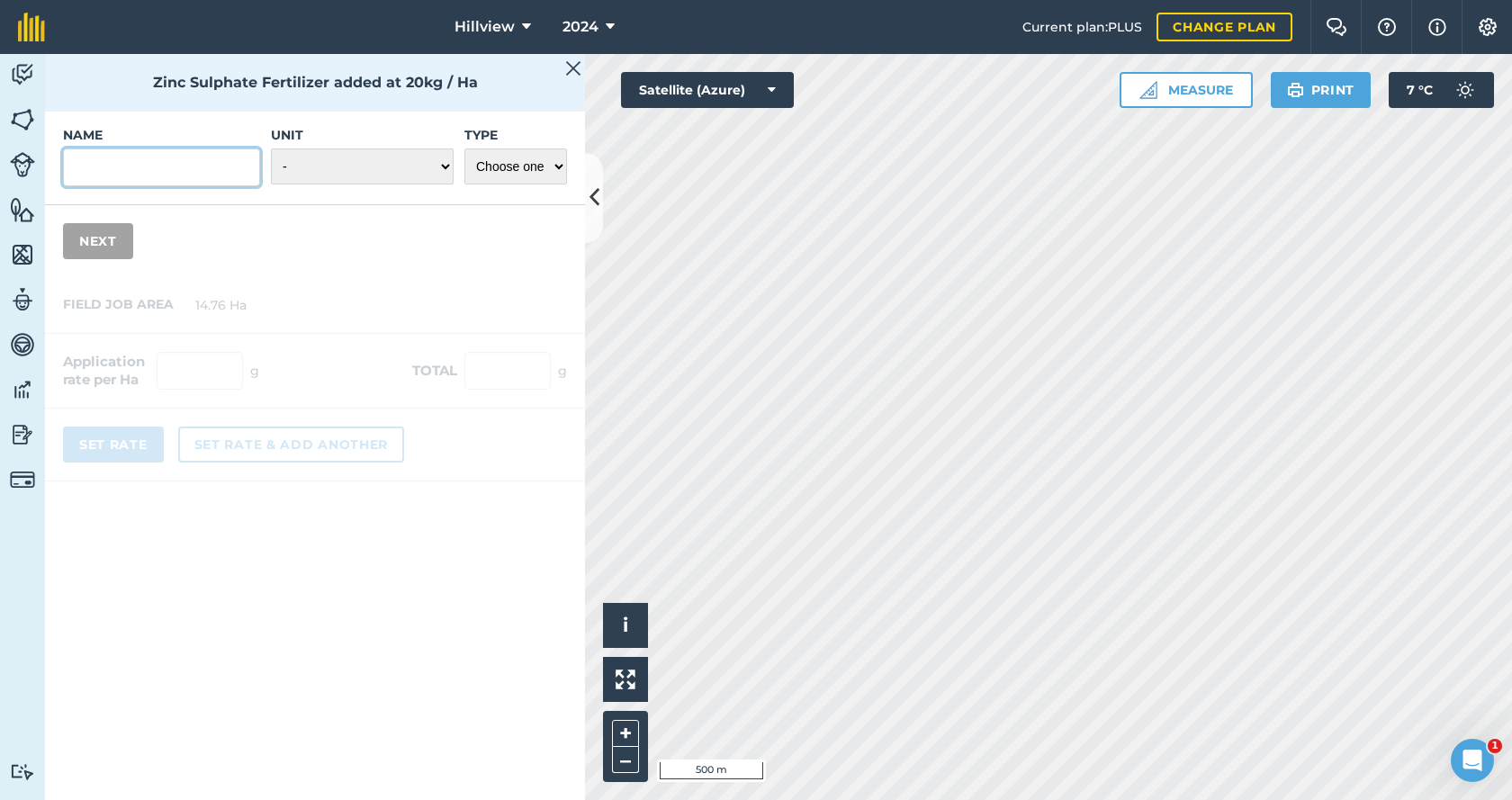
click at [106, 170] on input "Name" at bounding box center [162, 168] width 197 height 38
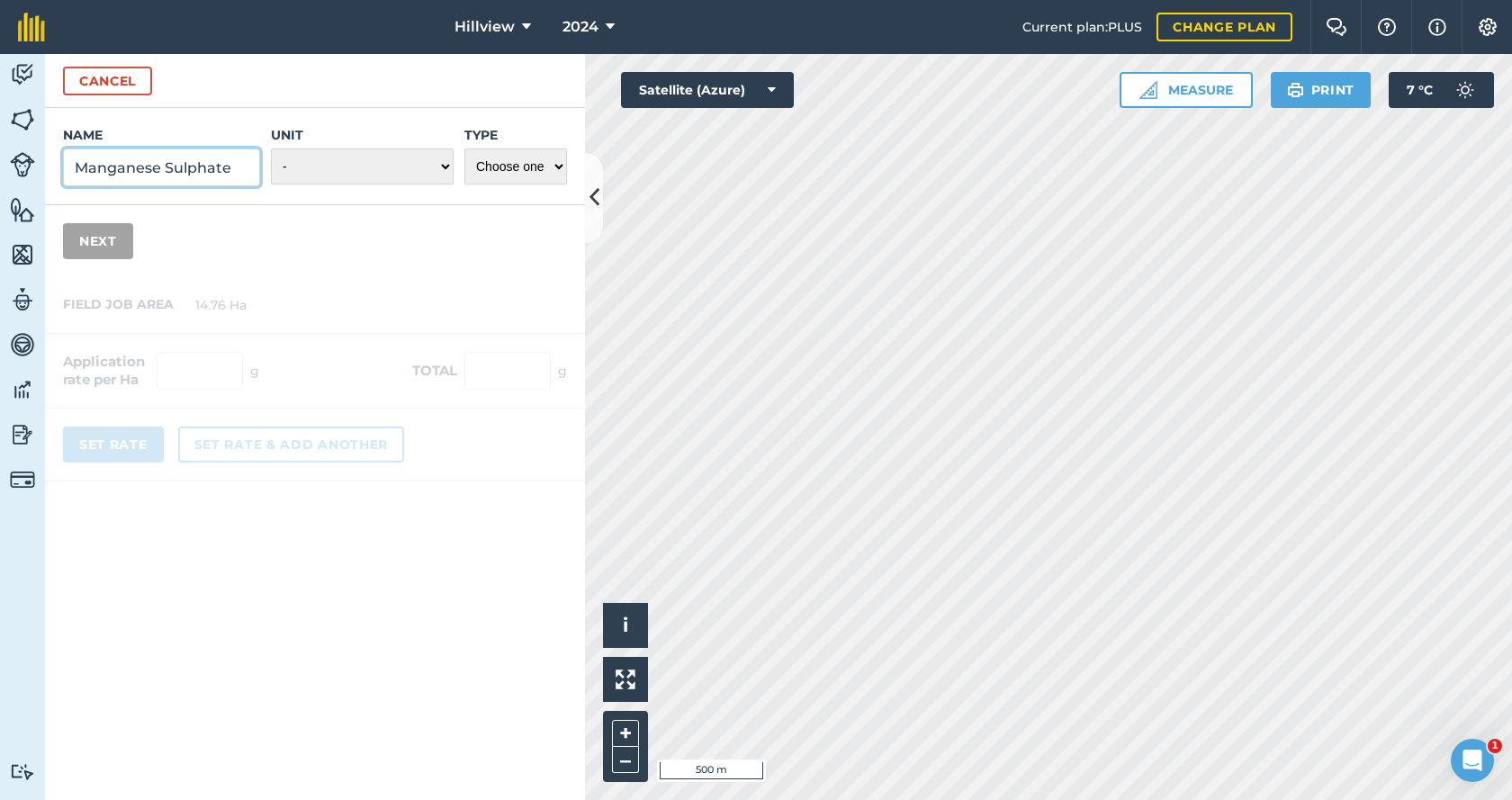
type input "Manganese Sulphate"
click at [346, 169] on select "- Grams/g Kilograms/kg Metric tonnes/t Millilitres/ml Litres/L Ounces/oz Pounds…" at bounding box center [362, 167] width 183 height 36
select select "KILOGRAMS"
click at [271, 149] on select "- Grams/g Kilograms/kg Metric tonnes/t Millilitres/ml Litres/L Ounces/oz Pounds…" at bounding box center [362, 167] width 183 height 36
click at [500, 161] on select "Choose one Fertilizer Seed Spray Fuel Other" at bounding box center [516, 167] width 103 height 36
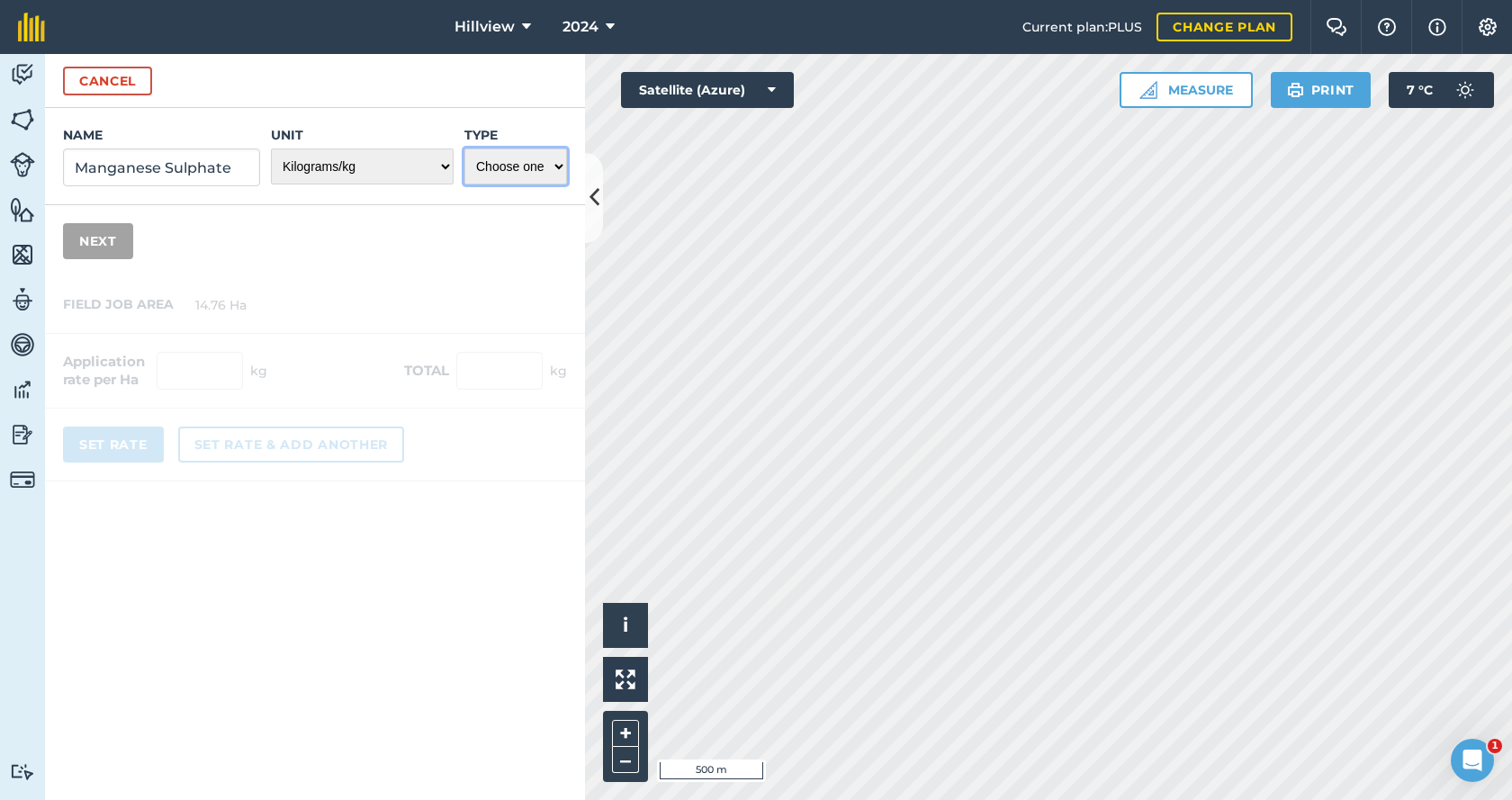
select select "FERTILIZER"
click at [465, 149] on select "Choose one Fertilizer Seed Spray Fuel Other" at bounding box center [516, 167] width 103 height 36
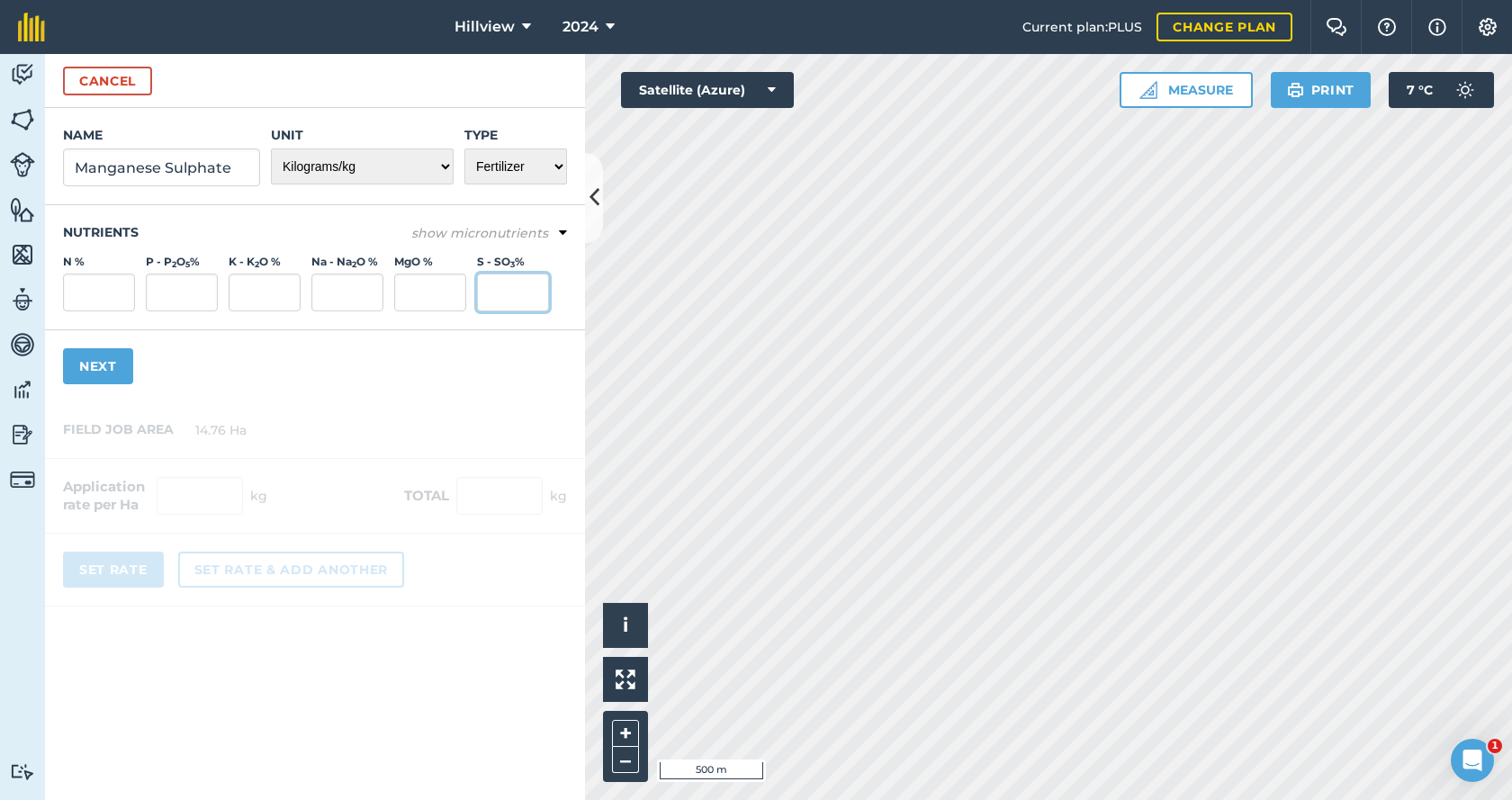
click at [503, 289] on input "S - SO 3 %" at bounding box center [513, 292] width 72 height 38
type input "18.9"
click at [109, 370] on button "Next" at bounding box center [98, 366] width 70 height 36
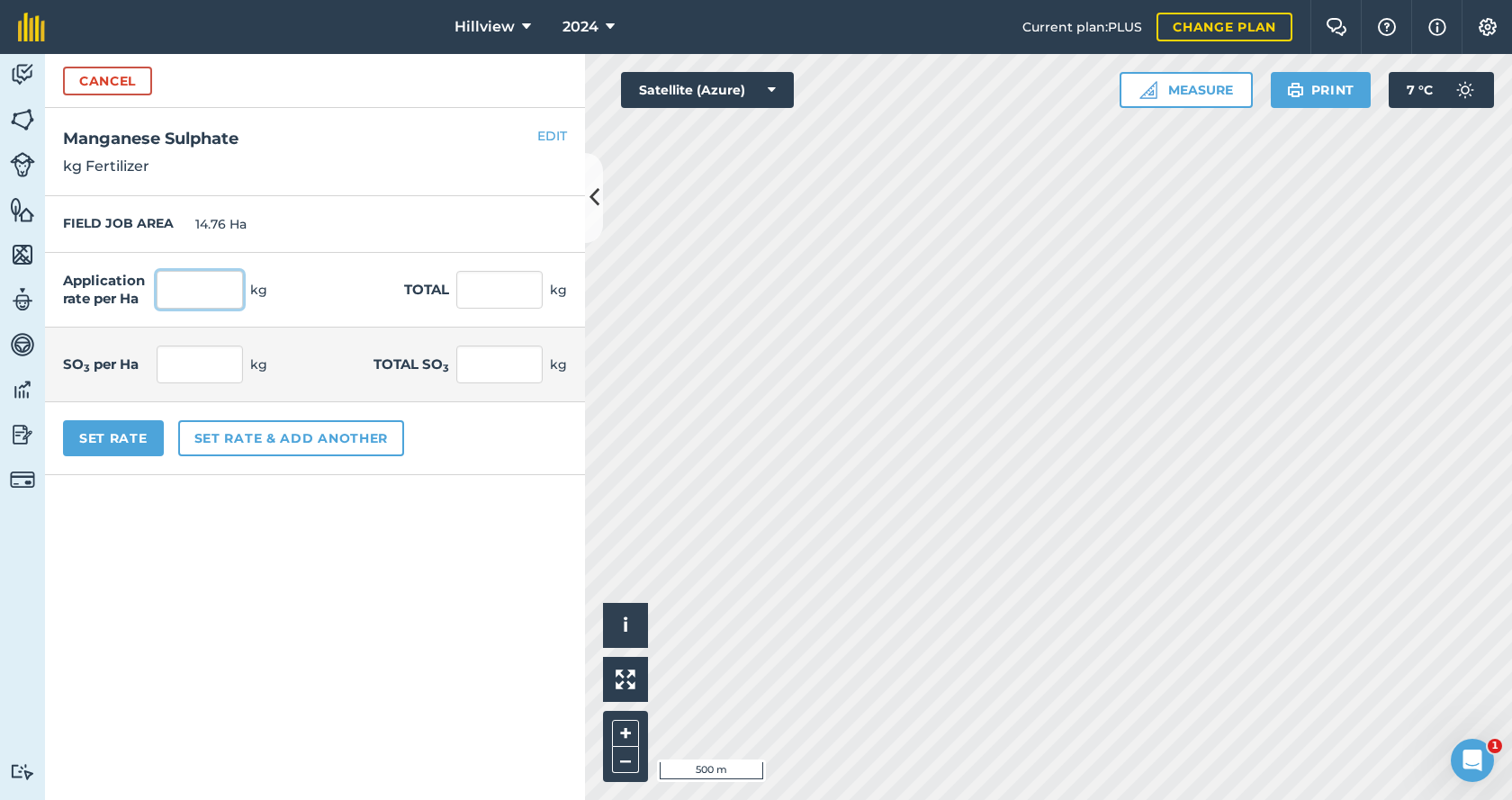
click at [218, 292] on input "text" at bounding box center [199, 290] width 87 height 38
type input "30"
type input "442.8"
type input "5.67"
type input "83.689"
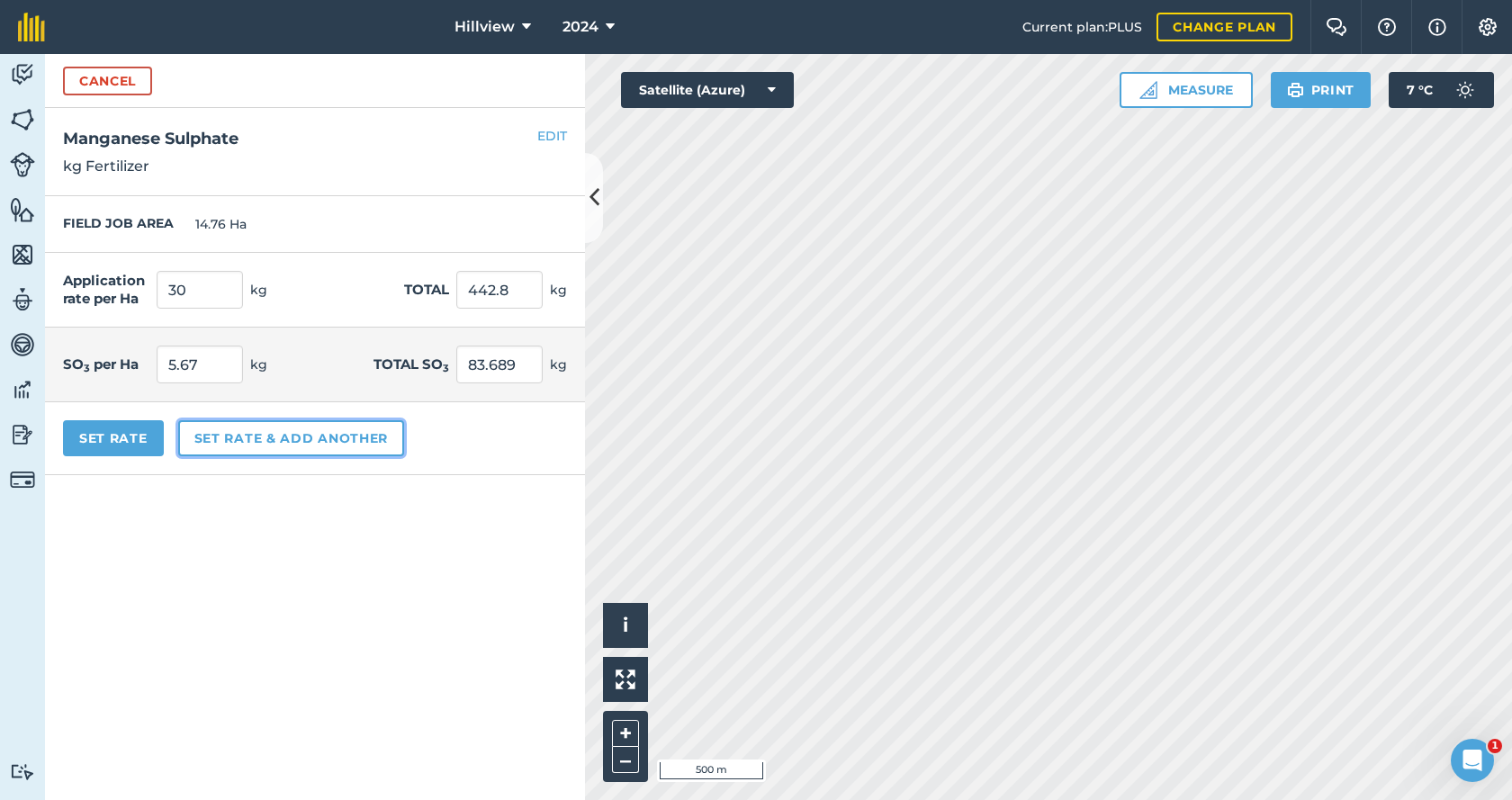
click at [228, 445] on button "Set rate & add another" at bounding box center [291, 438] width 226 height 36
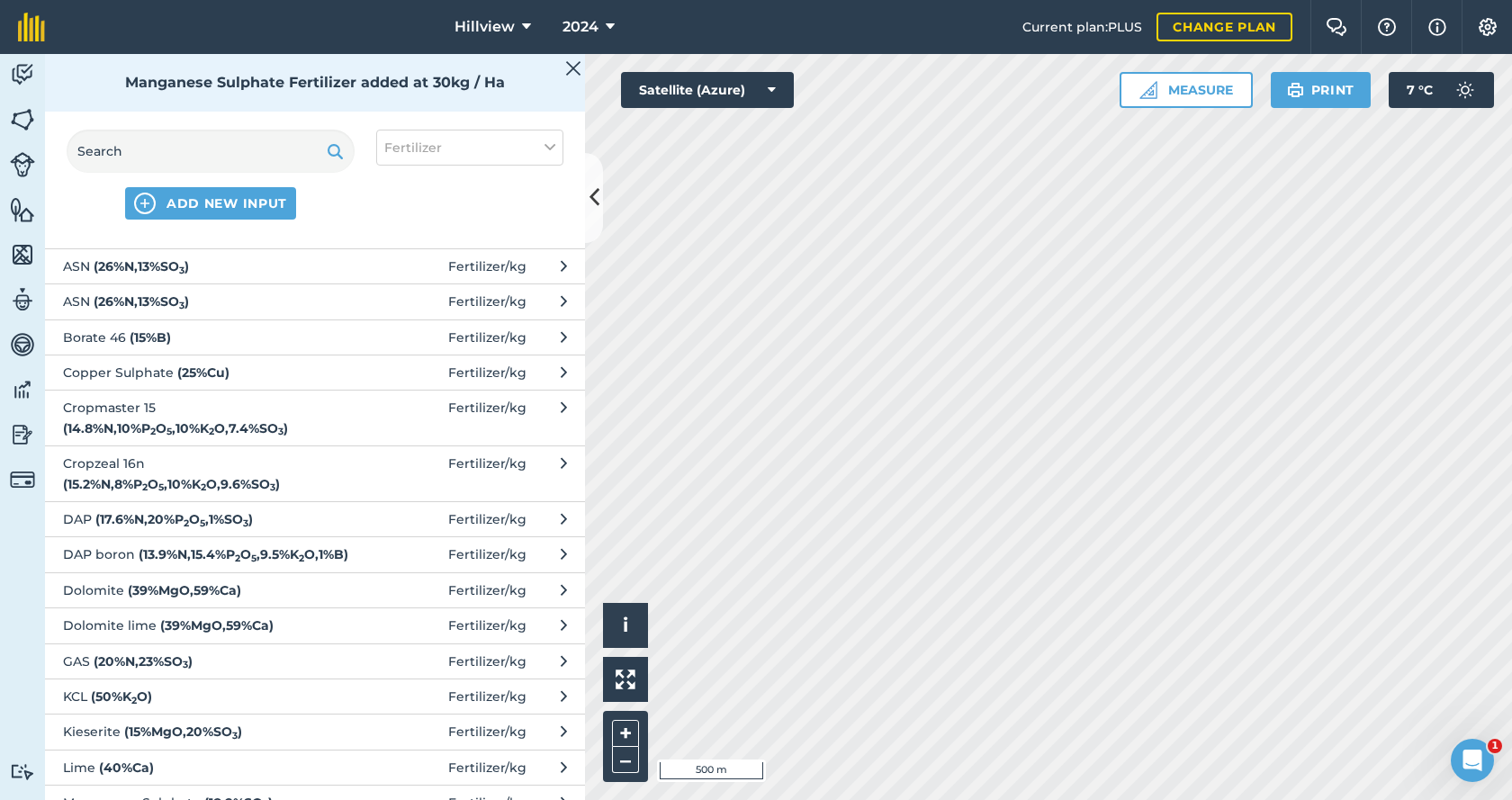
scroll to position [360, 0]
click at [147, 374] on span "Copper Sulphate ( 25 % Cu )" at bounding box center [209, 371] width 294 height 20
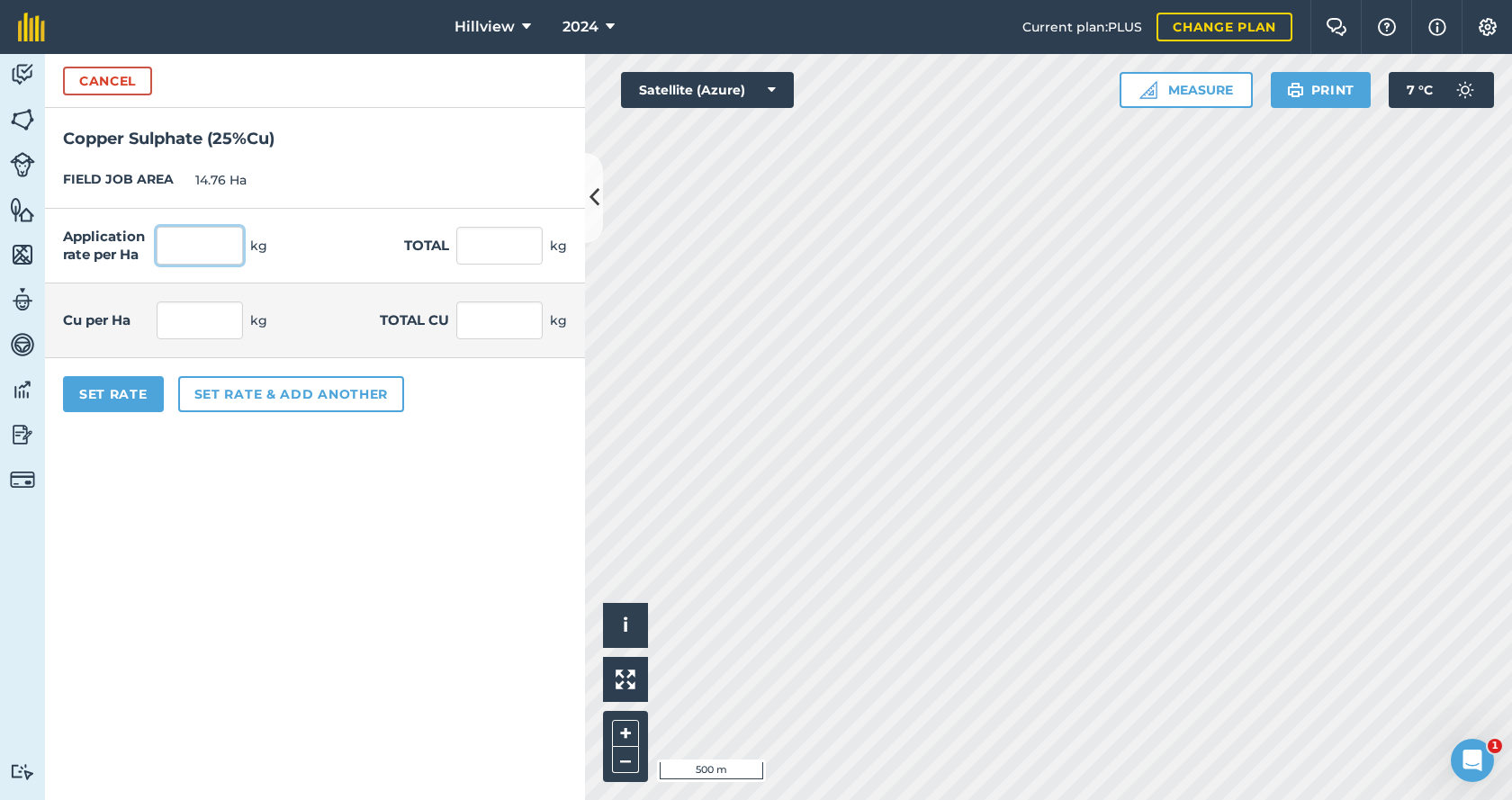
click at [194, 247] on input "text" at bounding box center [199, 245] width 87 height 38
type input "30"
type input "442.8"
type input "7.5"
type input "110.7"
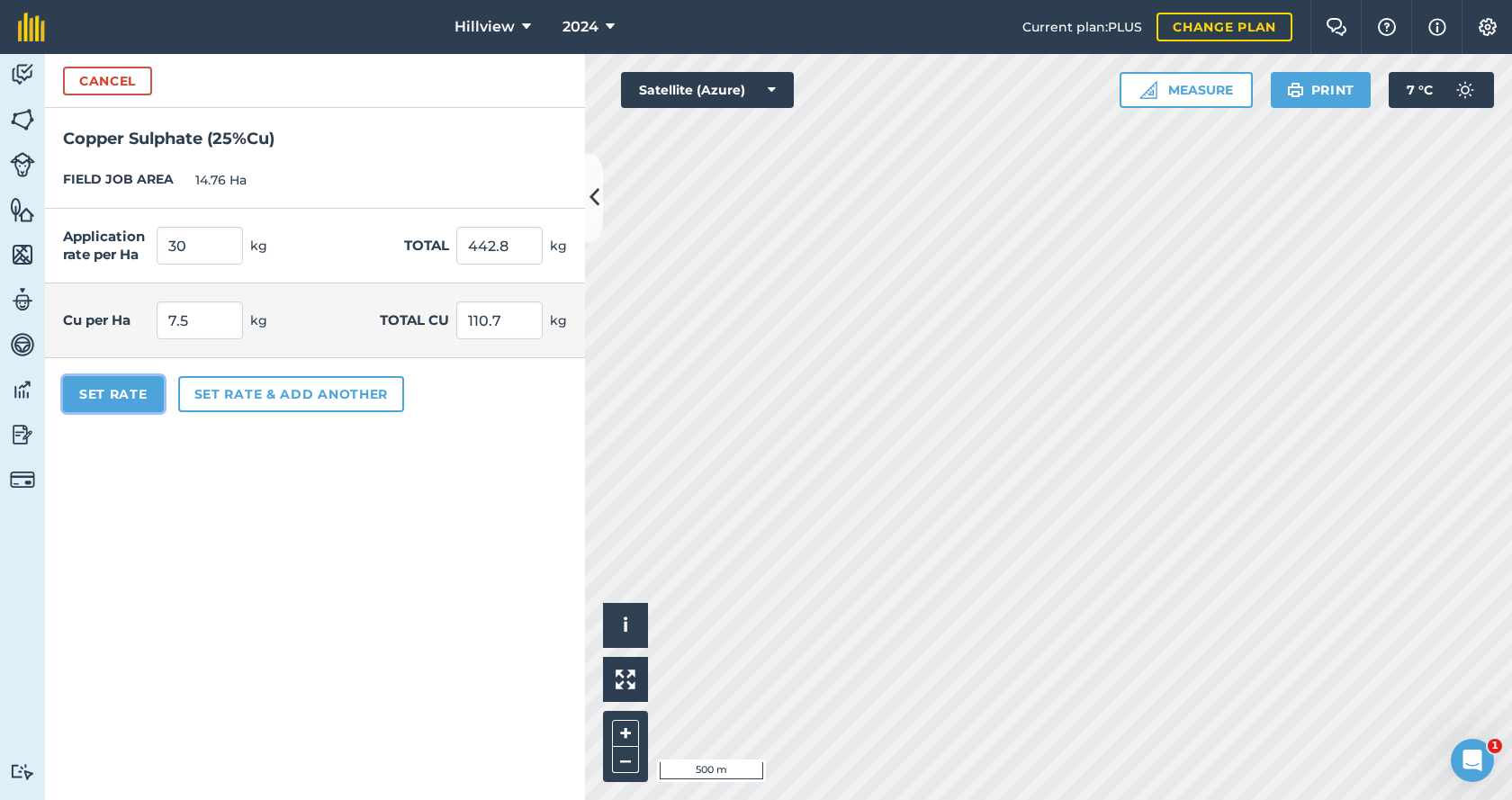
click at [116, 399] on button "Set Rate" at bounding box center [113, 394] width 101 height 36
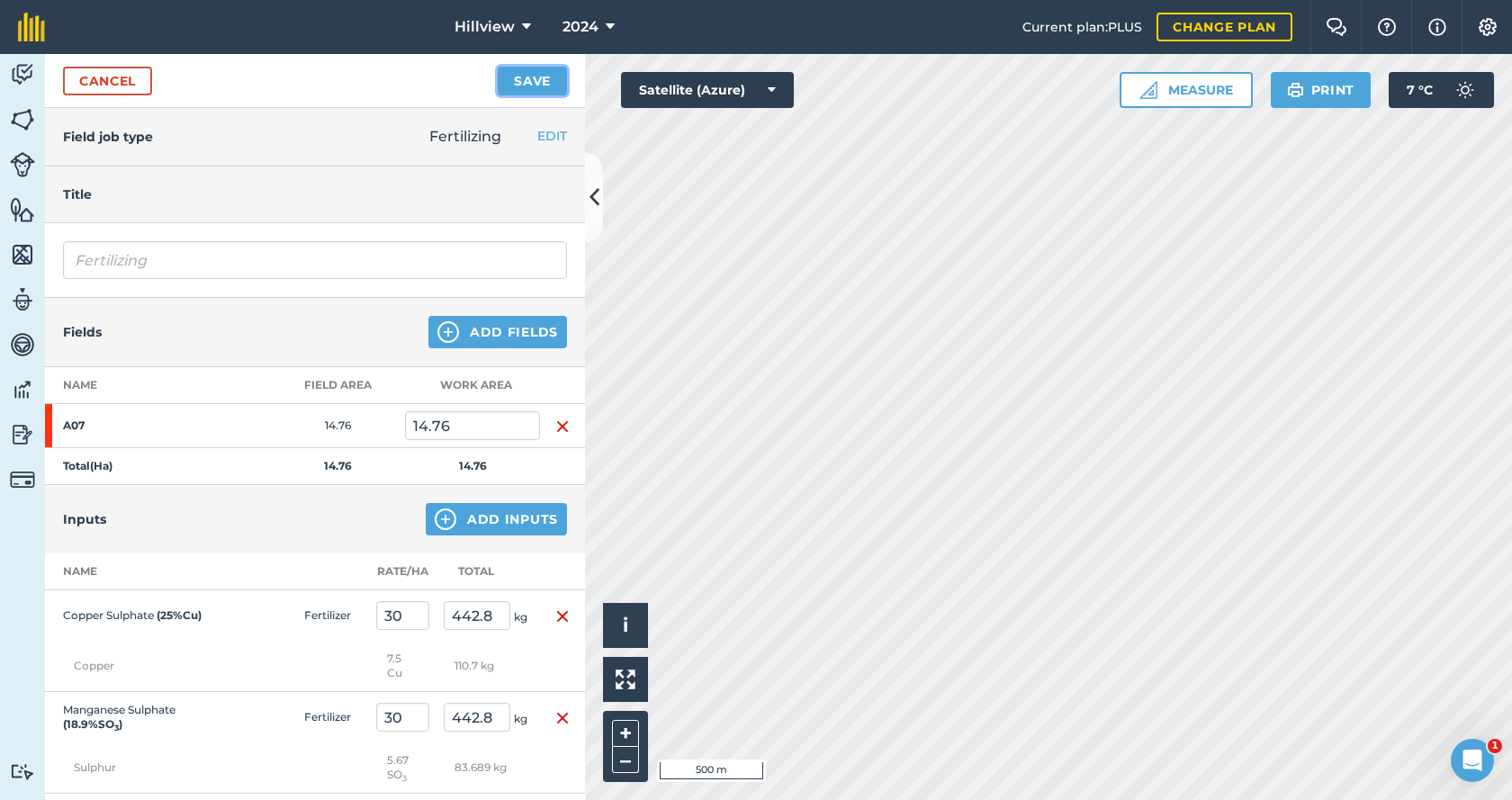
click at [538, 83] on button "Save" at bounding box center [532, 81] width 69 height 29
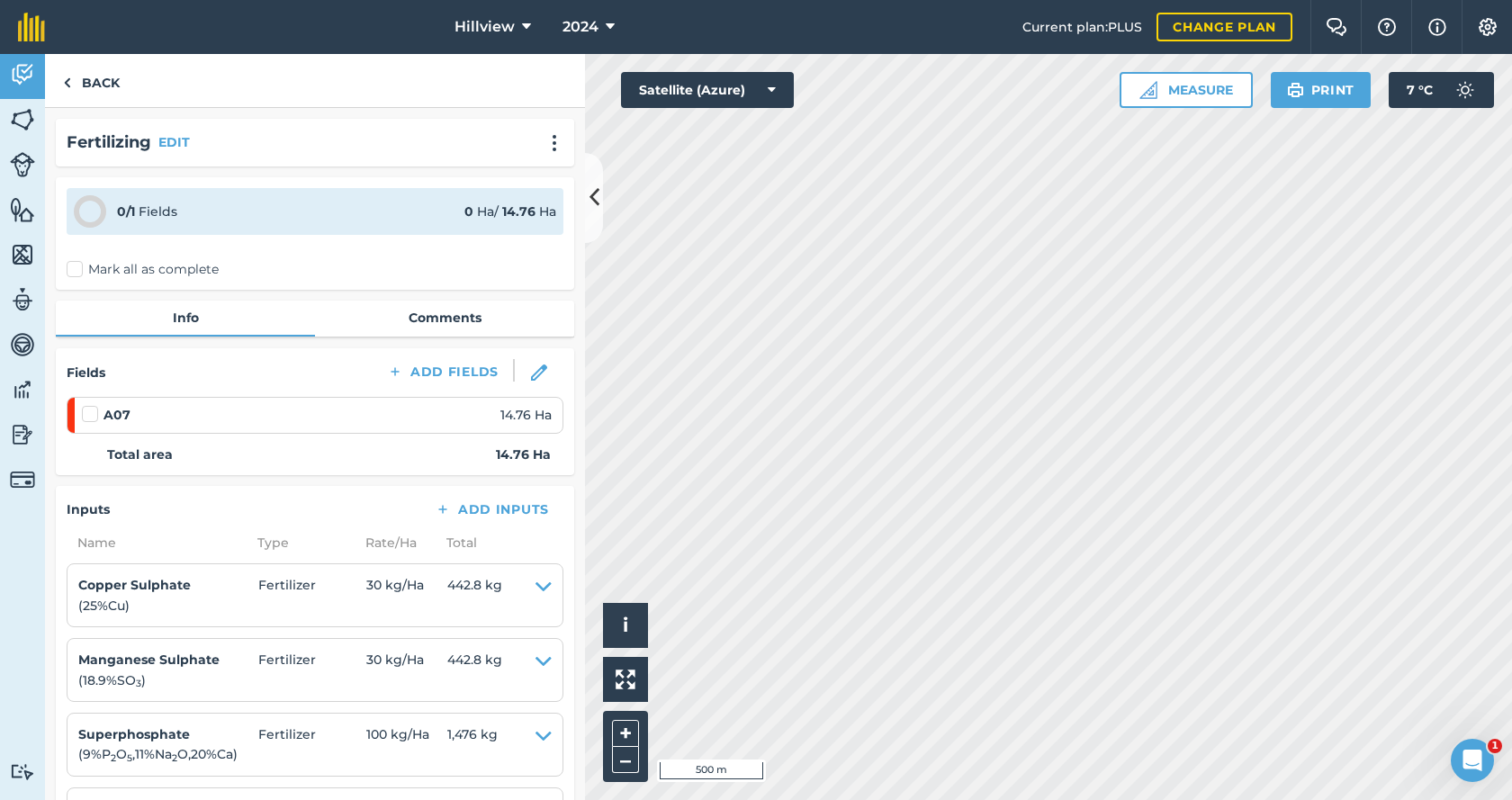
click at [75, 266] on label "Mark all as complete" at bounding box center [143, 269] width 153 height 19
click at [75, 266] on input "Mark all as complete" at bounding box center [73, 266] width 12 height 12
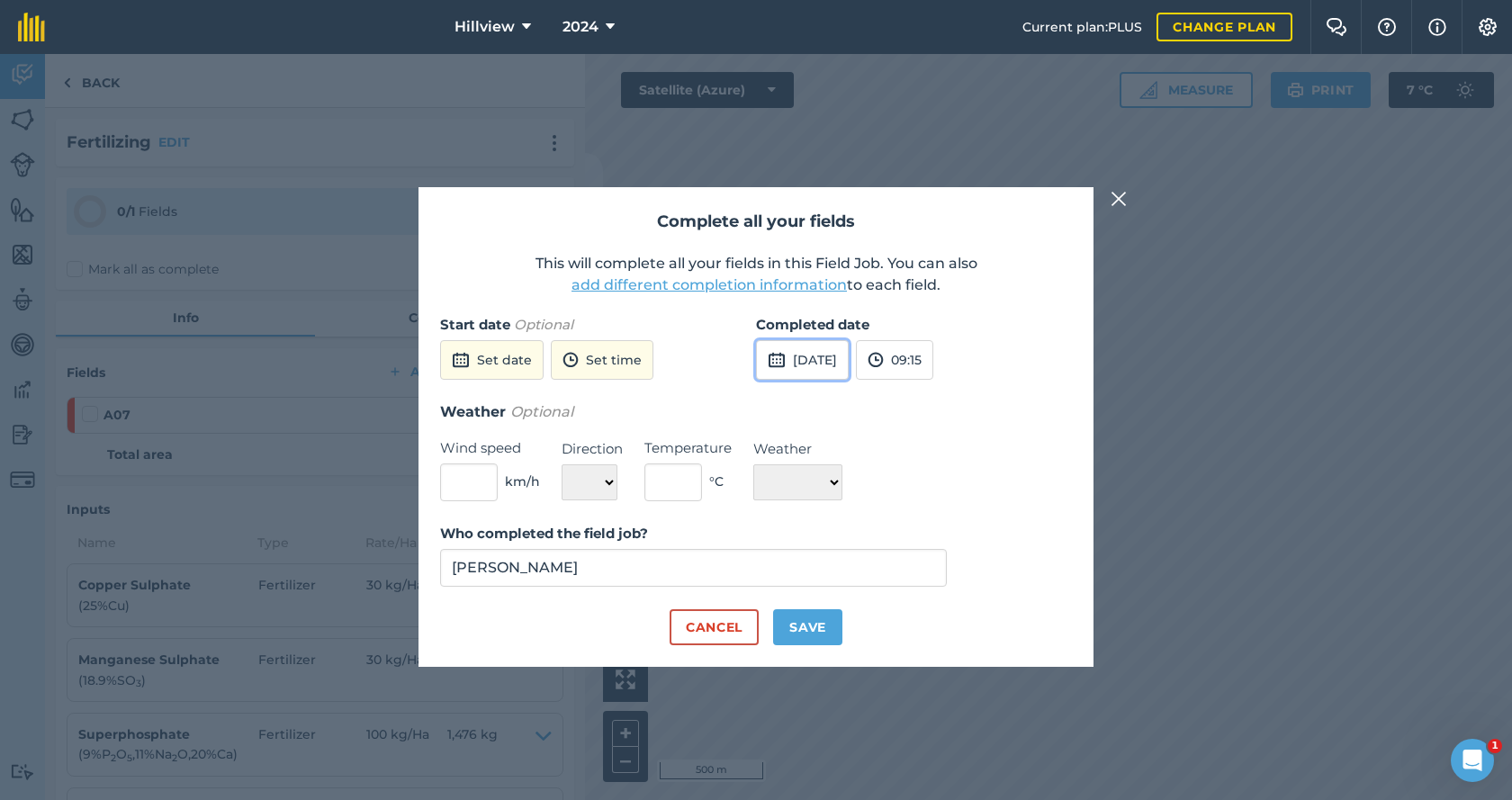
click at [808, 361] on button "[DATE]" at bounding box center [802, 360] width 93 height 40
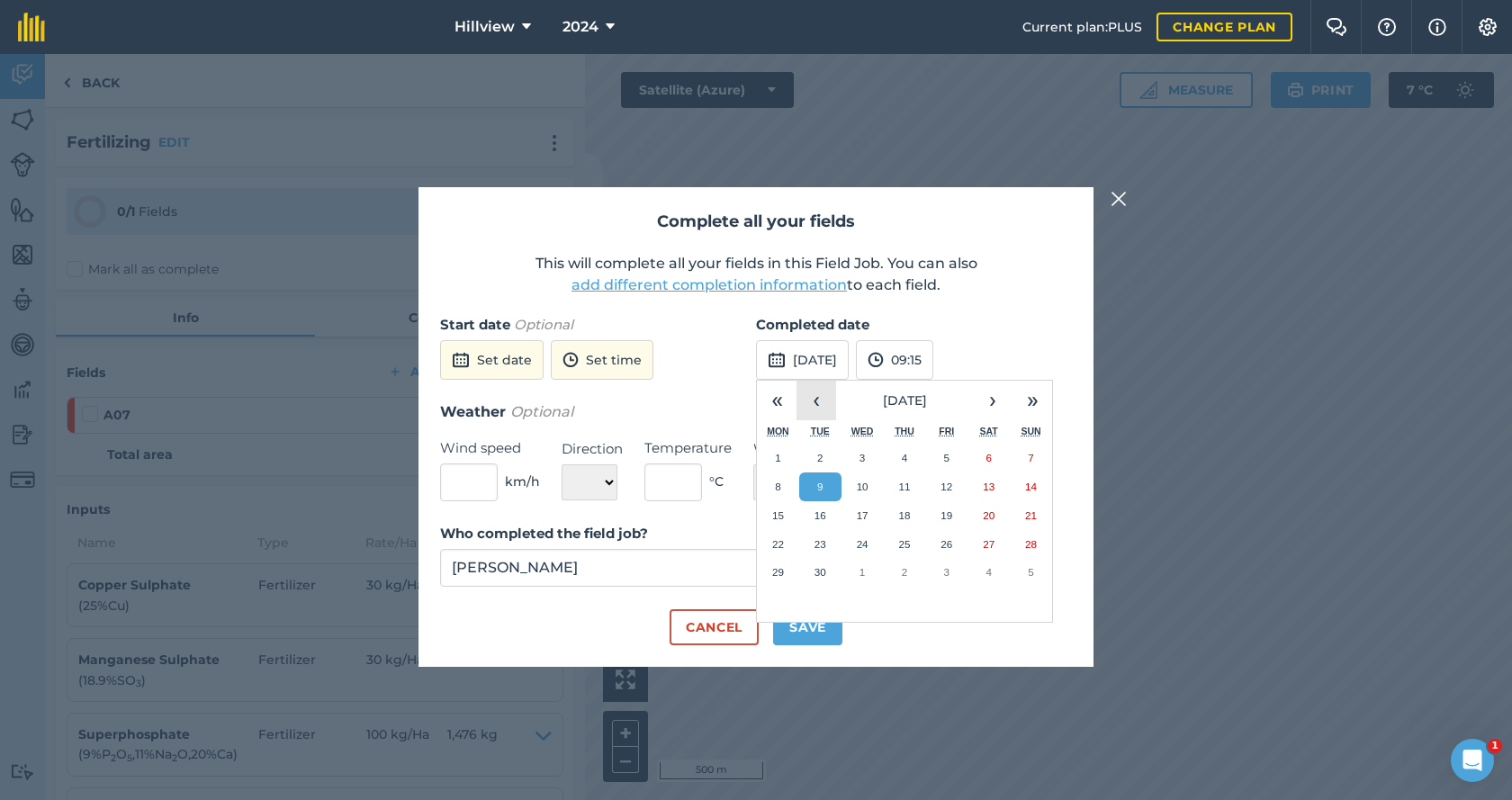
click at [818, 403] on button "‹" at bounding box center [817, 401] width 40 height 40
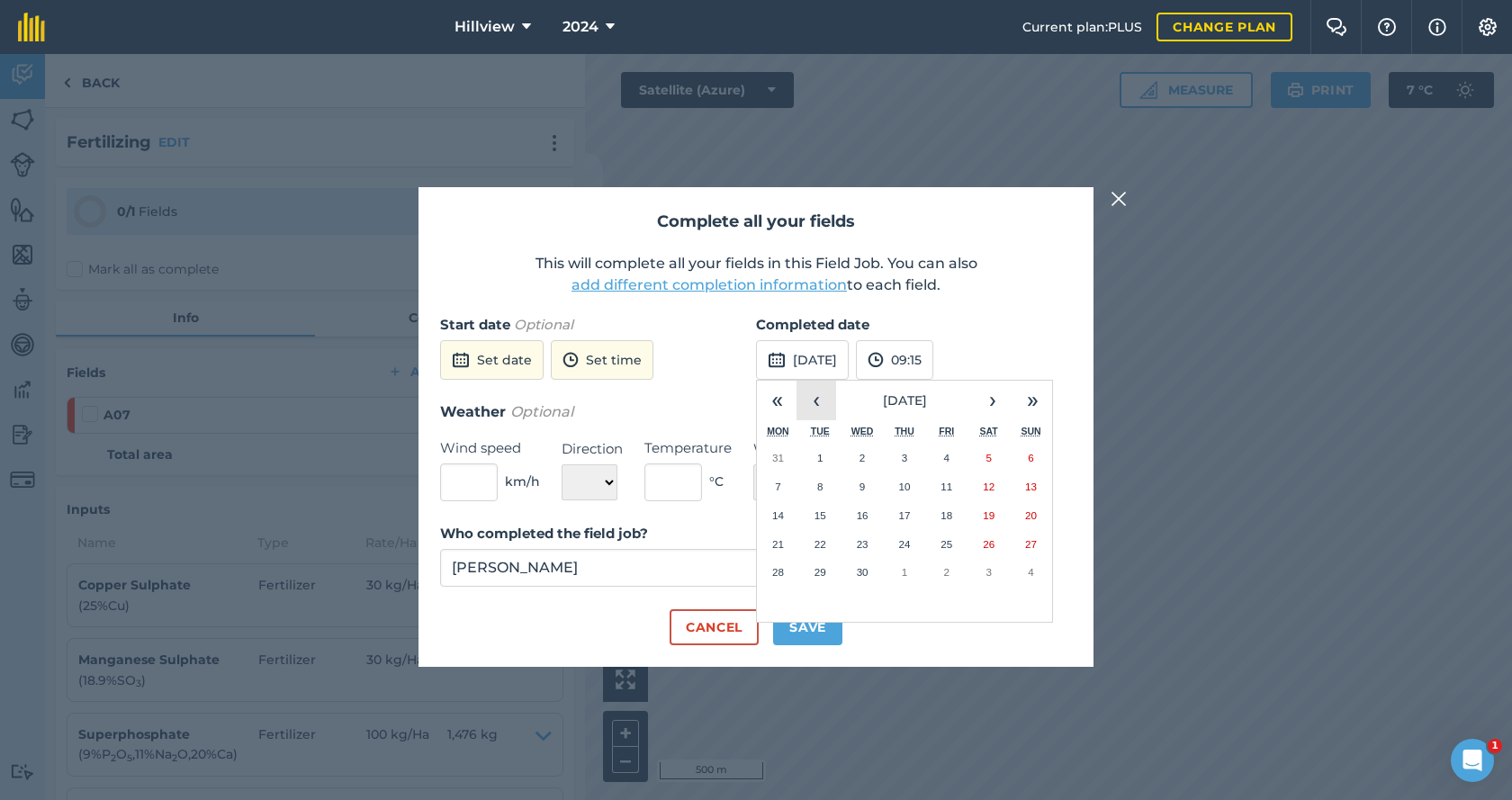
click at [818, 403] on button "‹" at bounding box center [817, 401] width 40 height 40
click at [776, 550] on button "17" at bounding box center [778, 545] width 42 height 29
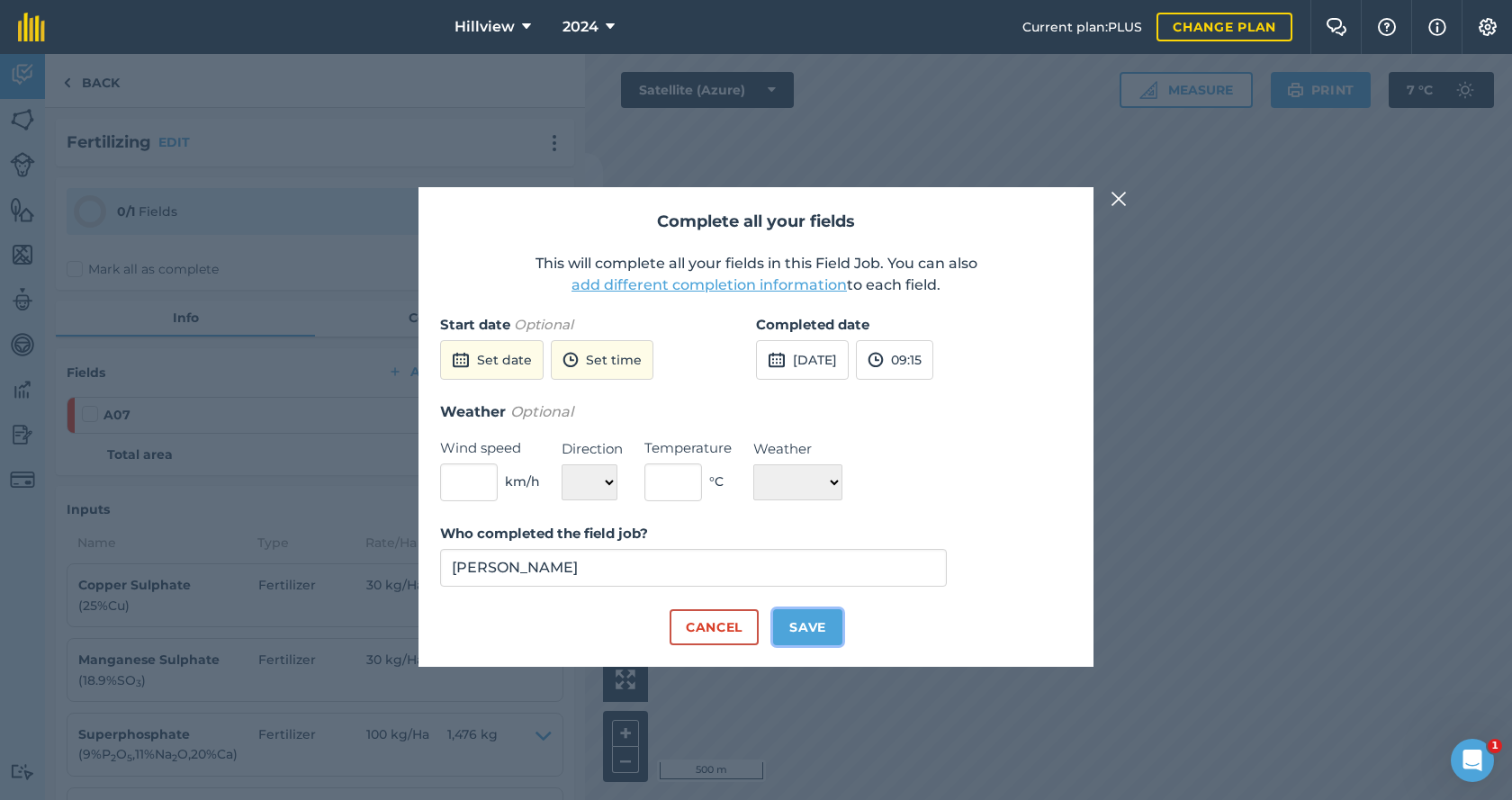
click at [810, 624] on button "Save" at bounding box center [807, 627] width 69 height 36
checkbox input "true"
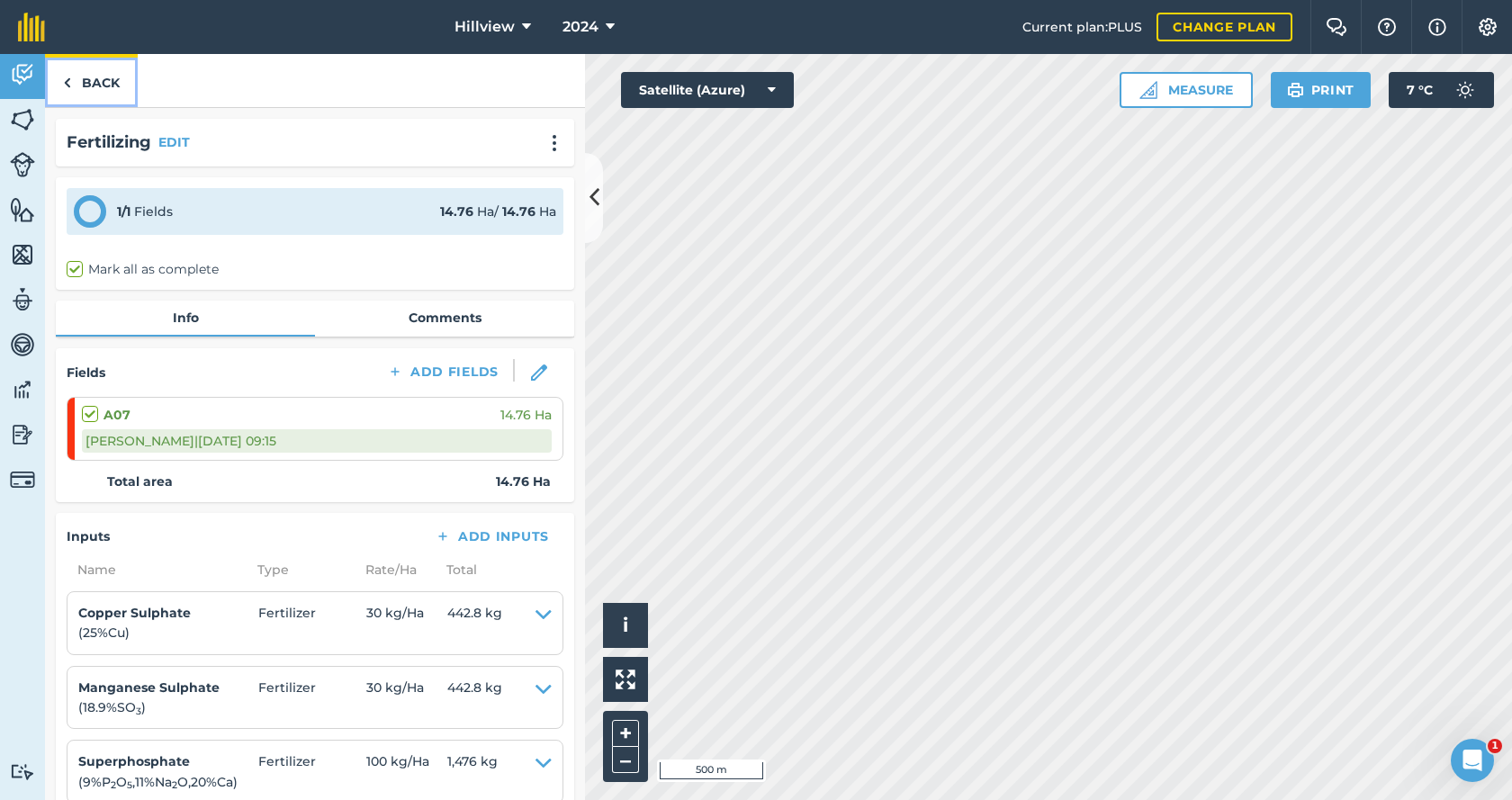
click at [91, 88] on link "Back" at bounding box center [91, 80] width 93 height 53
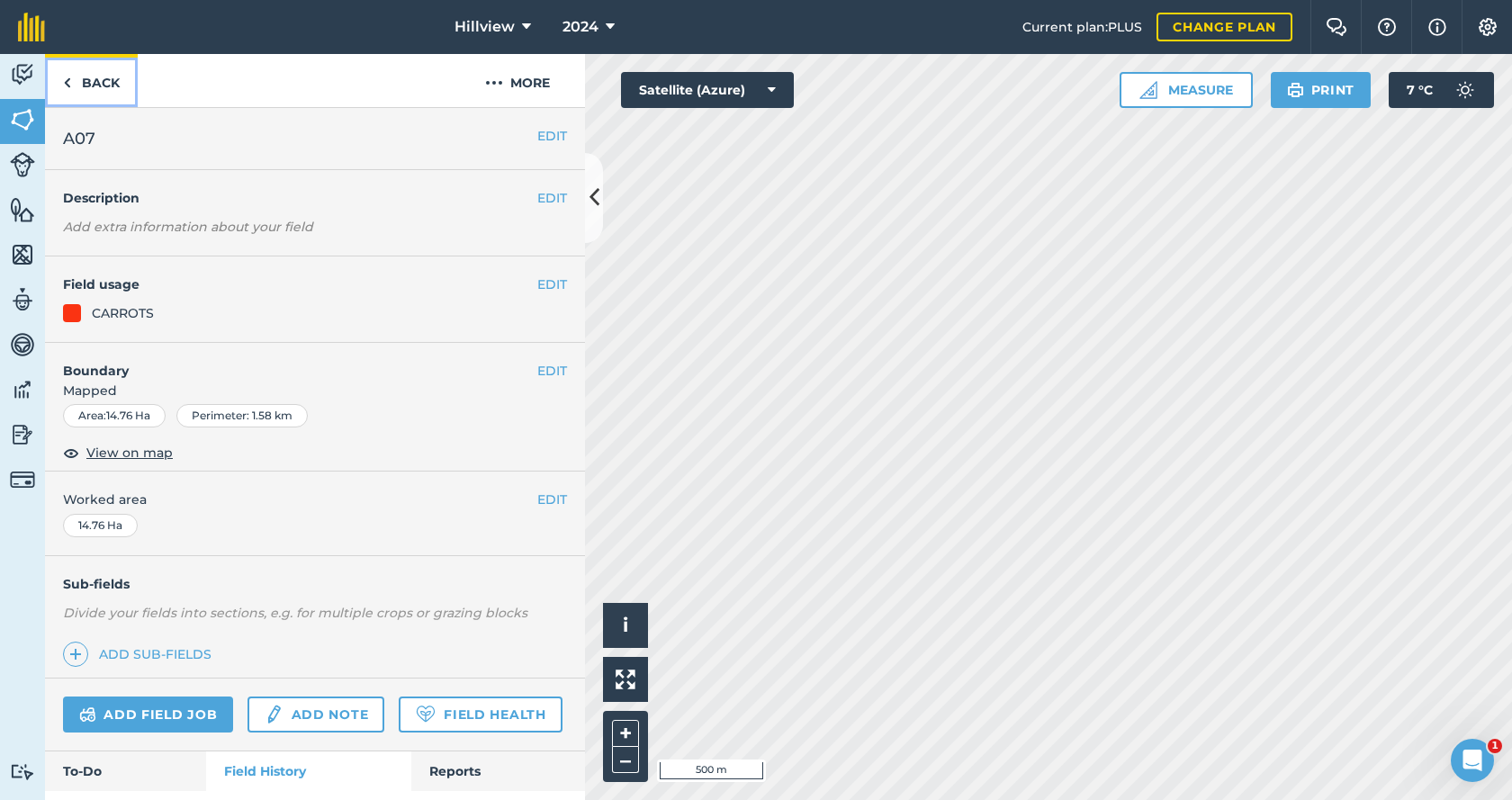
click at [91, 88] on link "Back" at bounding box center [91, 80] width 93 height 53
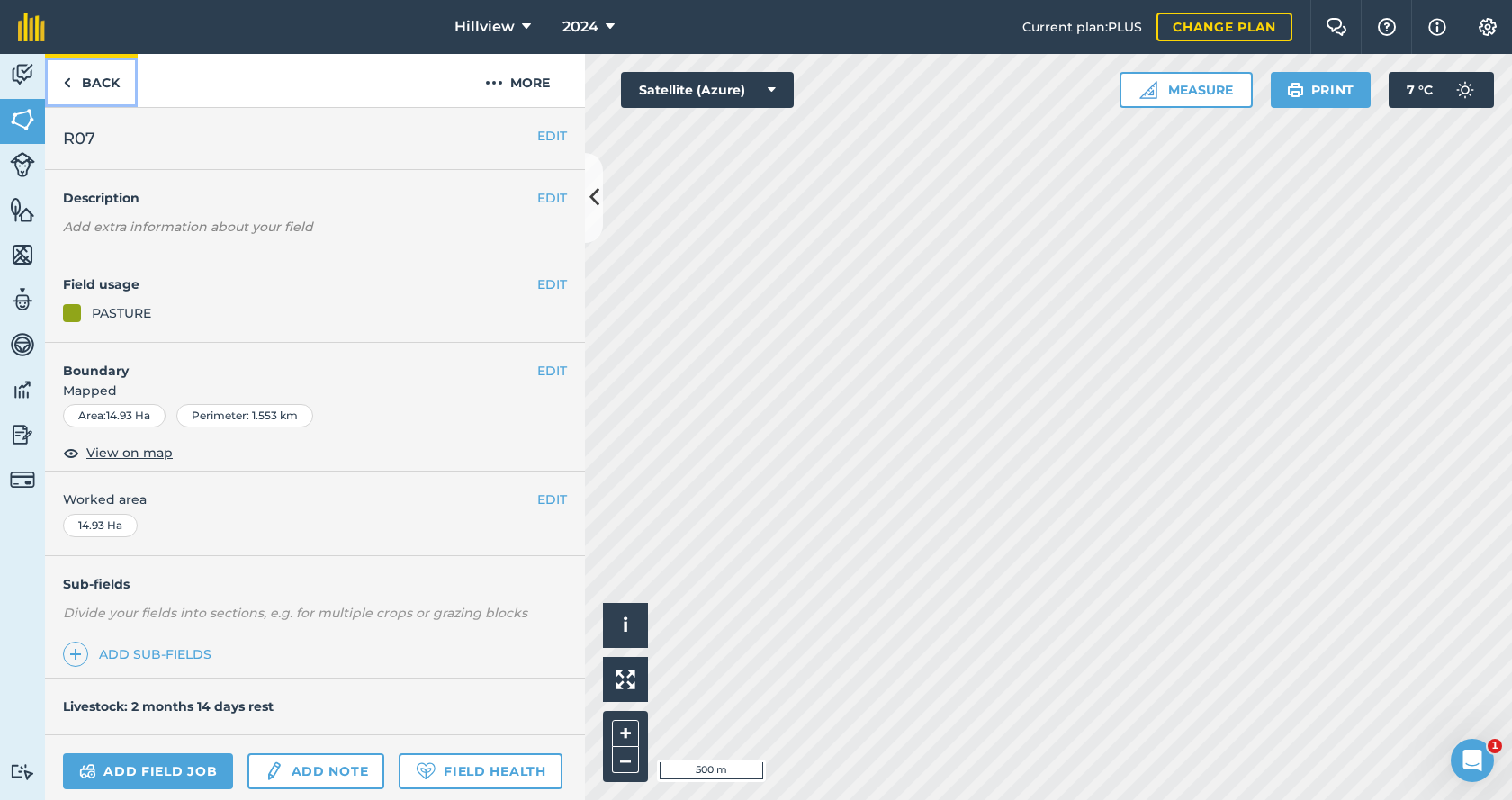
click at [112, 77] on link "Back" at bounding box center [91, 80] width 93 height 53
